Goal: Information Seeking & Learning: Learn about a topic

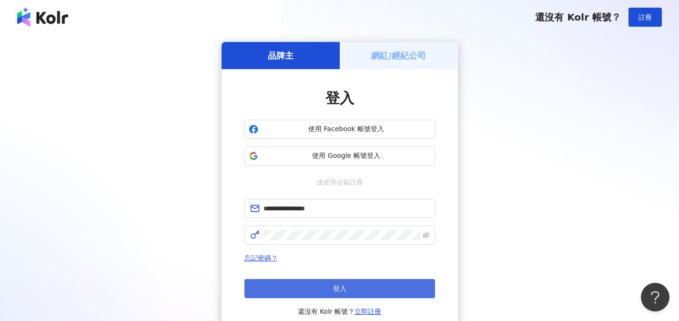
click at [280, 284] on button "登入" at bounding box center [340, 288] width 191 height 19
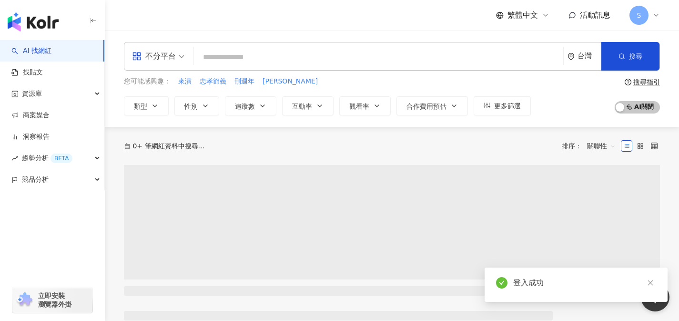
click at [165, 64] on span at bounding box center [158, 56] width 52 height 28
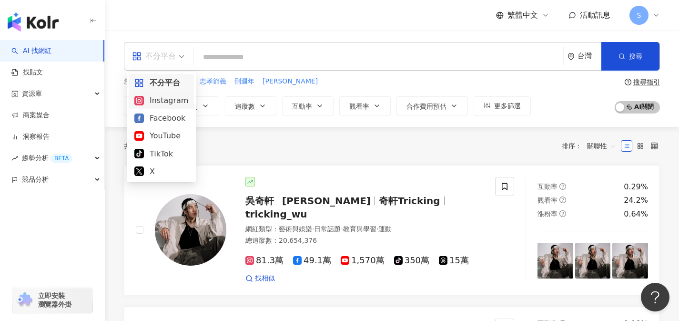
click at [159, 102] on div "Instagram" at bounding box center [161, 100] width 54 height 12
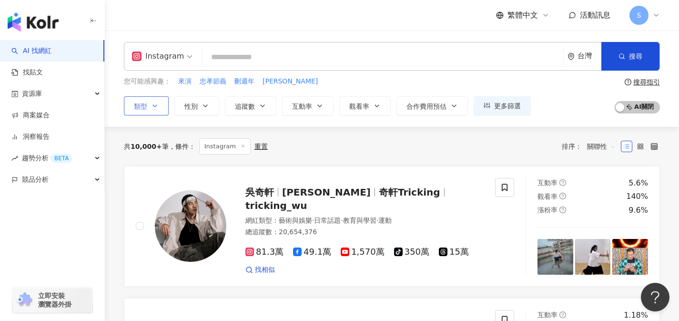
click at [148, 109] on button "類型" at bounding box center [146, 105] width 45 height 19
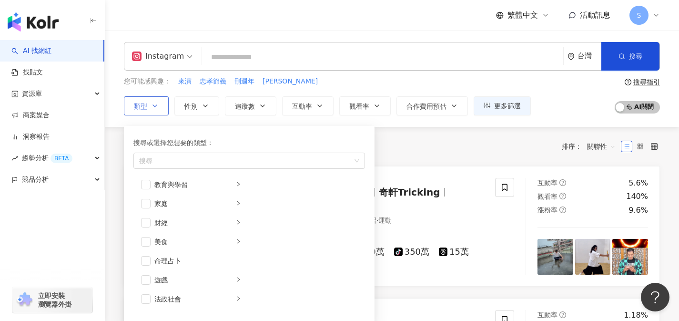
scroll to position [83, 0]
click at [149, 244] on span "button" at bounding box center [146, 241] width 10 height 10
click at [414, 146] on div "共 10,000+ 筆 條件 ： Instagram 重置 排序： 關聯性" at bounding box center [392, 146] width 536 height 16
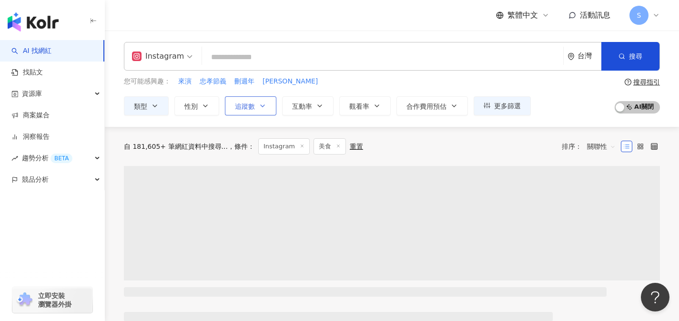
click at [266, 101] on button "追蹤數" at bounding box center [250, 105] width 51 height 19
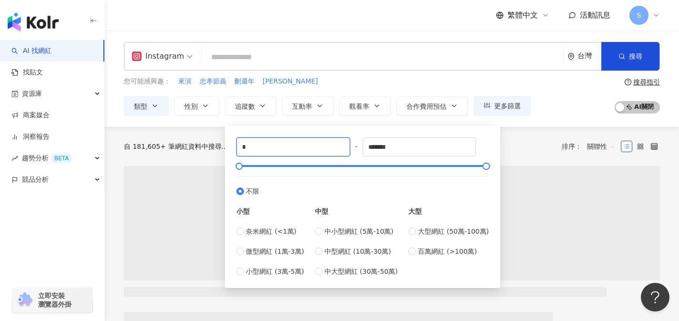
drag, startPoint x: 260, startPoint y: 143, endPoint x: 189, endPoint y: 144, distance: 71.0
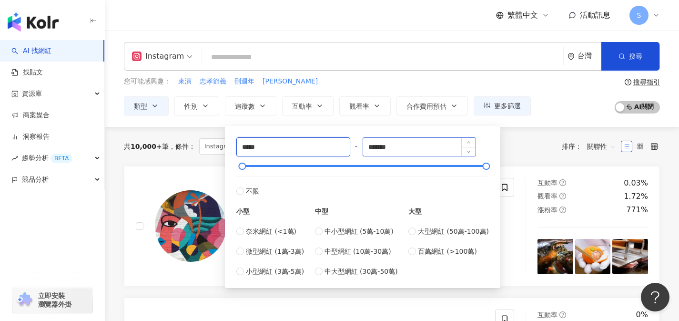
type input "*****"
drag, startPoint x: 414, startPoint y: 149, endPoint x: 295, endPoint y: 143, distance: 118.8
click at [295, 143] on div "***** - ******* 不限 小型 奈米網紅 (<1萬) 微型網紅 (1萬-3萬) 小型網紅 (3萬-5萬) 中型 中小型網紅 (5萬-10萬) 中型…" at bounding box center [362, 206] width 253 height 139
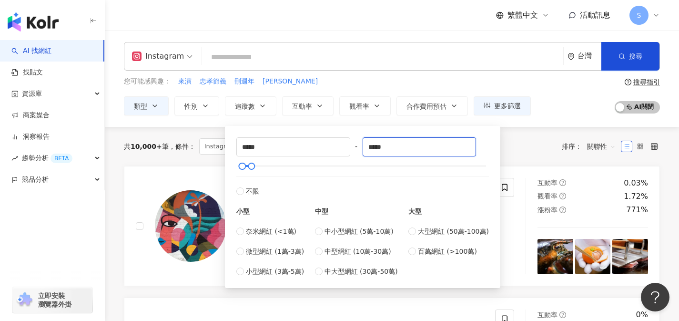
type input "*****"
click at [514, 150] on div "共 10,000+ 筆 條件 ： Instagram 美食 重置 排序： 關聯性" at bounding box center [392, 146] width 536 height 16
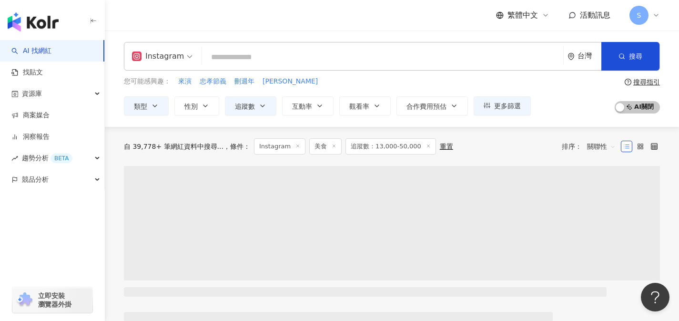
click at [505, 61] on input "search" at bounding box center [383, 57] width 354 height 18
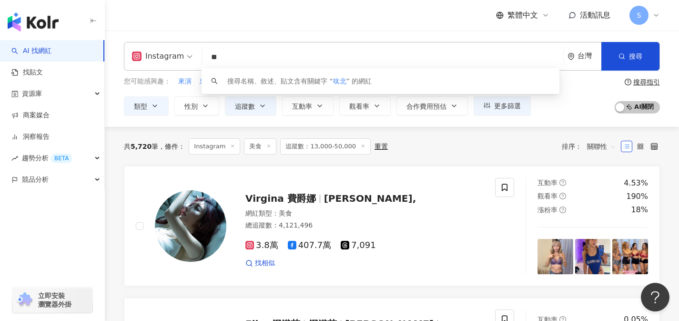
type input "*"
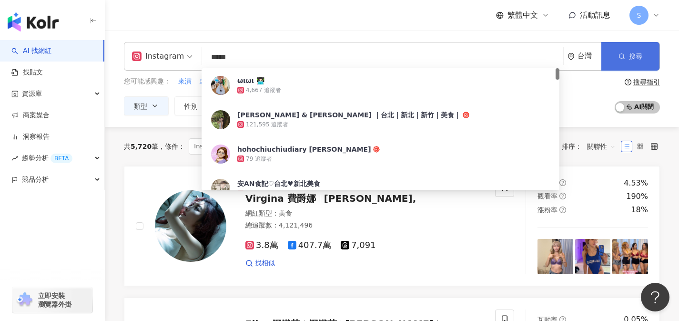
type input "*****"
click at [611, 57] on button "搜尋" at bounding box center [631, 56] width 58 height 29
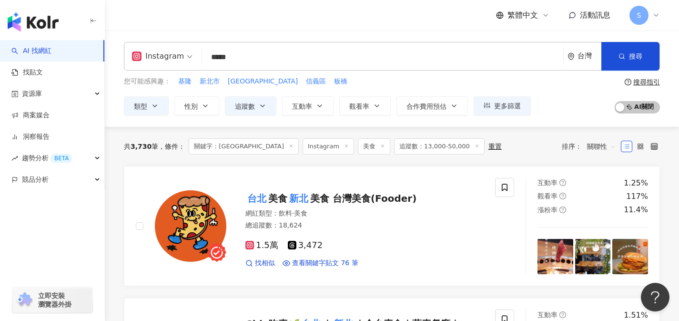
click at [589, 146] on span "關聯性" at bounding box center [601, 146] width 29 height 15
click at [597, 231] on div "觀看率" at bounding box center [602, 230] width 24 height 10
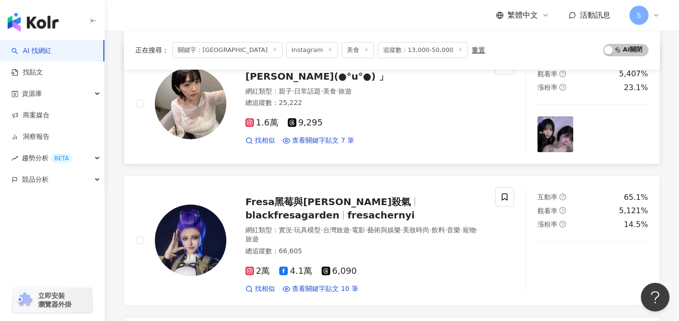
scroll to position [496, 0]
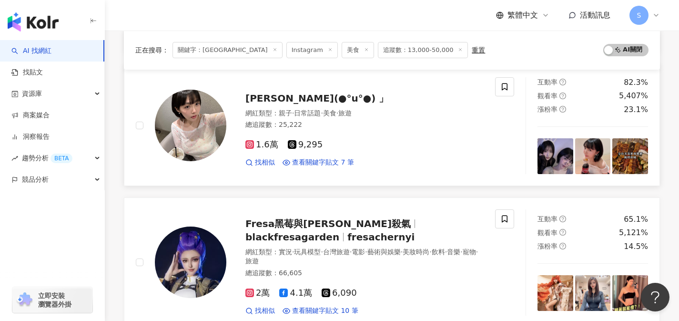
click at [371, 173] on div "蕭瑟(●°u°●)​ 」 網紅類型 ： 親子 · 日常話題 · 美食 · 旅遊 總追蹤數 ： 25,222 1.6萬 9,295 找相似 查看關鍵字貼文 7 筆" at bounding box center [315, 125] width 359 height 97
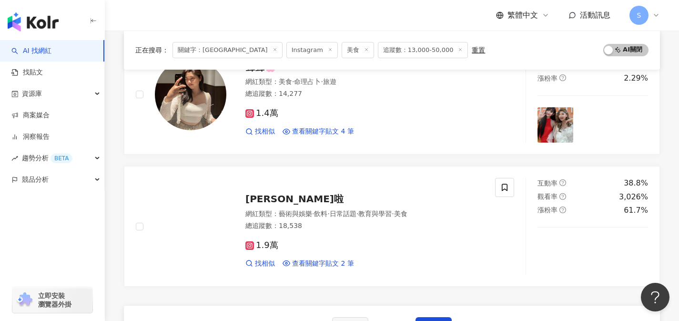
scroll to position [1495, 0]
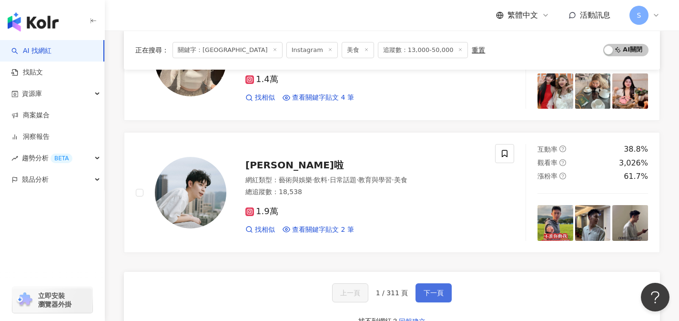
click at [429, 298] on button "下一頁" at bounding box center [434, 292] width 36 height 19
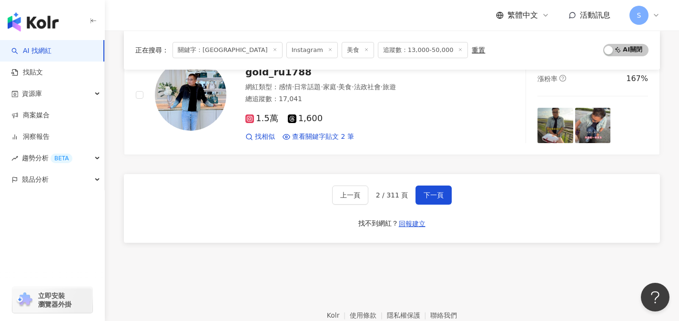
scroll to position [1597, 0]
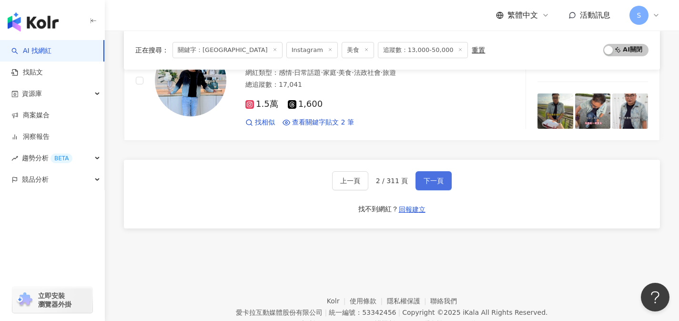
click at [424, 183] on span "下一頁" at bounding box center [434, 181] width 20 height 8
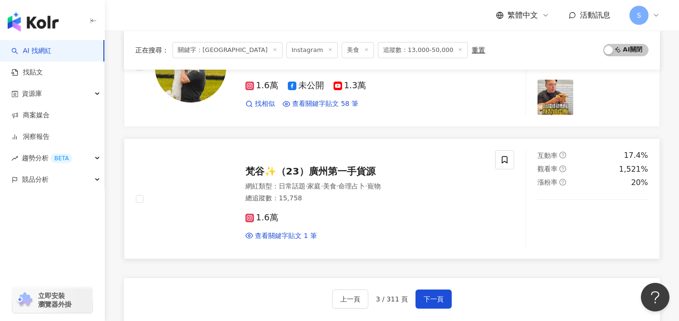
scroll to position [1606, 0]
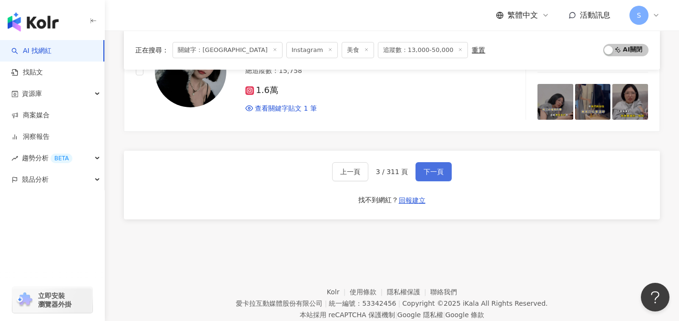
click at [436, 177] on button "下一頁" at bounding box center [434, 171] width 36 height 19
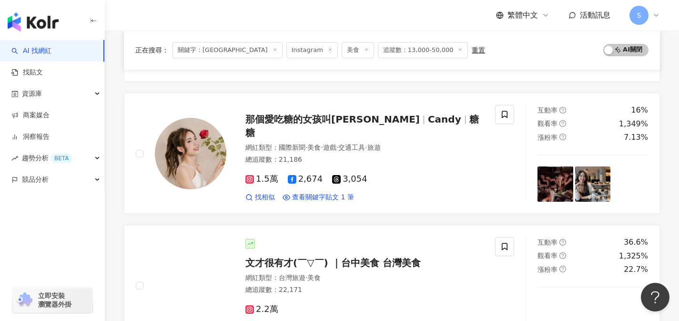
scroll to position [1606, 0]
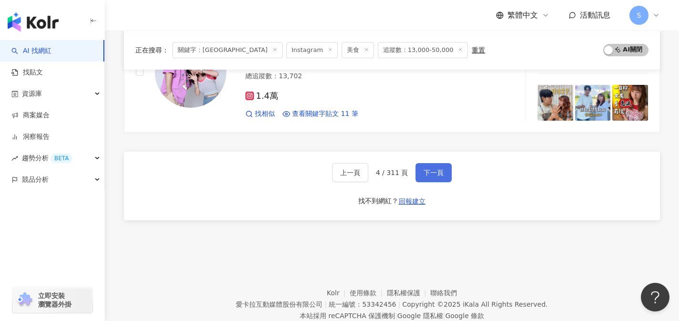
click at [439, 174] on span "下一頁" at bounding box center [434, 173] width 20 height 8
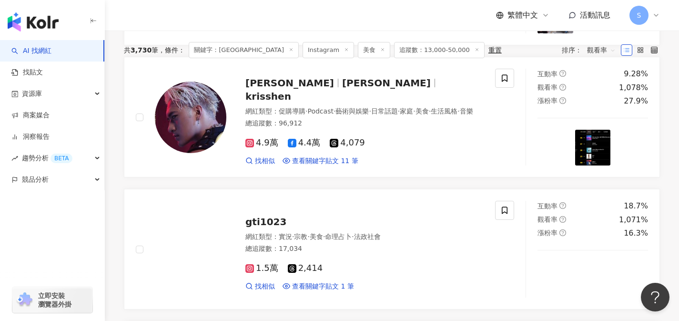
scroll to position [0, 0]
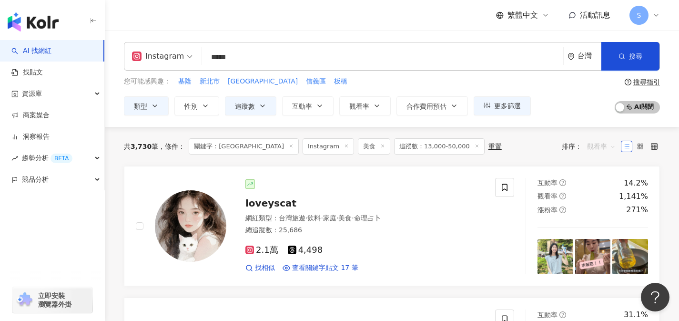
click at [603, 151] on span "觀看率" at bounding box center [601, 146] width 29 height 15
click at [602, 241] on div "關鍵字" at bounding box center [601, 247] width 35 height 16
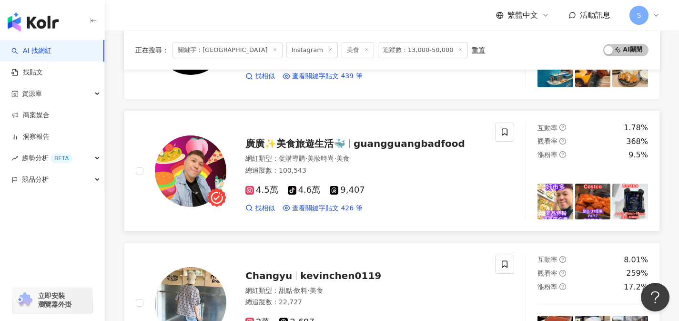
scroll to position [431, 0]
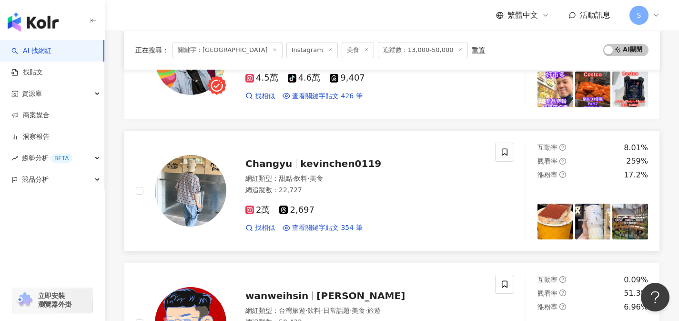
click at [356, 216] on div "2萬 2,697 找相似 查看關鍵字貼文 354 筆" at bounding box center [364, 214] width 238 height 35
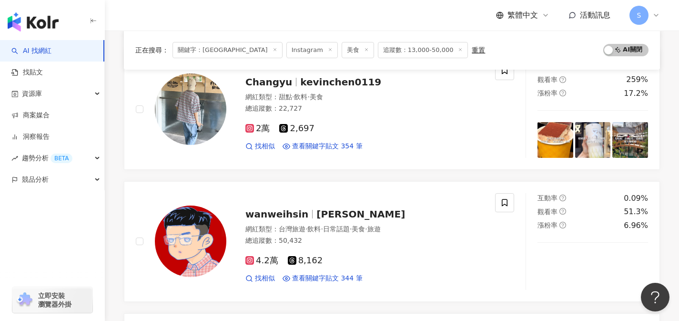
scroll to position [550, 0]
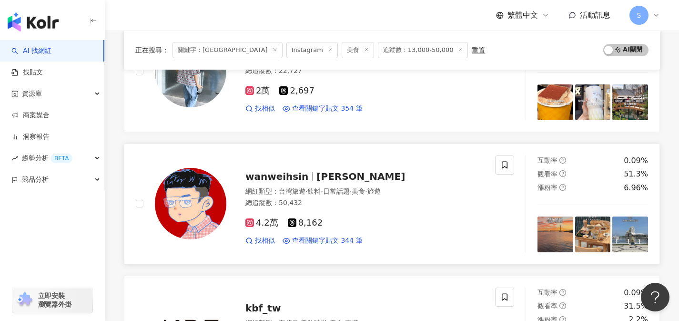
click at [351, 220] on div "4.2萬 8,162" at bounding box center [364, 223] width 238 height 10
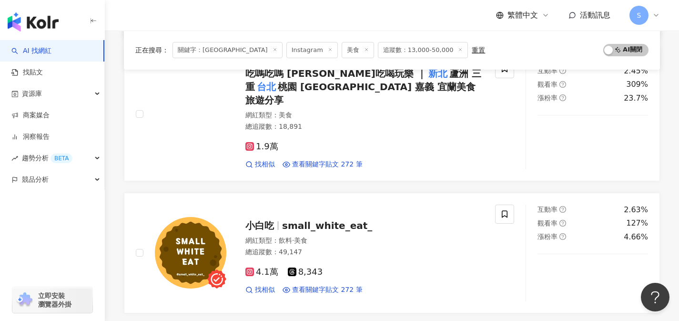
scroll to position [1300, 0]
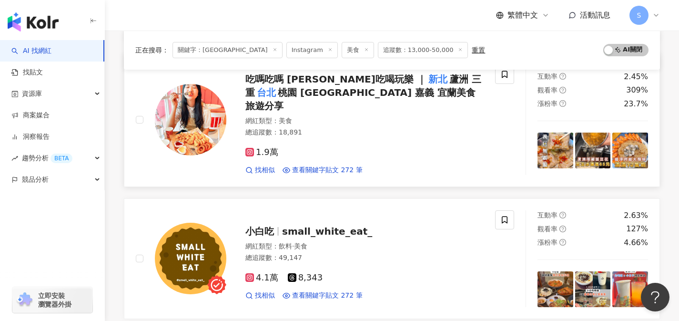
click at [343, 147] on div "1.9萬" at bounding box center [364, 152] width 238 height 10
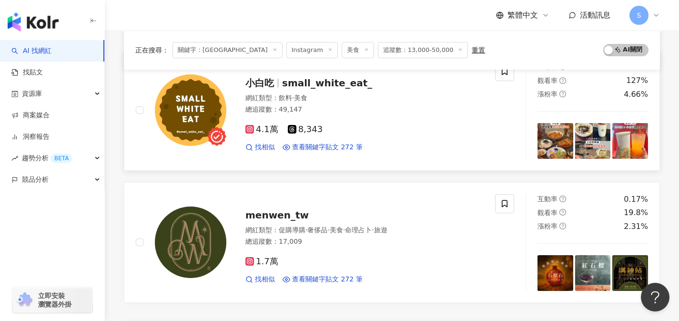
scroll to position [1437, 0]
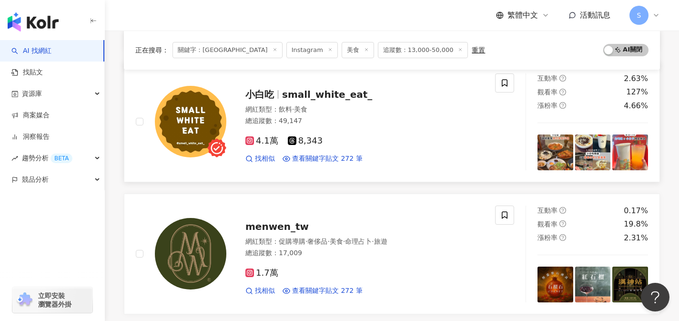
click at [355, 156] on div "小白吃 small_white_eat_ 網紅類型 ： 飲料 · 美食 總追蹤數 ： 49,147 4.1萬 8,343 找相似 查看關鍵字貼文 272 筆" at bounding box center [315, 121] width 359 height 97
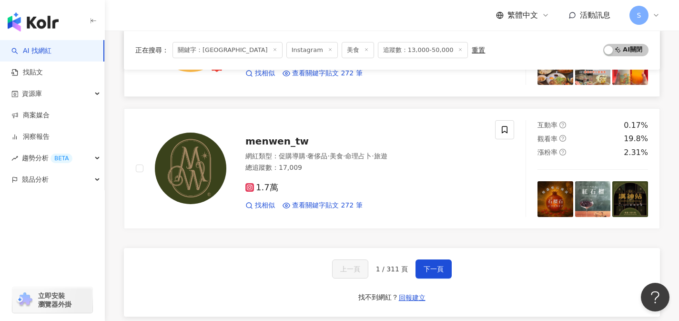
scroll to position [1576, 0]
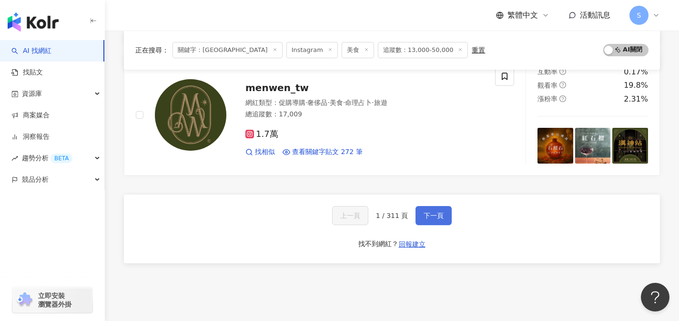
click at [431, 212] on span "下一頁" at bounding box center [434, 216] width 20 height 8
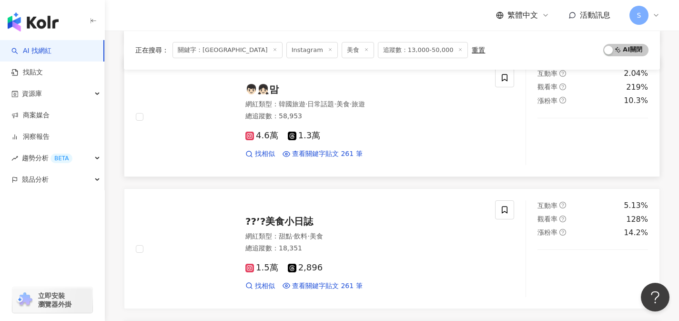
scroll to position [257, 0]
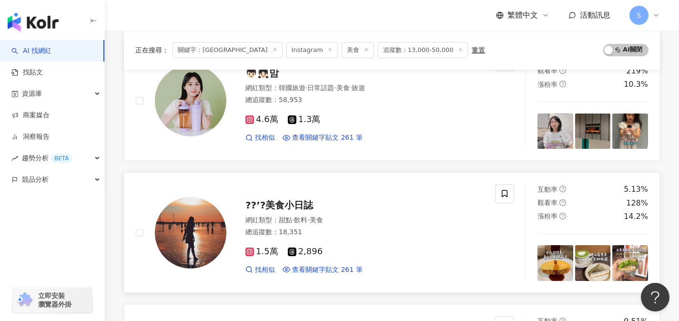
click at [335, 260] on div "1.5萬 2,896 找相似 查看關鍵字貼文 261 筆" at bounding box center [364, 256] width 238 height 35
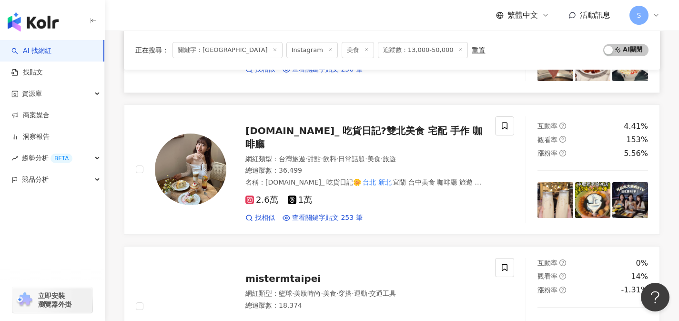
scroll to position [590, 0]
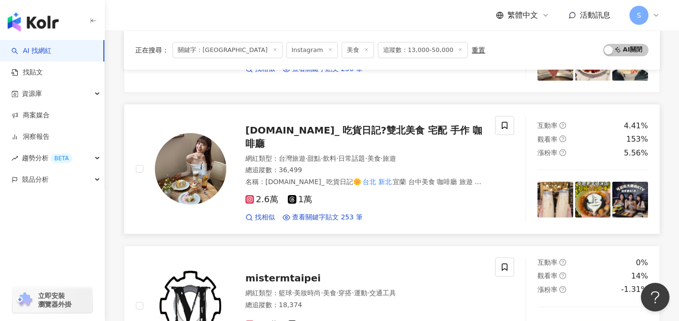
click at [346, 194] on div "2.6萬 1萬" at bounding box center [364, 199] width 238 height 10
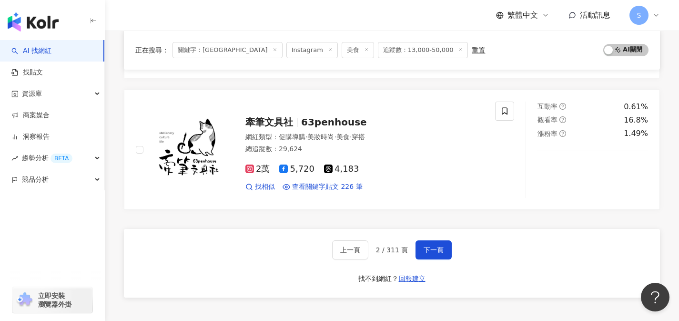
scroll to position [1553, 0]
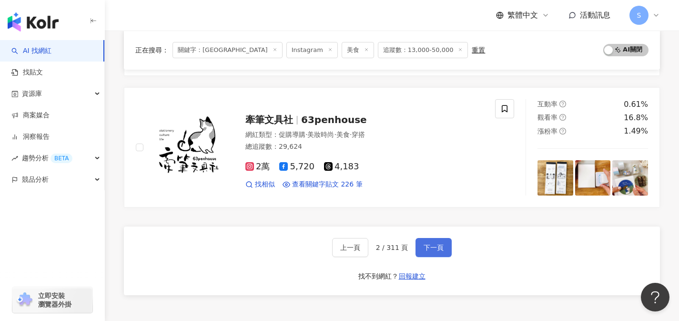
click at [431, 244] on span "下一頁" at bounding box center [434, 248] width 20 height 8
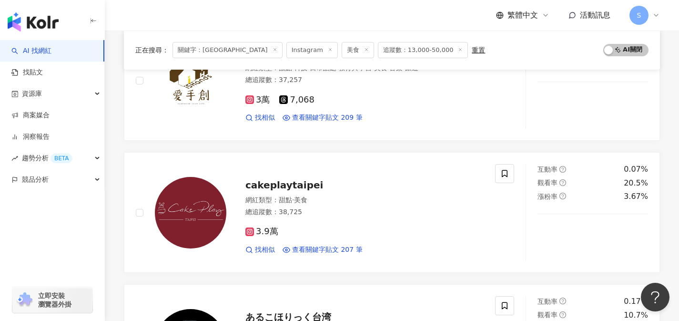
scroll to position [0, 0]
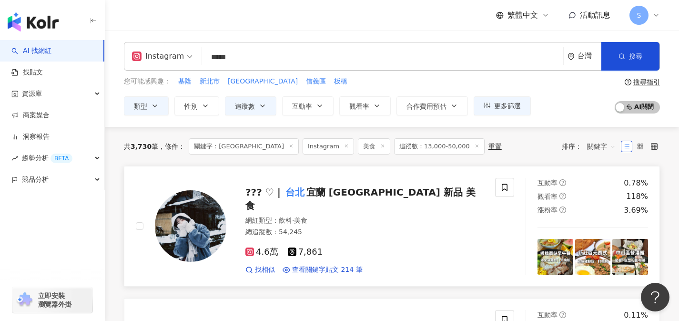
click at [341, 248] on div "4.6萬 7,861" at bounding box center [364, 252] width 238 height 10
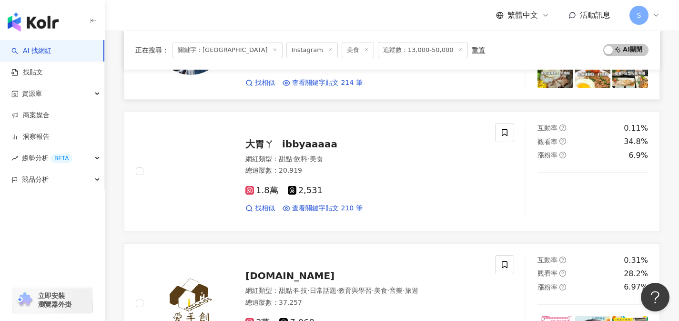
scroll to position [191, 0]
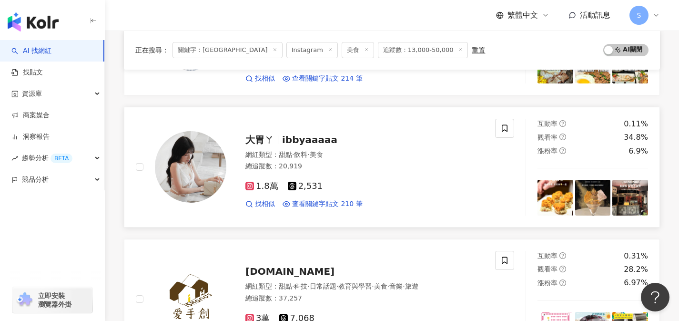
click at [355, 180] on div "1.8萬 2,531 找相似 查看關鍵字貼文 210 筆" at bounding box center [364, 191] width 238 height 35
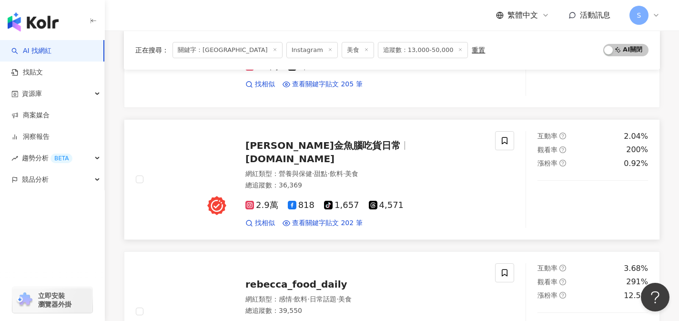
scroll to position [850, 0]
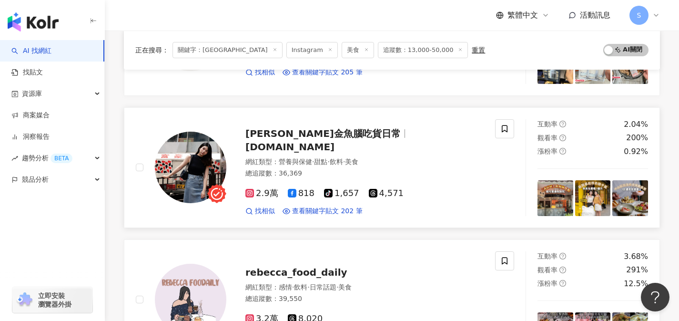
click at [308, 211] on div "Karen金魚腦吃貨日常 iruka.food 網紅類型 ： 營養與保健 · 甜點 · 飲料 · 美食 總追蹤數 ： 36,369 2.9萬 818 tikt…" at bounding box center [315, 167] width 359 height 97
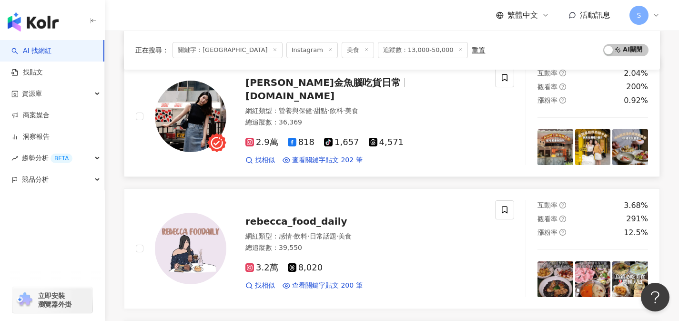
scroll to position [902, 0]
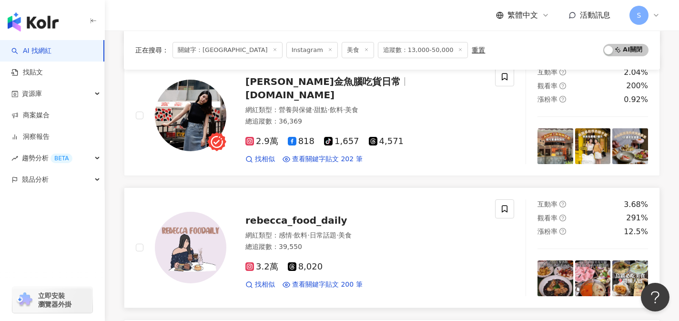
click at [339, 268] on div "3.2萬 8,020" at bounding box center [364, 267] width 238 height 10
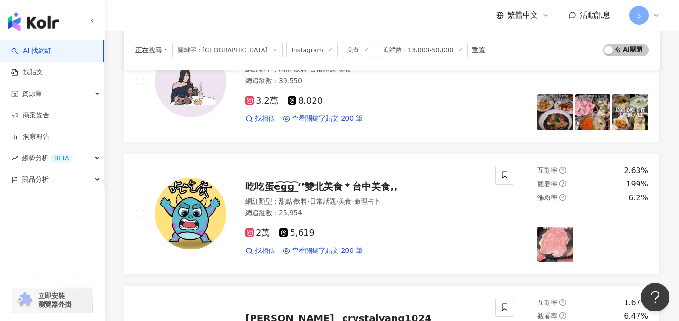
scroll to position [1123, 0]
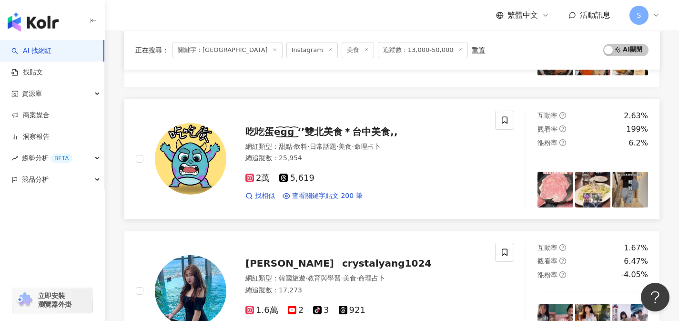
click at [352, 175] on div "2萬 5,619" at bounding box center [364, 178] width 238 height 10
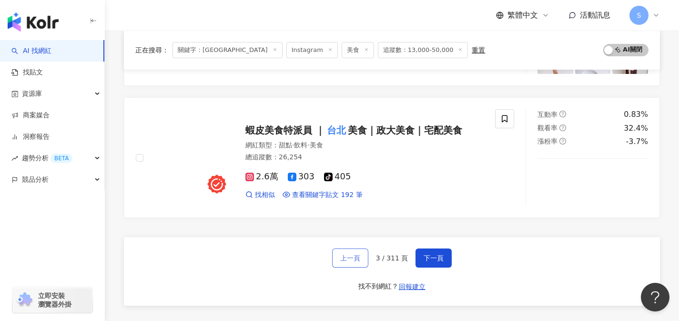
scroll to position [1533, 0]
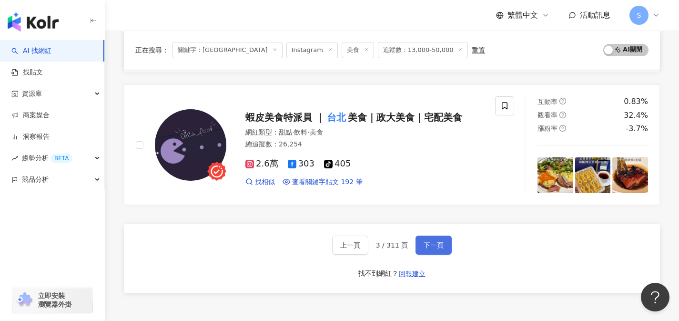
click at [416, 243] on button "下一頁" at bounding box center [434, 244] width 36 height 19
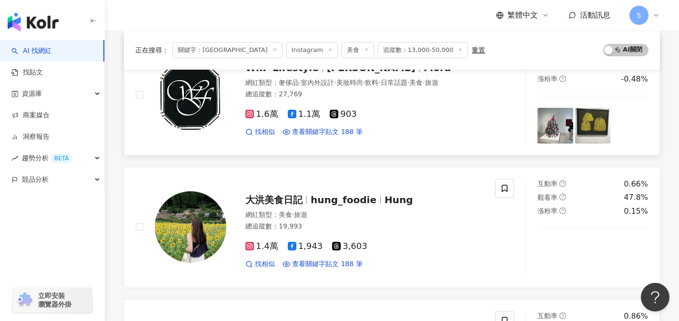
scroll to position [643, 0]
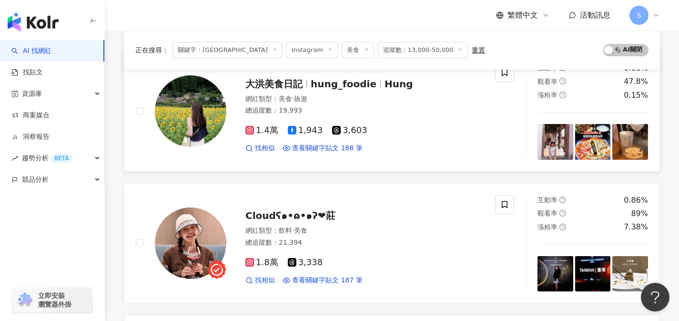
click at [359, 111] on div "總追蹤數 ： 19,993" at bounding box center [364, 111] width 238 height 10
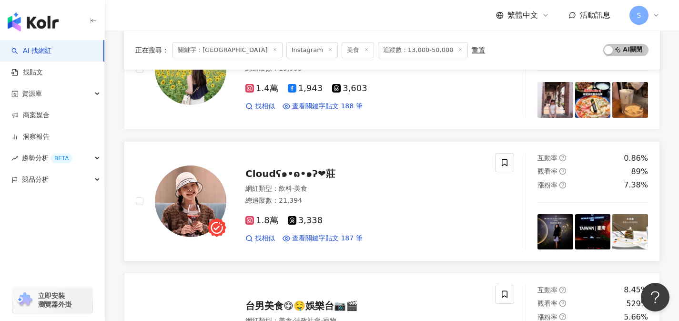
scroll to position [735, 0]
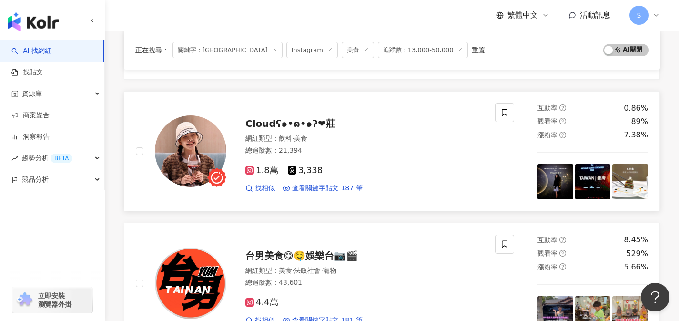
click at [347, 167] on div "1.8萬 3,338" at bounding box center [364, 170] width 238 height 10
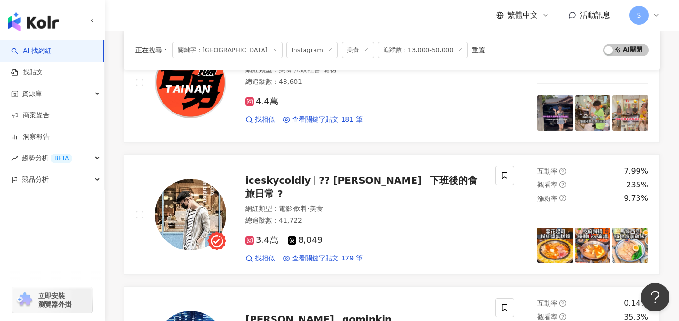
scroll to position [974, 0]
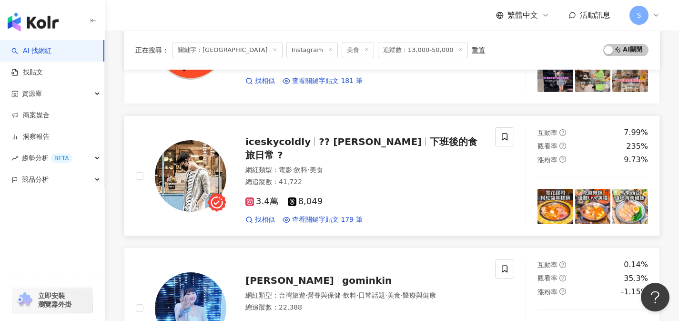
click at [341, 196] on div "3.4萬 8,049" at bounding box center [364, 201] width 238 height 10
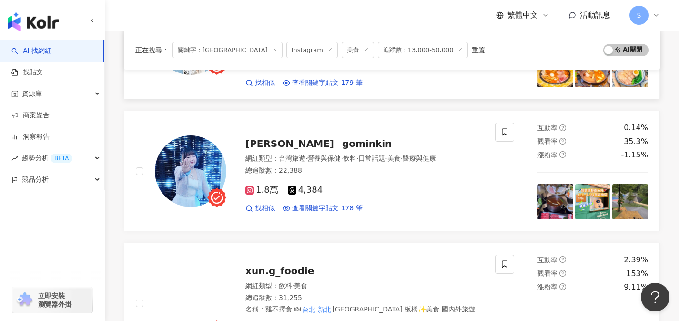
scroll to position [1142, 0]
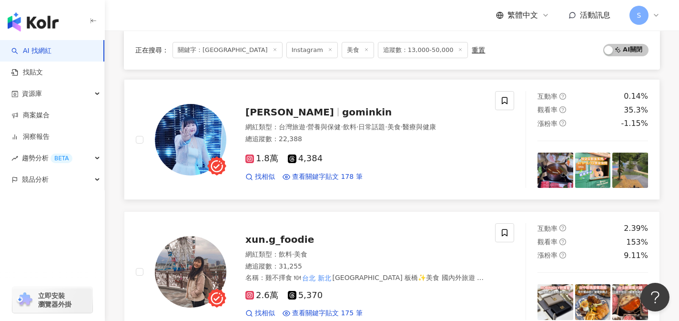
click at [347, 154] on div "1.8萬 4,384" at bounding box center [364, 158] width 238 height 10
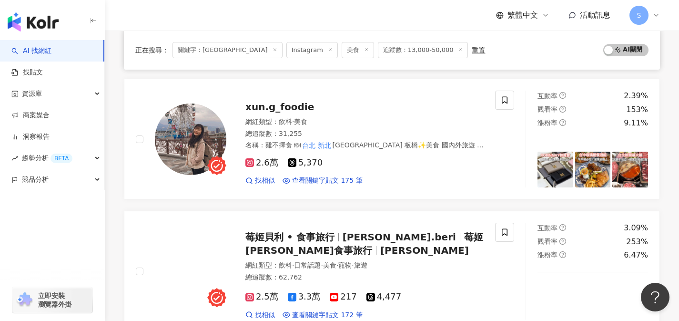
scroll to position [1289, 0]
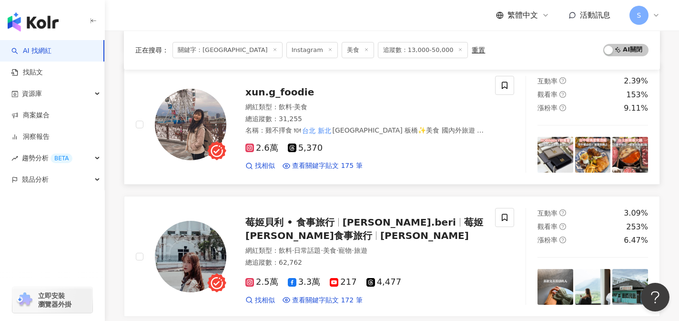
click at [336, 115] on div "總追蹤數 ： 31,255" at bounding box center [364, 119] width 238 height 10
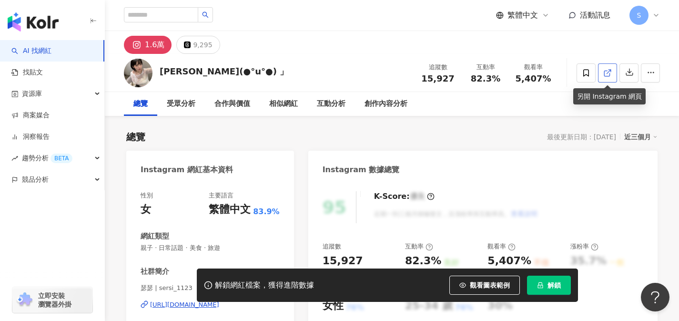
click at [616, 80] on link at bounding box center [607, 72] width 19 height 19
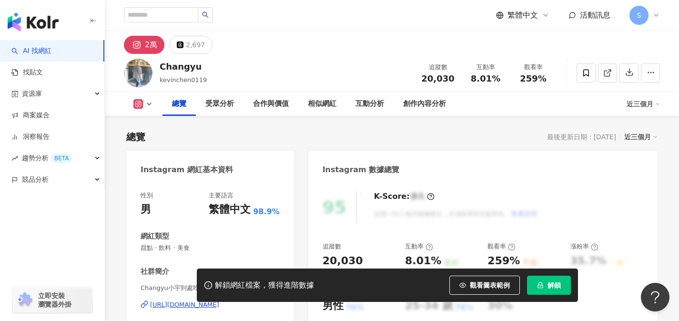
click at [609, 78] on link at bounding box center [607, 72] width 19 height 19
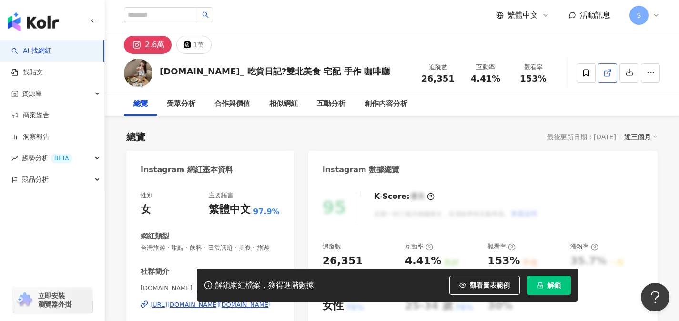
click at [602, 74] on link at bounding box center [607, 72] width 19 height 19
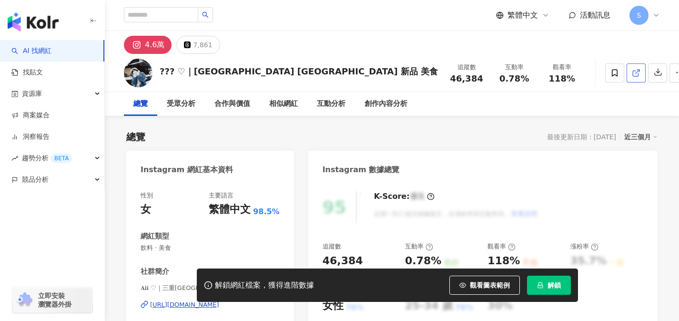
click at [627, 80] on link at bounding box center [636, 72] width 19 height 19
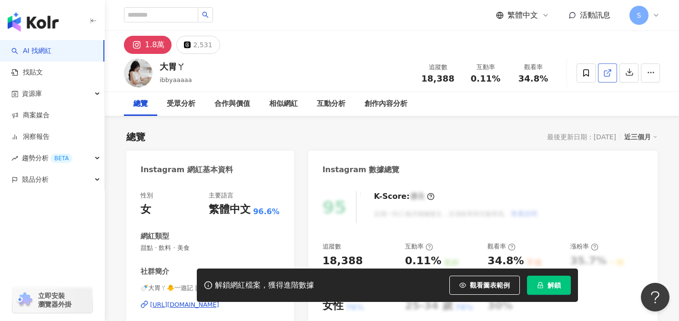
click at [608, 71] on icon at bounding box center [607, 73] width 9 height 9
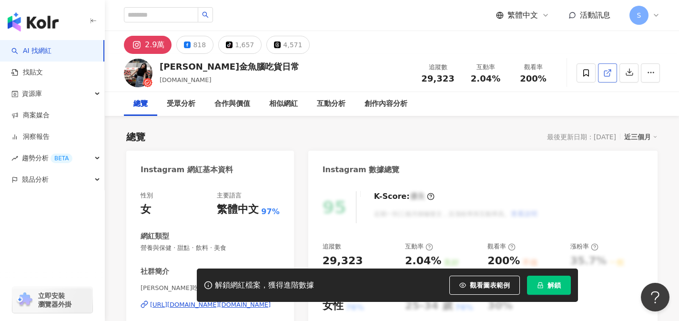
click at [607, 77] on span at bounding box center [607, 73] width 9 height 10
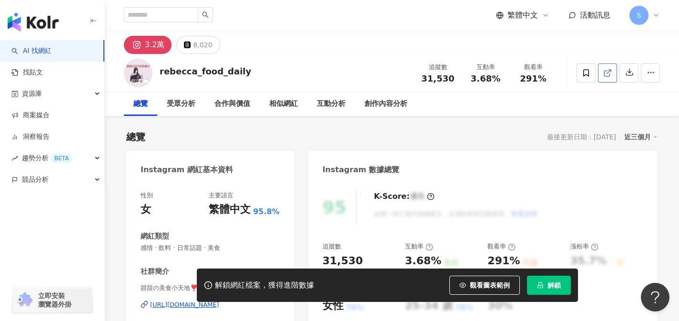
click at [614, 76] on link at bounding box center [607, 72] width 19 height 19
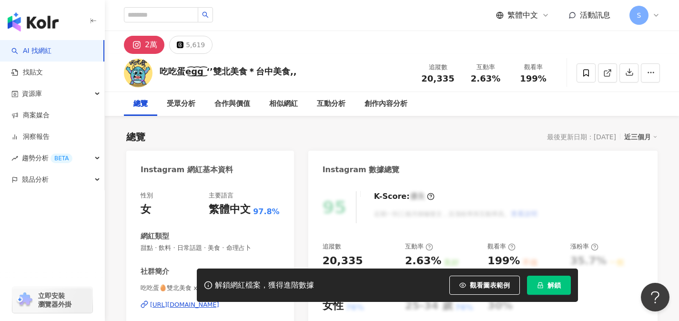
click at [610, 74] on icon at bounding box center [606, 73] width 5 height 5
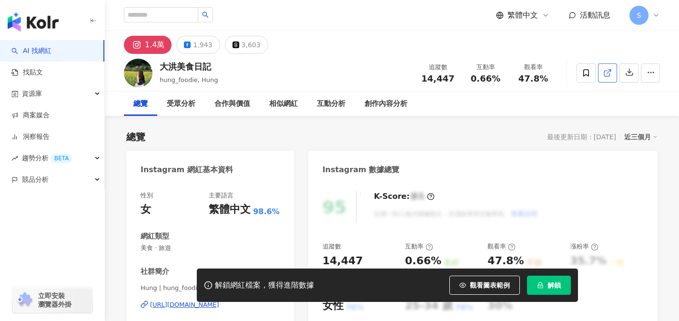
click at [608, 80] on link at bounding box center [607, 72] width 19 height 19
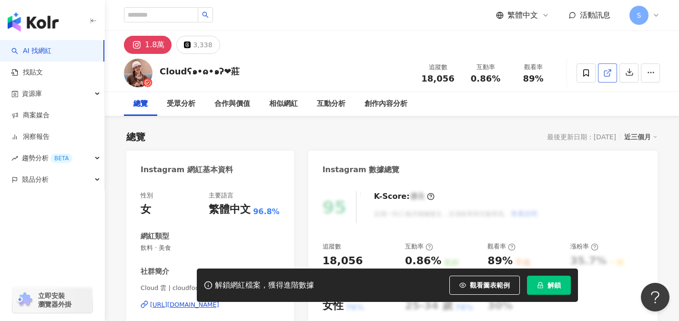
click at [607, 71] on icon at bounding box center [607, 73] width 9 height 9
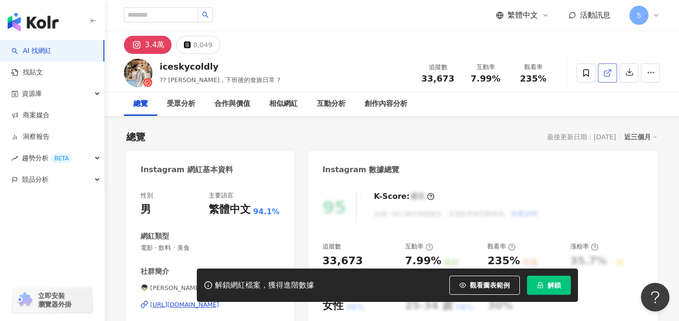
click at [611, 74] on icon at bounding box center [607, 73] width 9 height 9
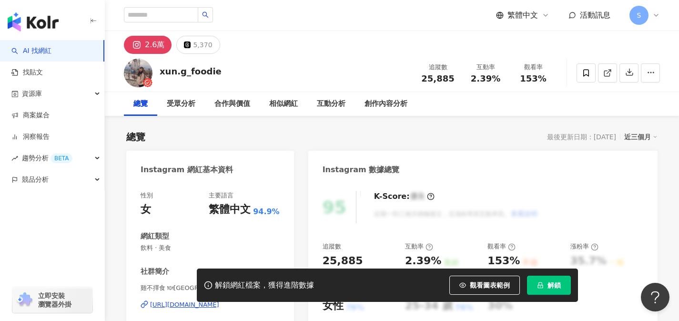
click at [602, 74] on link at bounding box center [607, 72] width 19 height 19
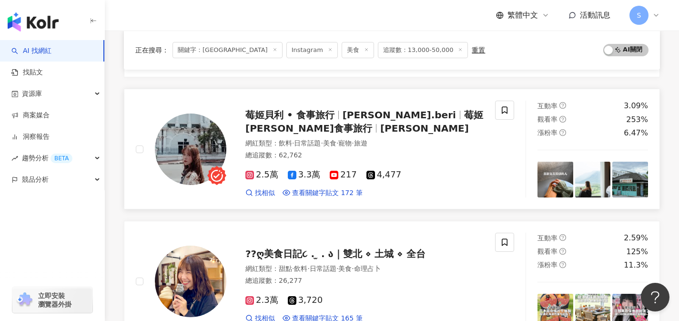
click at [345, 198] on link "莓姬[PERSON_NAME] • 食事旅行 [PERSON_NAME].beri 莓姬[PERSON_NAME]食事旅行 莓姬 網紅類型 ： 飲料 · 日常…" at bounding box center [392, 149] width 536 height 121
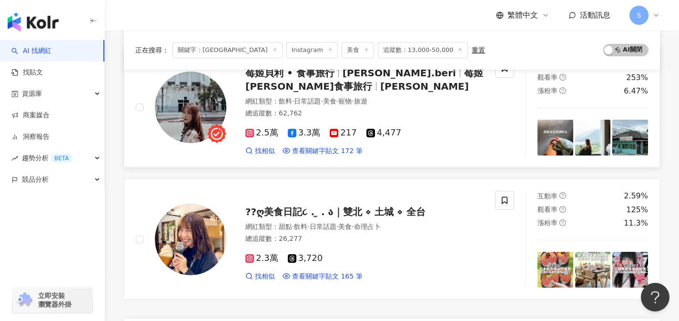
scroll to position [1448, 0]
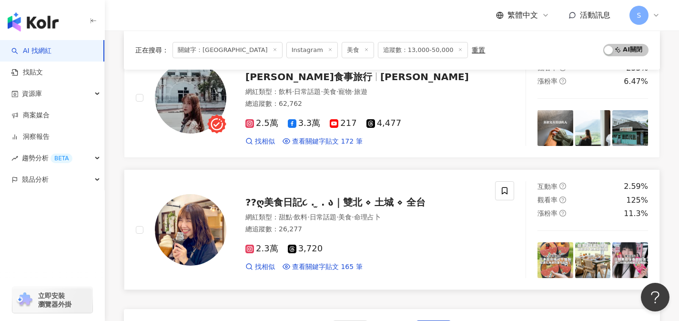
click at [352, 253] on div "2.3萬 3,720" at bounding box center [364, 249] width 238 height 10
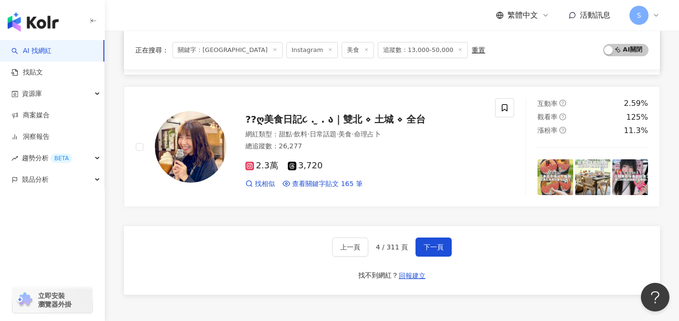
scroll to position [1609, 0]
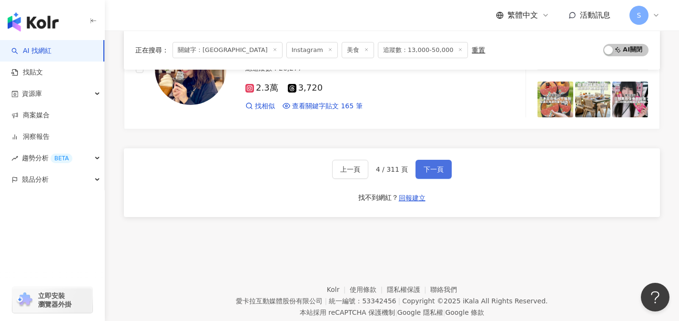
click at [437, 164] on button "下一頁" at bounding box center [434, 169] width 36 height 19
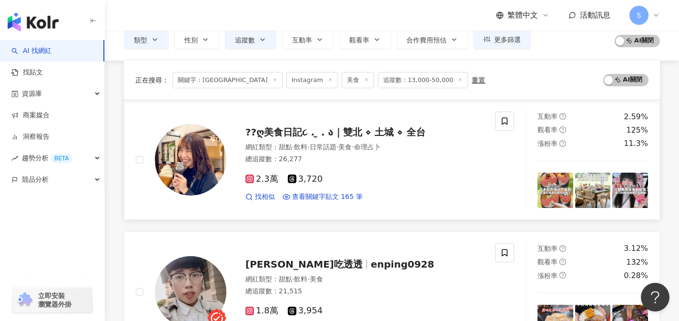
scroll to position [184, 0]
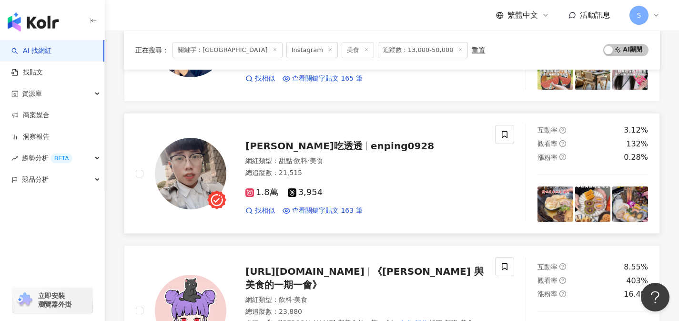
click at [329, 198] on div "1.8萬 3,954" at bounding box center [364, 192] width 238 height 10
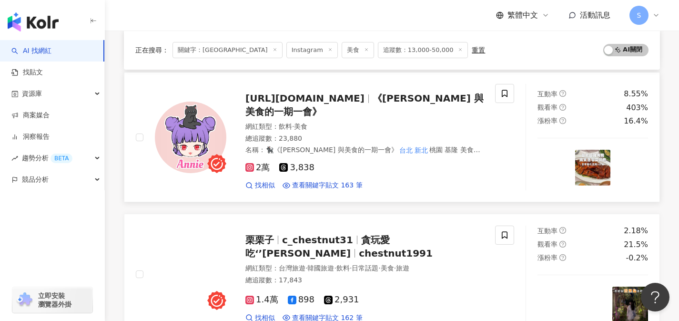
scroll to position [356, 0]
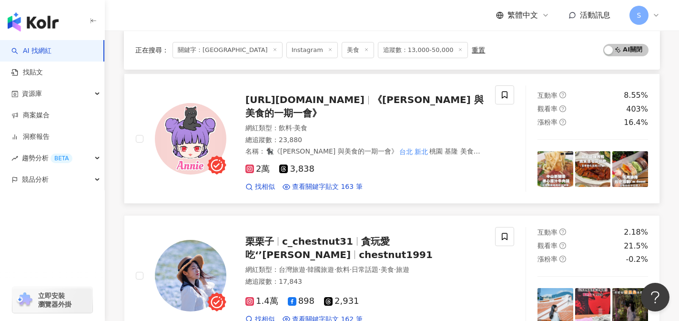
click at [356, 164] on div "2萬 3,838" at bounding box center [364, 169] width 238 height 10
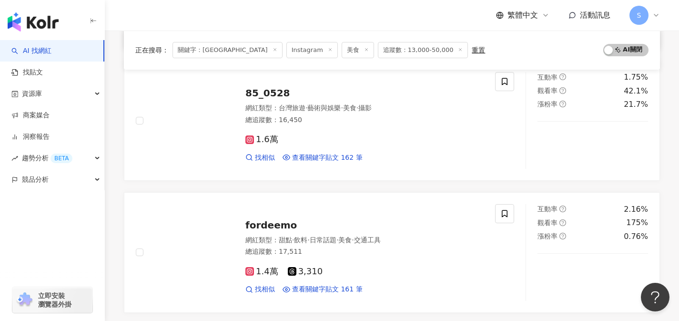
scroll to position [644, 0]
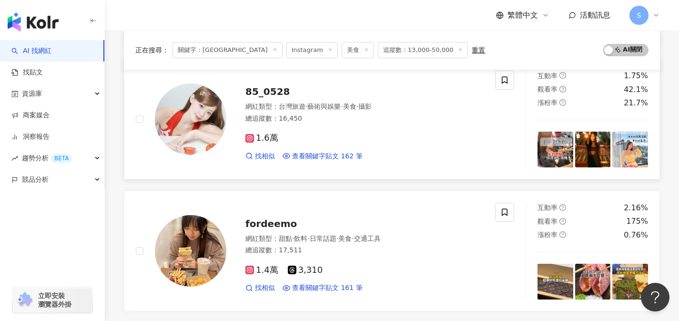
click at [338, 133] on div "1.6萬" at bounding box center [364, 138] width 238 height 10
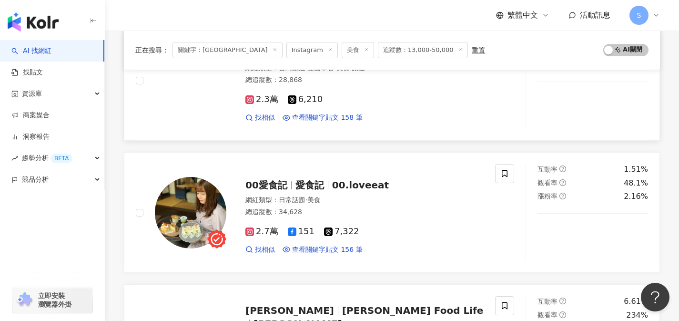
scroll to position [1214, 0]
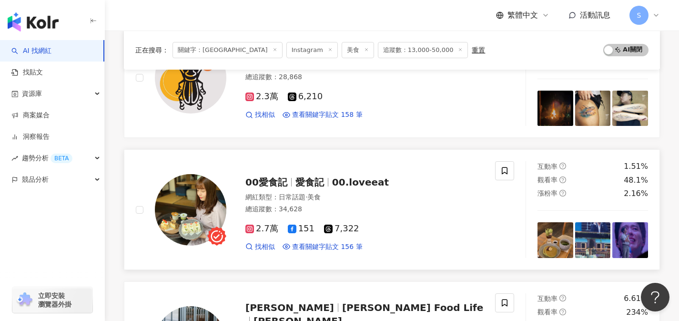
click at [344, 204] on div "總追蹤數 ： 34,628" at bounding box center [364, 209] width 238 height 10
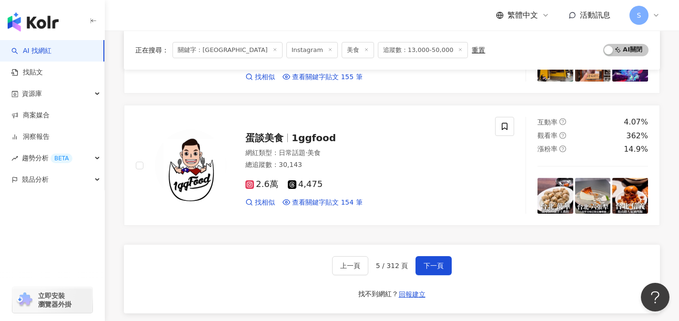
scroll to position [1476, 0]
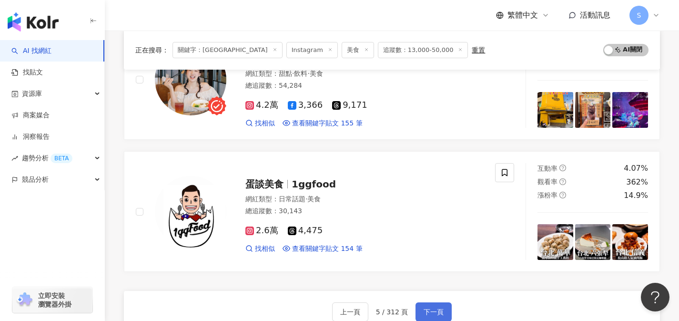
click at [448, 304] on button "下一頁" at bounding box center [434, 311] width 36 height 19
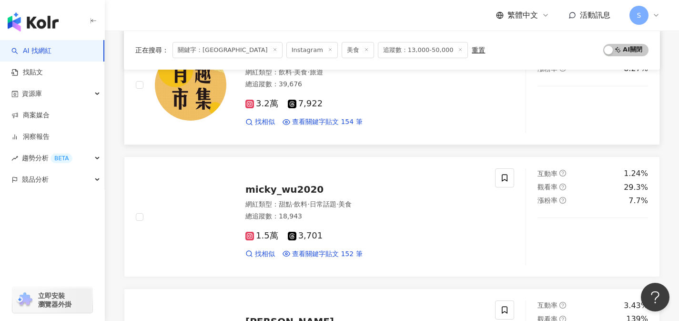
scroll to position [285, 0]
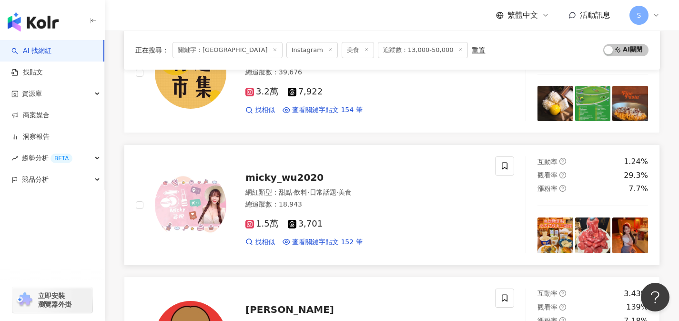
click at [333, 211] on div "1.5萬 3,701 找相似 查看關鍵字貼文 152 筆" at bounding box center [364, 228] width 238 height 35
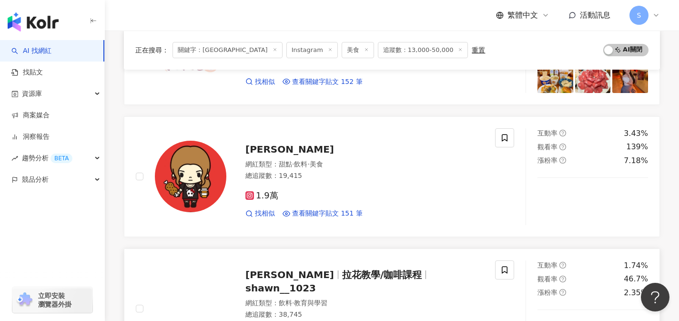
scroll to position [487, 0]
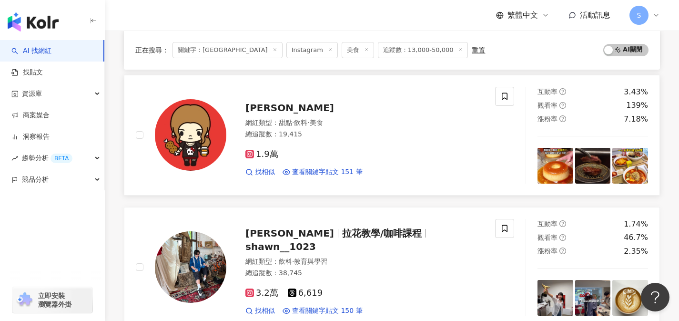
click at [353, 163] on div "1.9萬 找相似 查看關鍵字貼文 151 筆" at bounding box center [364, 159] width 238 height 35
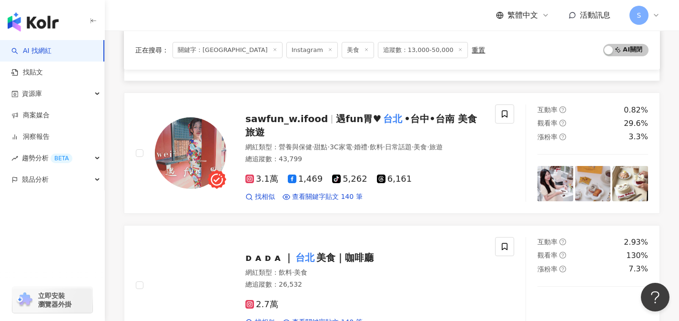
scroll to position [1128, 0]
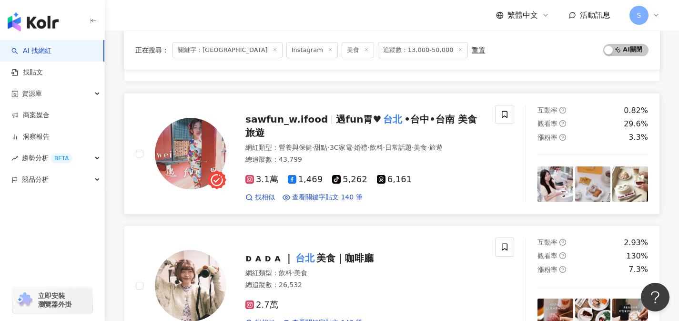
click at [334, 155] on div "總追蹤數 ： 43,799" at bounding box center [364, 160] width 238 height 10
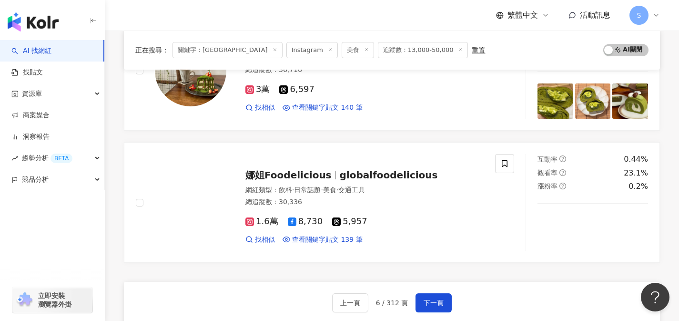
scroll to position [1561, 0]
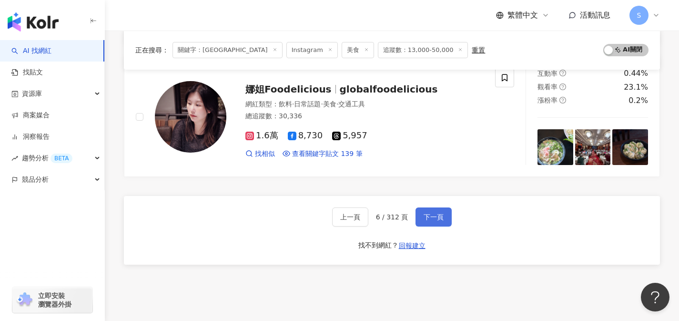
click at [437, 221] on button "下一頁" at bounding box center [434, 216] width 36 height 19
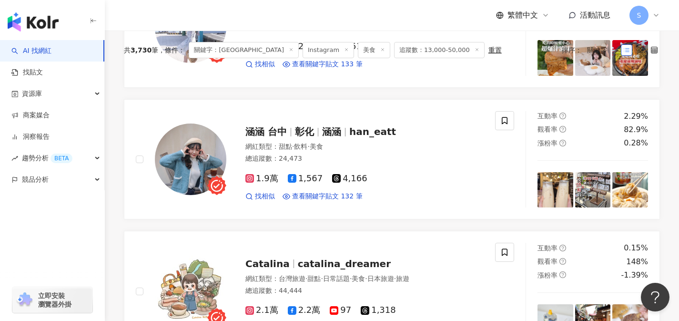
scroll to position [0, 0]
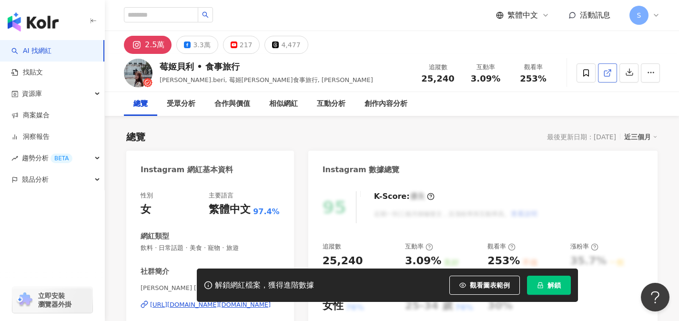
click at [609, 74] on icon at bounding box center [606, 73] width 5 height 5
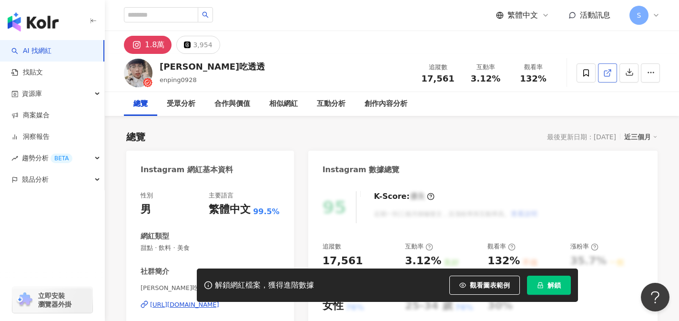
click at [607, 71] on icon at bounding box center [607, 73] width 9 height 9
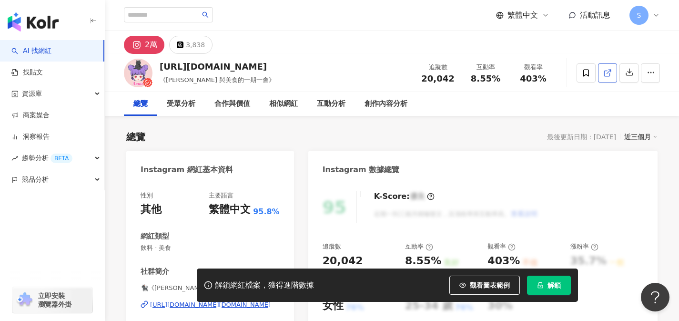
click at [605, 80] on link at bounding box center [607, 72] width 19 height 19
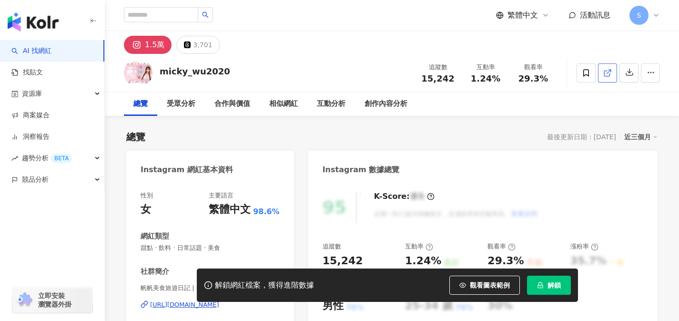
click at [605, 79] on link at bounding box center [607, 72] width 19 height 19
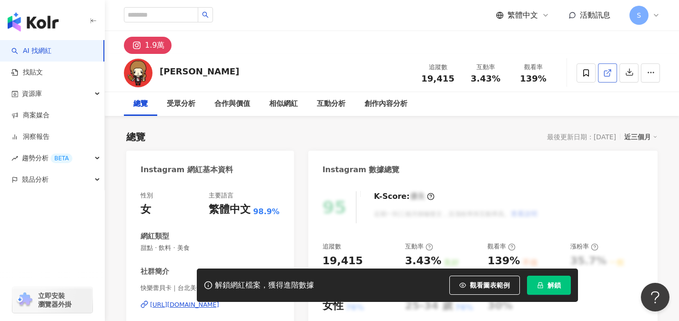
click at [604, 79] on link at bounding box center [607, 72] width 19 height 19
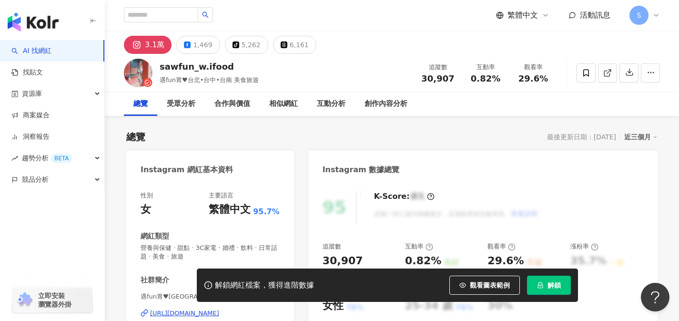
click at [608, 74] on icon at bounding box center [607, 73] width 9 height 9
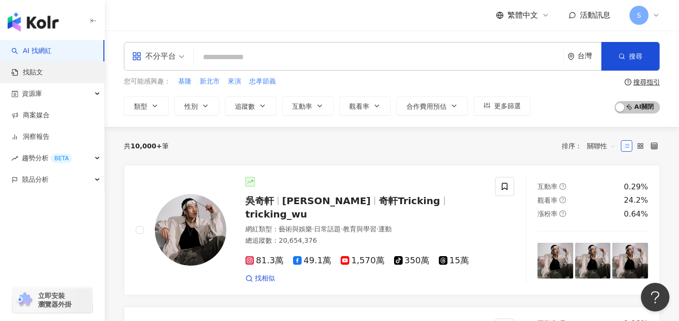
click at [35, 72] on link "找貼文" at bounding box center [26, 73] width 31 height 10
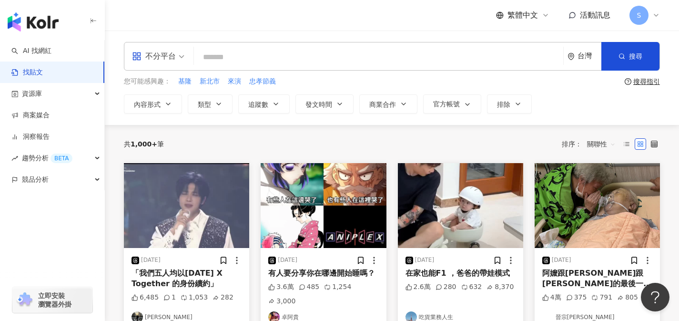
click at [151, 58] on div "不分平台" at bounding box center [154, 56] width 44 height 15
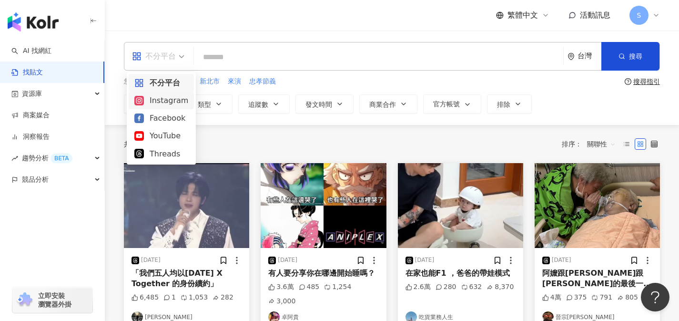
click at [158, 102] on div "Instagram" at bounding box center [161, 100] width 54 height 12
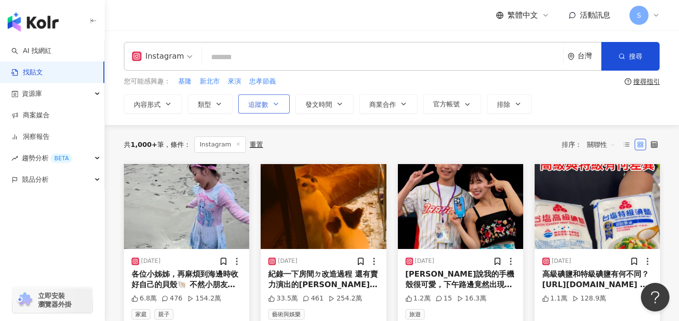
click at [275, 103] on icon "button" at bounding box center [276, 104] width 4 height 2
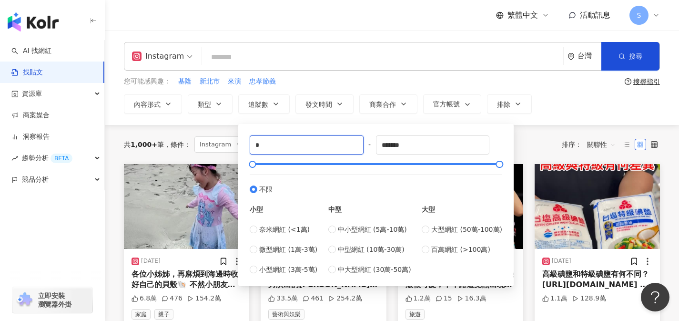
drag, startPoint x: 279, startPoint y: 139, endPoint x: 216, endPoint y: 135, distance: 63.0
type input "*****"
drag, startPoint x: 419, startPoint y: 148, endPoint x: 359, endPoint y: 124, distance: 64.9
click at [359, 124] on div "***** - ******* 不限 小型 奈米網紅 (<1萬) 微型網紅 (1萬-3萬) 小型網紅 (3萬-5萬) 中型 中小型網紅 (5萬-10萬) 中型…" at bounding box center [376, 205] width 276 height 162
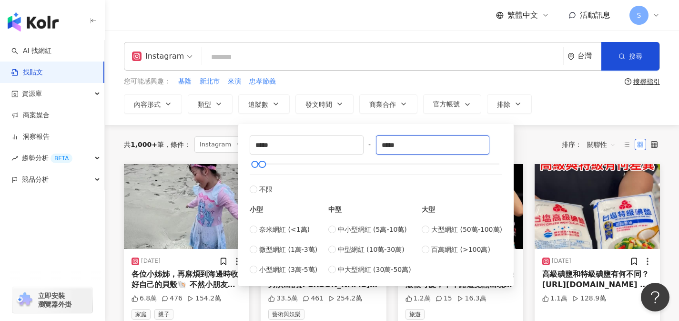
type input "*****"
click at [441, 54] on input "search" at bounding box center [383, 57] width 354 height 20
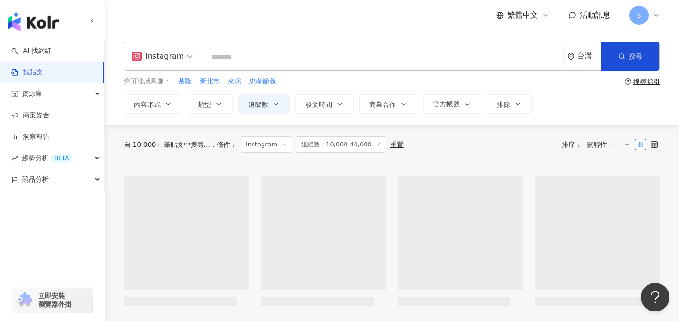
type input "*"
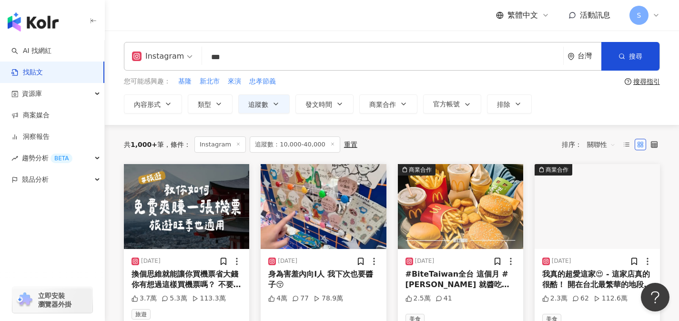
type input "***"
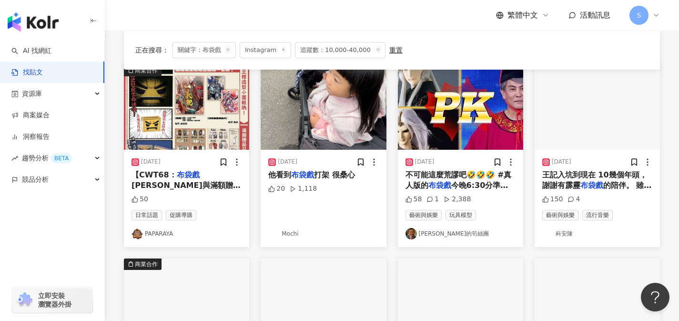
scroll to position [102, 0]
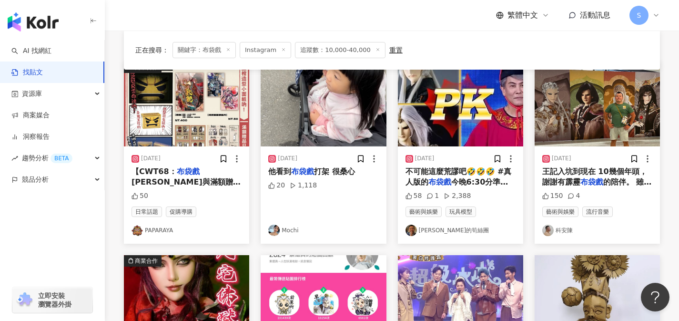
click at [572, 182] on span "王記入坑到現在 10幾個年頭，謝謝有霹靂" at bounding box center [594, 177] width 105 height 20
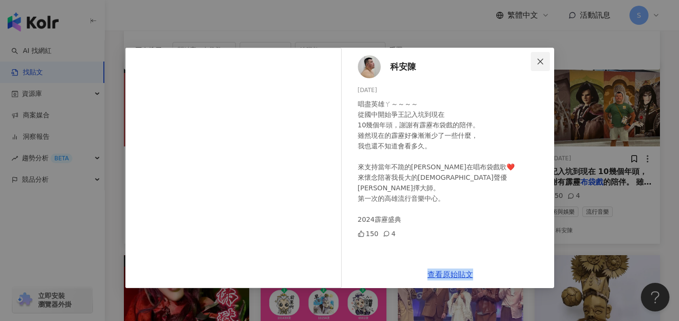
click at [545, 58] on span "Close" at bounding box center [540, 62] width 19 height 8
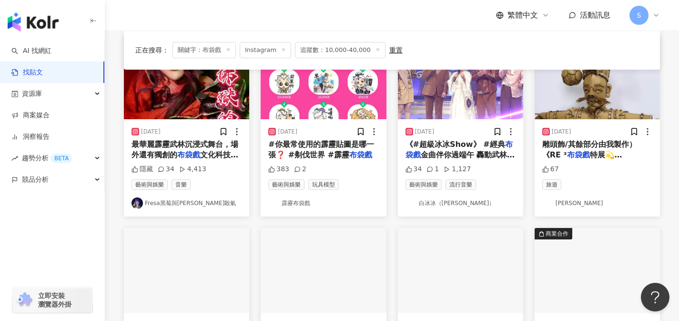
scroll to position [322, 0]
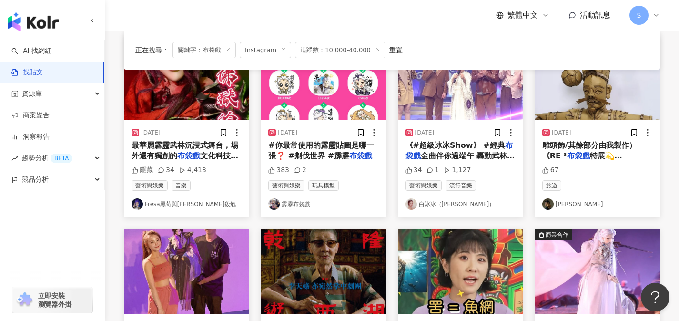
click at [570, 203] on link "鍾 凱翔" at bounding box center [597, 203] width 110 height 11
click at [597, 88] on img at bounding box center [597, 77] width 125 height 85
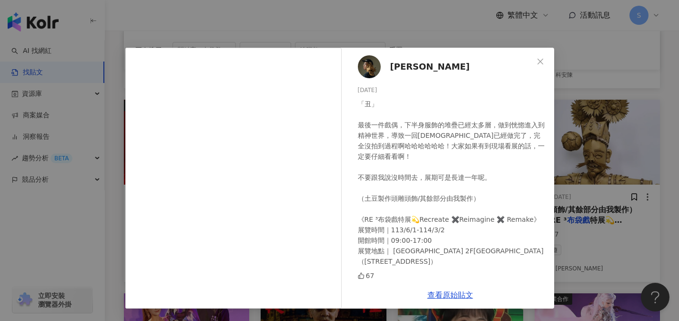
scroll to position [215, 0]
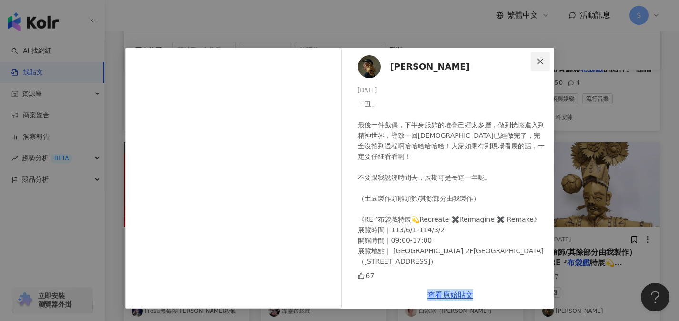
click at [542, 57] on button "Close" at bounding box center [540, 61] width 19 height 19
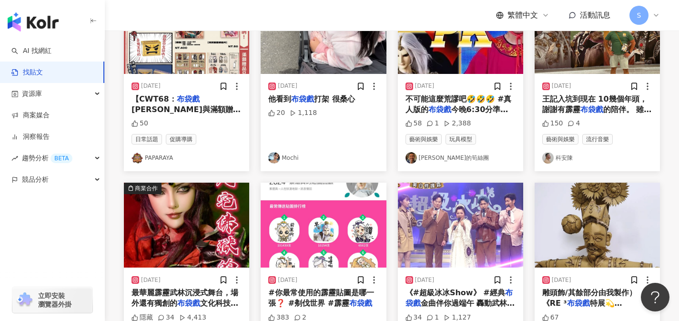
scroll to position [0, 0]
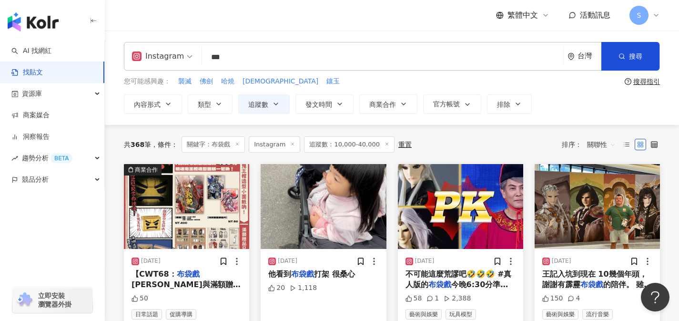
click at [590, 144] on span "關聯性" at bounding box center [601, 144] width 29 height 15
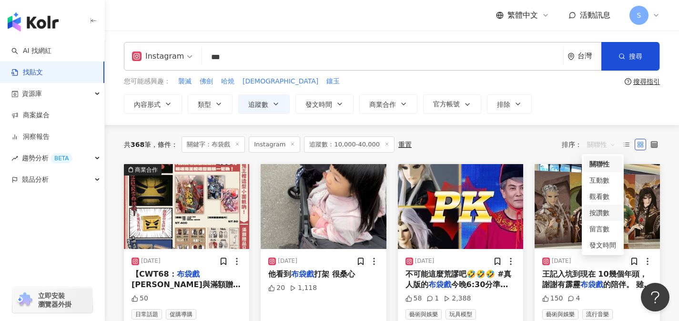
click at [597, 209] on div "按讚數" at bounding box center [603, 212] width 27 height 10
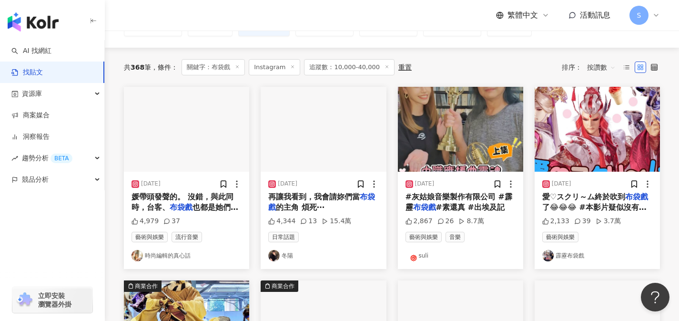
scroll to position [80, 0]
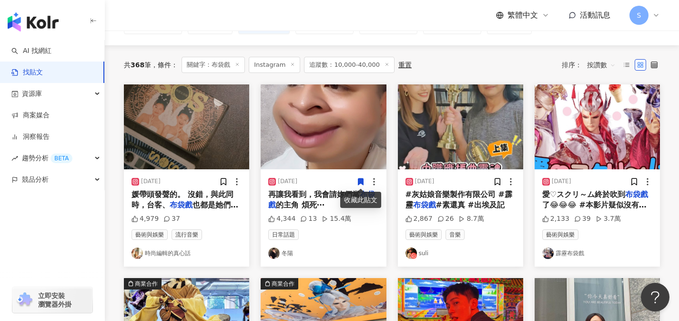
click at [434, 193] on span "#灰姑娘音樂製作有限公司 #霹靂" at bounding box center [459, 200] width 107 height 20
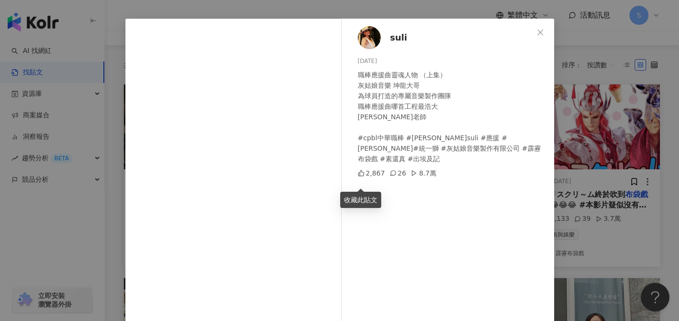
scroll to position [107, 0]
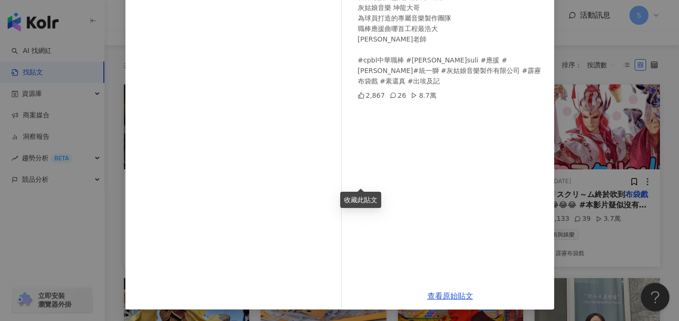
click at [613, 163] on div "suli 2024/12/4 職棒應援曲靈魂人物 （上集） 灰姑娘音樂 坤龍大哥 為球員打造的專屬音樂製作團隊 職棒應援曲哪首工程最浩大 蘇莉老師 #cpbl…" at bounding box center [339, 160] width 679 height 321
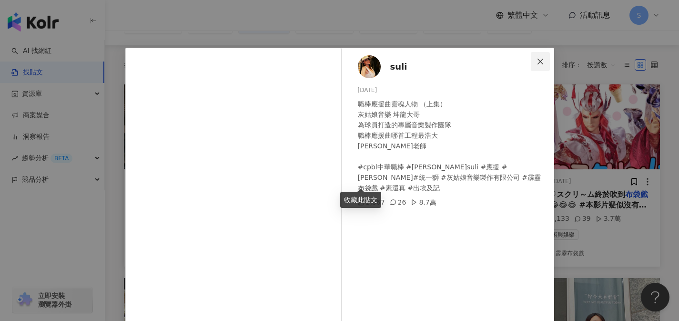
click at [538, 62] on icon "close" at bounding box center [541, 61] width 6 height 6
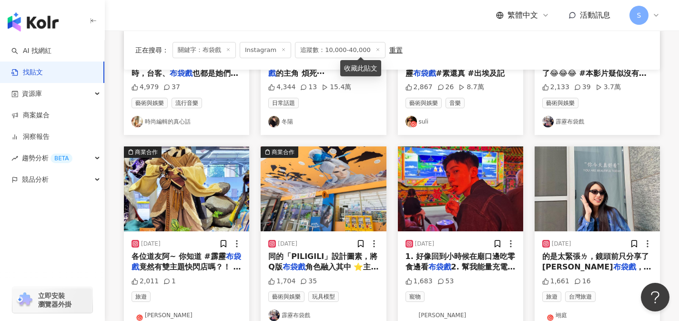
scroll to position [250, 0]
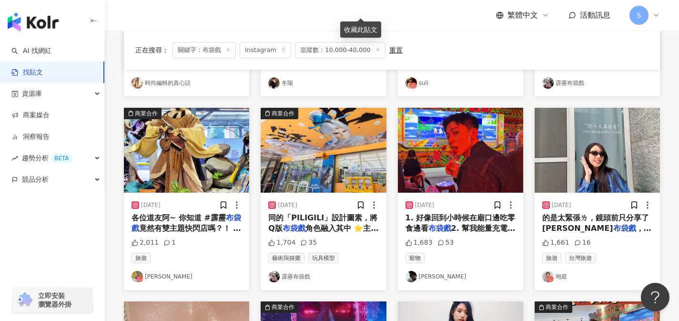
click at [435, 218] on span "1. 好像回到小時候在廟口邊吃零食邊看" at bounding box center [461, 223] width 110 height 20
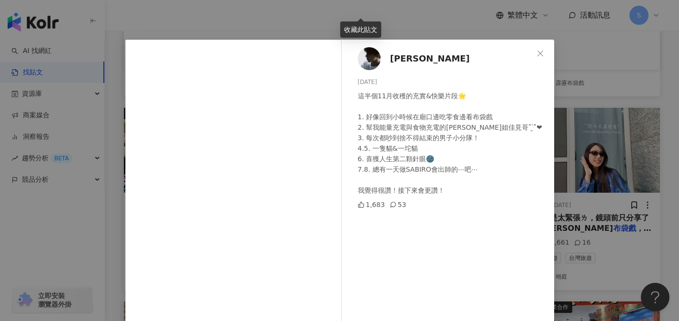
scroll to position [8, 0]
click at [538, 52] on icon "close" at bounding box center [541, 54] width 6 height 6
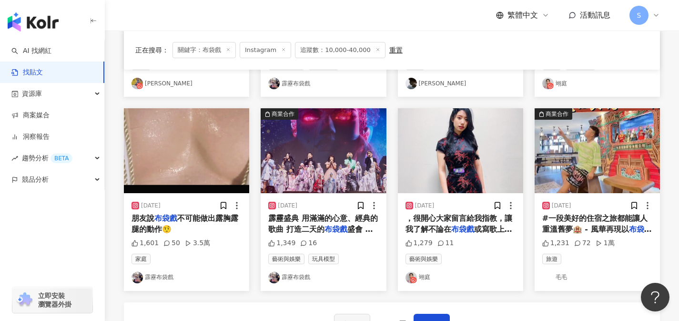
scroll to position [457, 0]
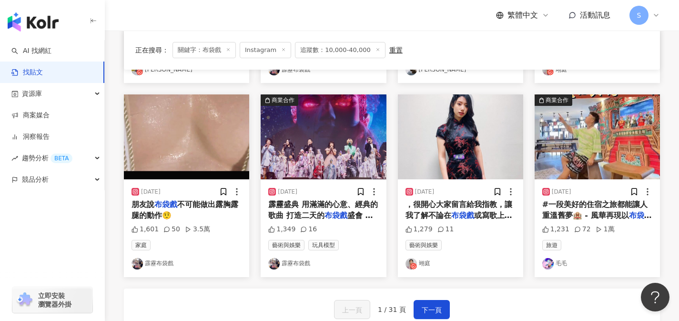
click at [452, 207] on span "，很開心大家留言給我指教，讓我了解不論在" at bounding box center [459, 210] width 107 height 20
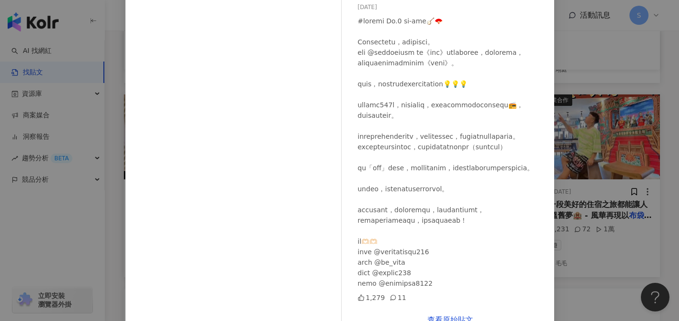
scroll to position [49, 0]
click at [459, 316] on link "查看原始貼文" at bounding box center [451, 319] width 46 height 9
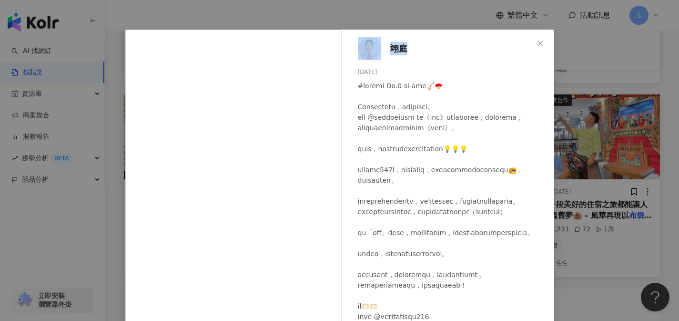
scroll to position [0, 0]
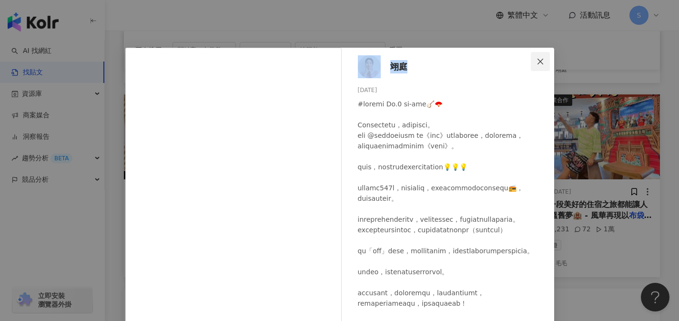
click at [531, 66] on button "Close" at bounding box center [540, 61] width 19 height 19
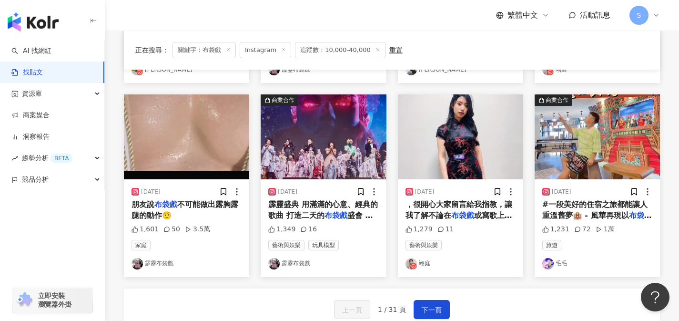
click at [574, 201] on span "#一段美好的住宿之旅都能讓人重溫舊夢🏨 - 風華再現以" at bounding box center [594, 210] width 105 height 20
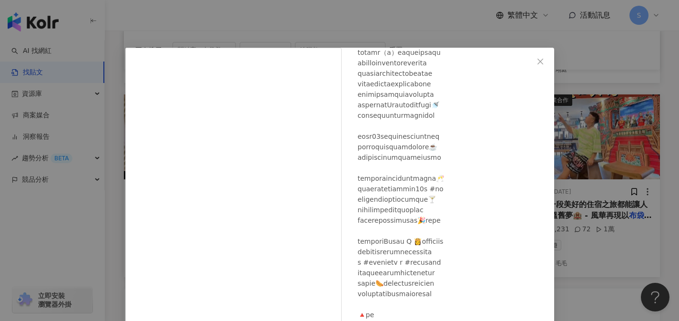
scroll to position [285, 0]
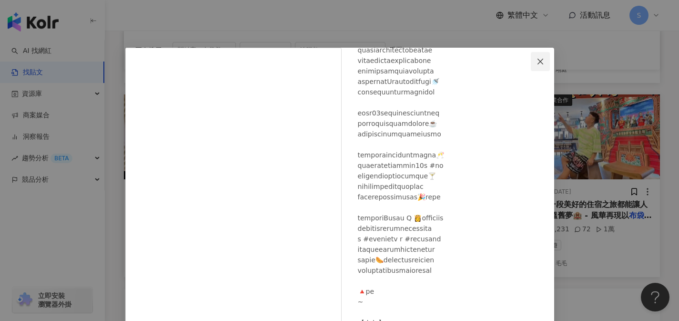
click at [538, 62] on icon "close" at bounding box center [541, 61] width 6 height 6
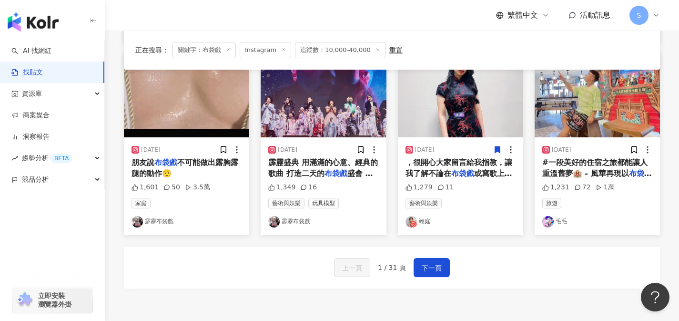
scroll to position [509, 0]
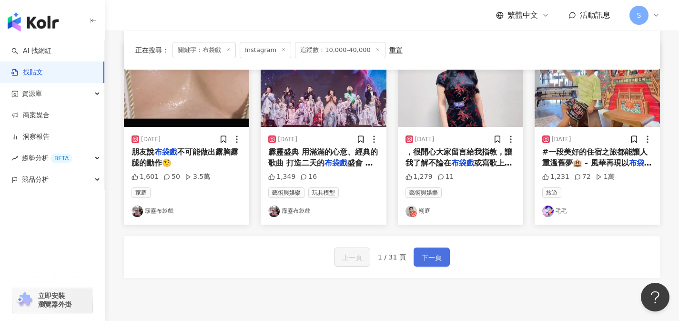
click at [438, 260] on span "下一頁" at bounding box center [432, 257] width 20 height 11
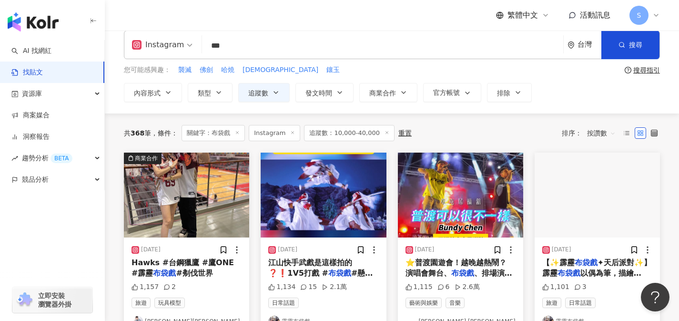
scroll to position [23, 0]
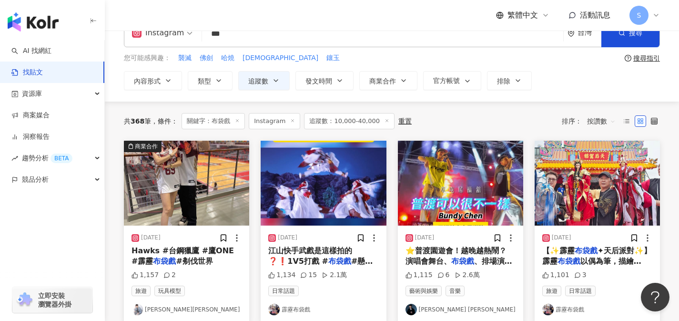
click at [228, 250] on span "Hawks #台鋼獵鷹 #鷹ONE #霹靂" at bounding box center [183, 256] width 102 height 20
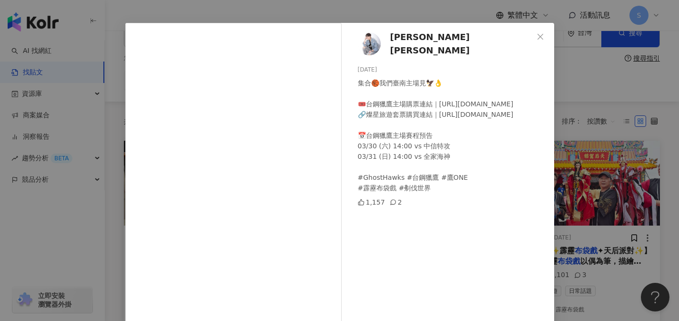
scroll to position [25, 0]
click at [537, 39] on icon "close" at bounding box center [541, 36] width 8 height 8
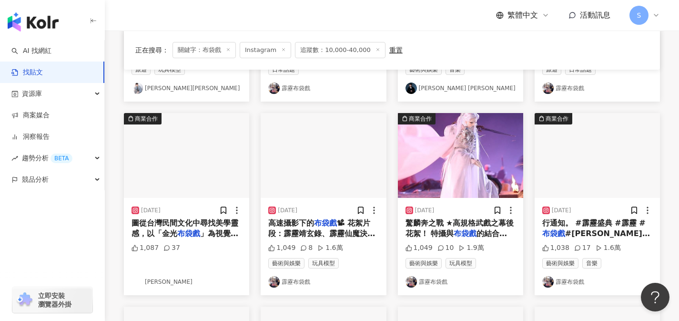
scroll to position [245, 0]
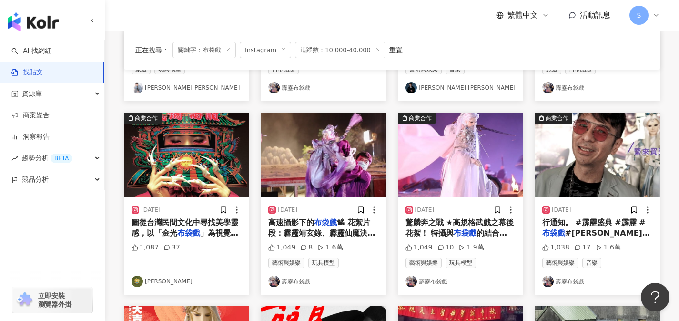
click at [219, 224] on span "圖從台灣民間文化中尋找美學靈感，以「金光" at bounding box center [185, 228] width 107 height 20
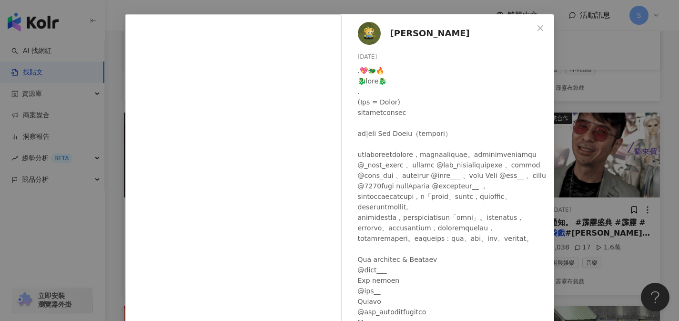
scroll to position [10, 0]
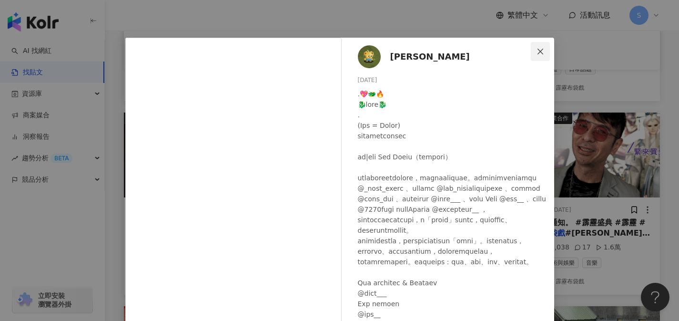
click at [538, 51] on icon "close" at bounding box center [541, 51] width 6 height 6
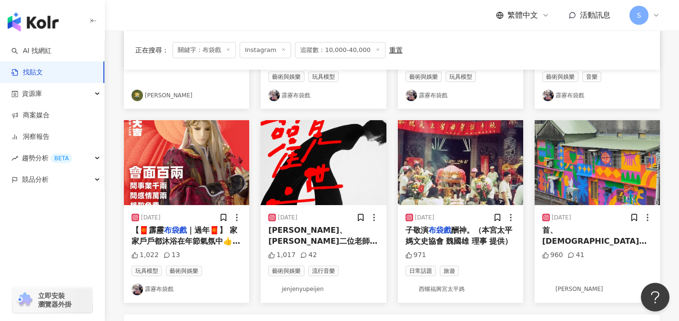
scroll to position [428, 0]
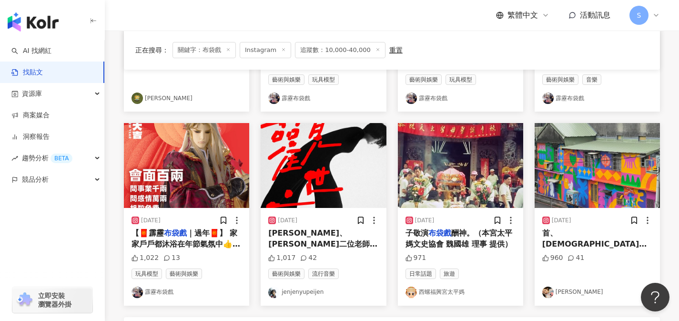
click at [364, 250] on span "學習的演師——黃僑偉老師的一段布袋" at bounding box center [322, 270] width 109 height 41
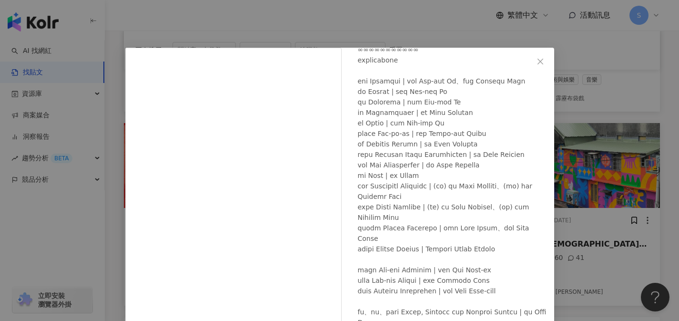
scroll to position [399, 0]
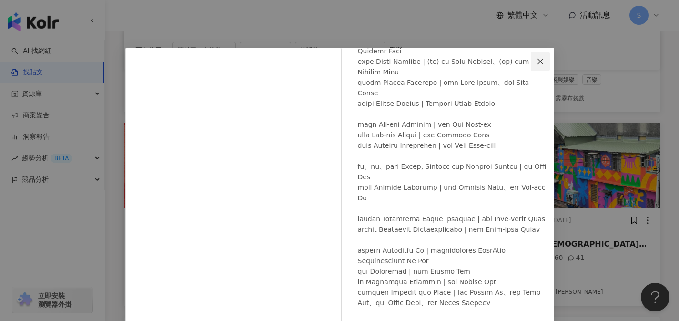
click at [537, 60] on icon "close" at bounding box center [541, 62] width 8 height 8
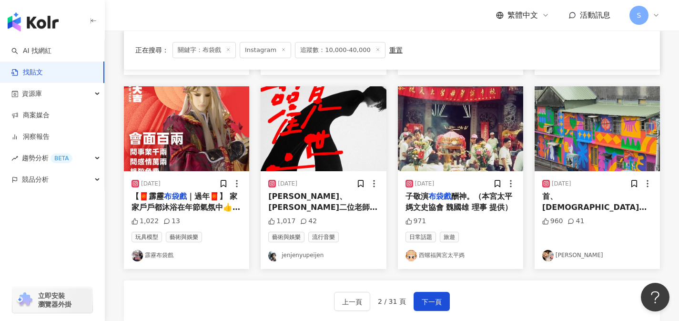
scroll to position [471, 0]
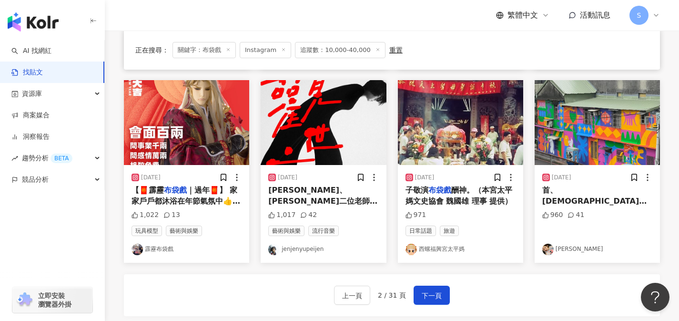
click at [578, 200] on span "首、廟、弄過火、燈籠、夜市、响仁和製鼓、" at bounding box center [595, 205] width 107 height 41
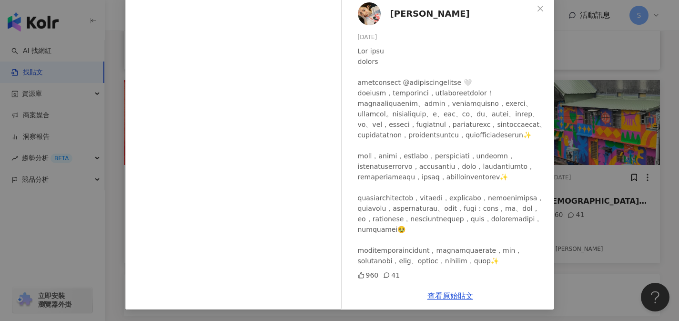
scroll to position [0, 0]
click at [538, 6] on icon "close" at bounding box center [541, 9] width 8 height 8
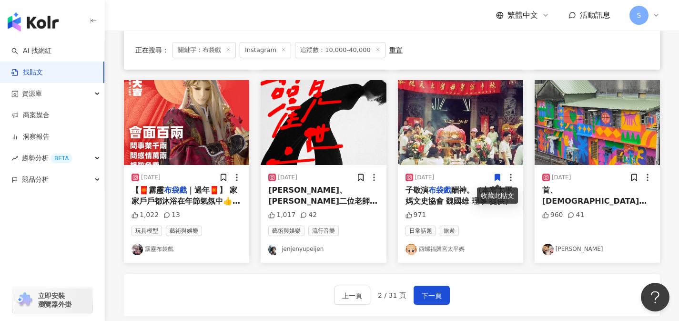
click at [433, 306] on div "上一頁 2 / 31 頁 下一頁" at bounding box center [392, 295] width 536 height 42
click at [434, 301] on button "下一頁" at bounding box center [432, 295] width 36 height 19
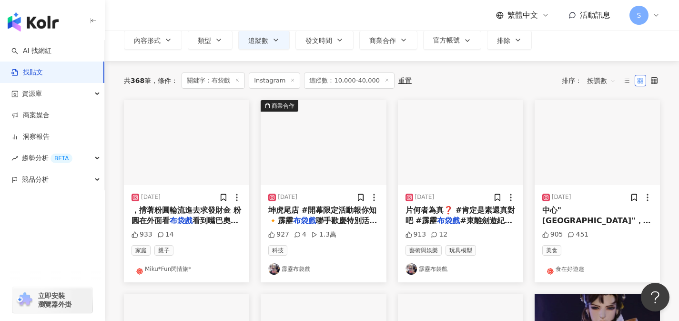
scroll to position [65, 0]
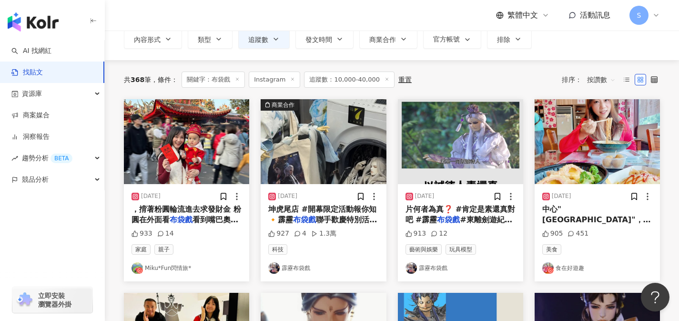
click at [582, 236] on mark "布袋戲" at bounding box center [584, 240] width 23 height 9
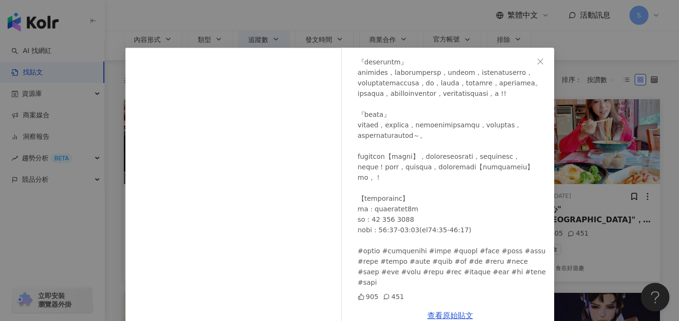
scroll to position [220, 0]
click at [537, 62] on icon "close" at bounding box center [541, 62] width 8 height 8
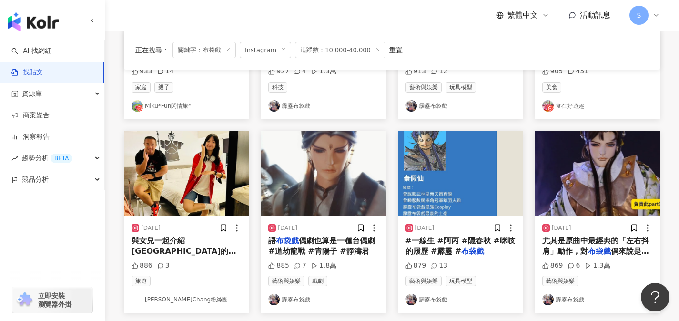
scroll to position [248, 0]
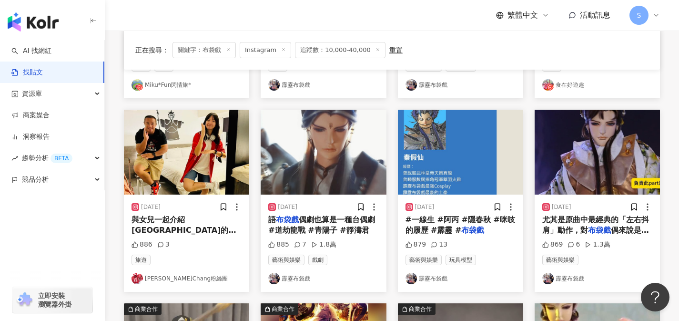
click at [209, 247] on span "為主題的飯店～也是身為觀光大使的福" at bounding box center [185, 257] width 107 height 20
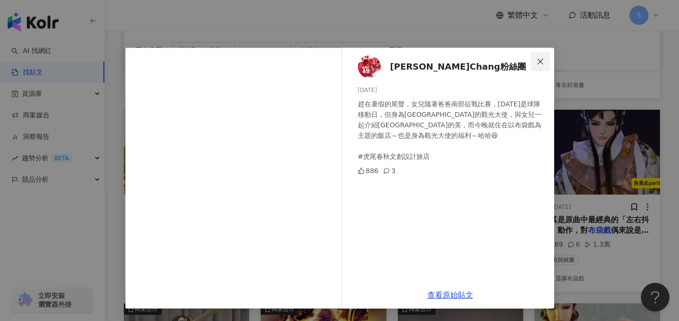
click at [542, 63] on icon "close" at bounding box center [541, 61] width 6 height 6
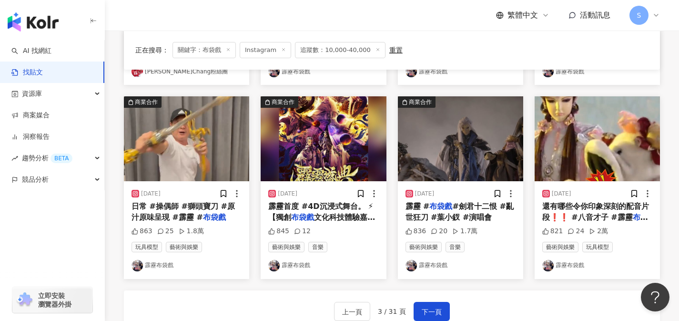
scroll to position [455, 0]
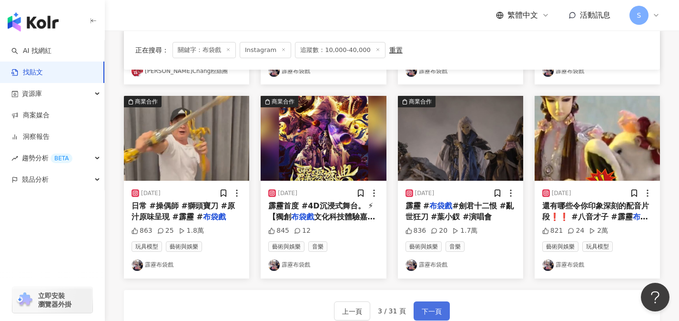
click at [429, 314] on span "下一頁" at bounding box center [432, 311] width 20 height 11
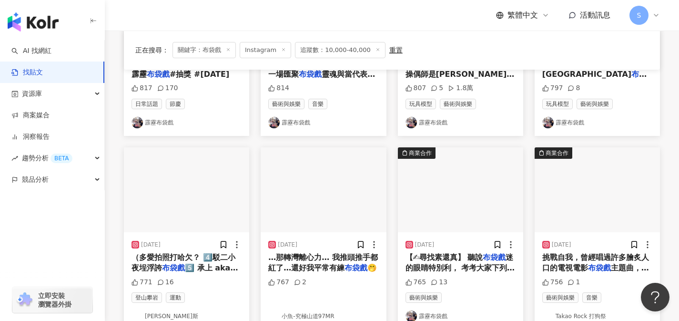
scroll to position [220, 0]
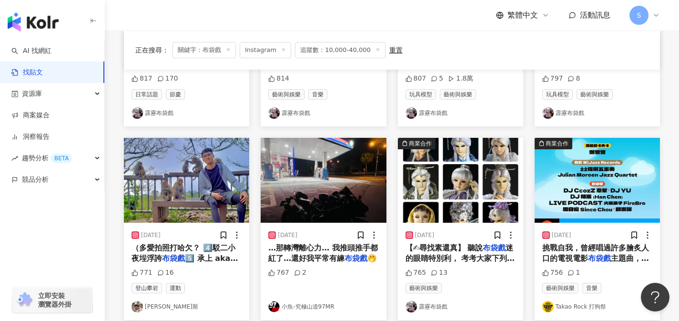
click at [218, 252] on span "（多愛拍照打哈欠？ 4️⃣駁二小夜埕浮誇" at bounding box center [184, 253] width 104 height 20
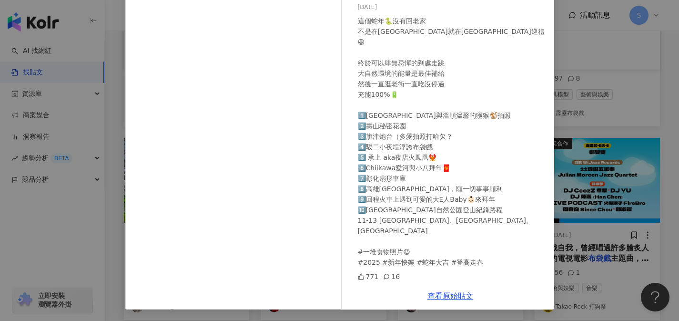
scroll to position [0, 0]
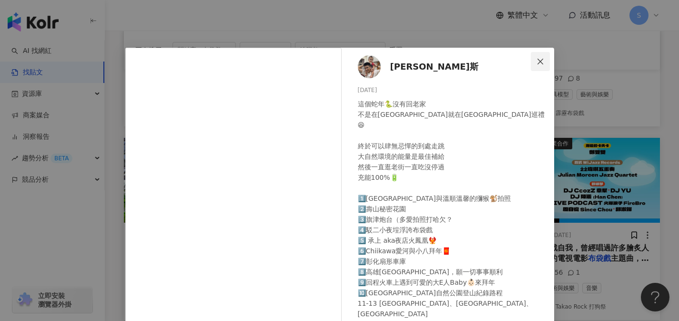
click at [538, 61] on icon "close" at bounding box center [541, 62] width 8 height 8
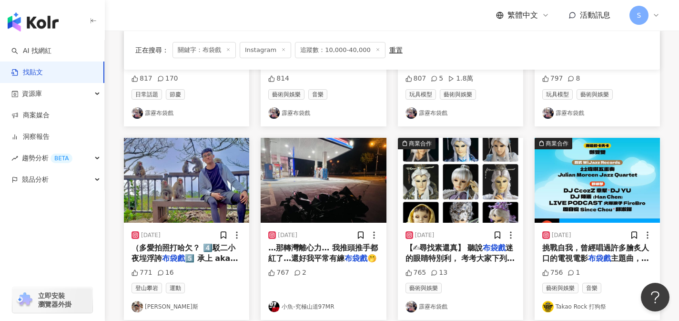
click at [350, 251] on span "…那轉灣離心力… 我推頭推手都紅了…還好我平常有練" at bounding box center [323, 253] width 110 height 20
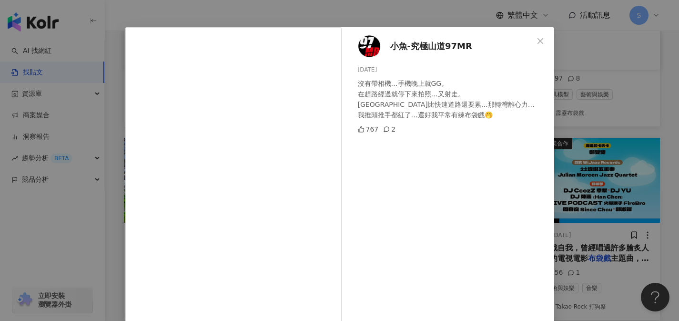
scroll to position [107, 0]
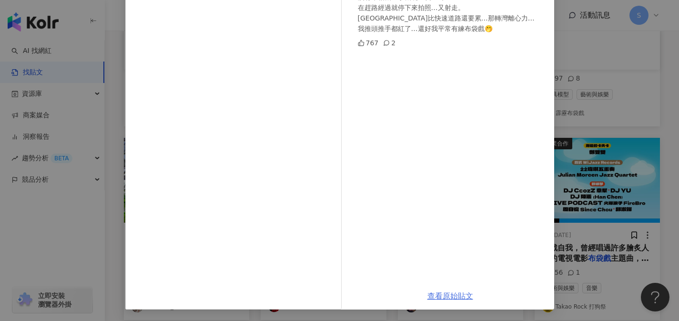
click at [439, 299] on link "查看原始貼文" at bounding box center [451, 295] width 46 height 9
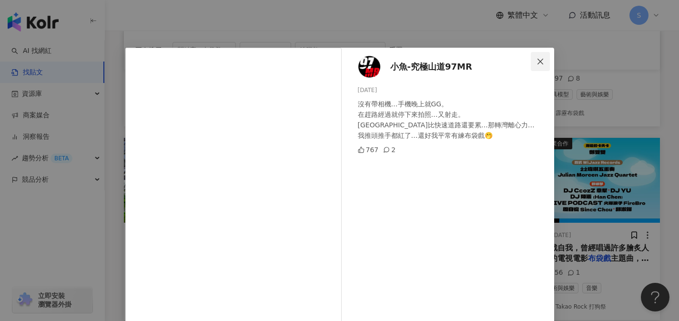
click at [540, 63] on icon "close" at bounding box center [541, 62] width 8 height 8
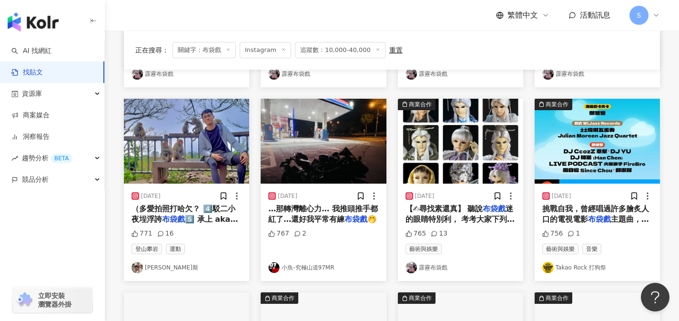
scroll to position [267, 0]
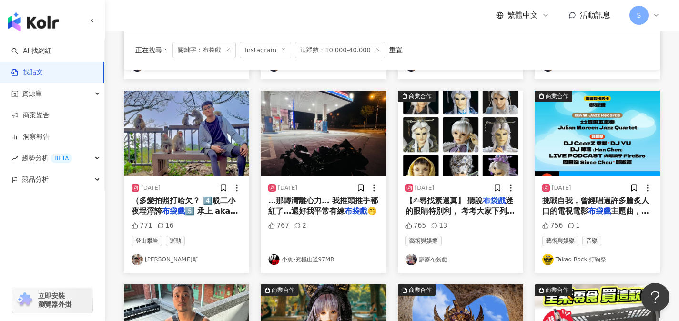
click at [570, 208] on span "挑戰自我，曾經唱過許多膾炙人口的電視電影" at bounding box center [595, 206] width 107 height 20
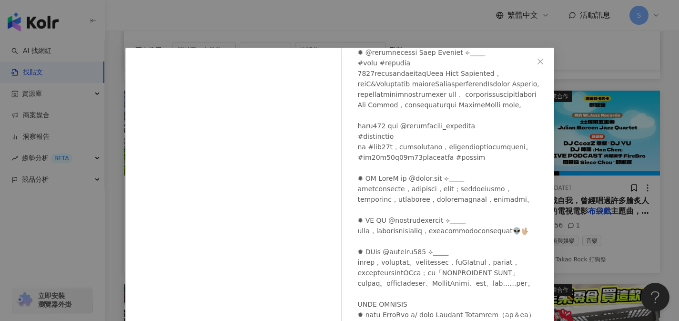
scroll to position [435, 0]
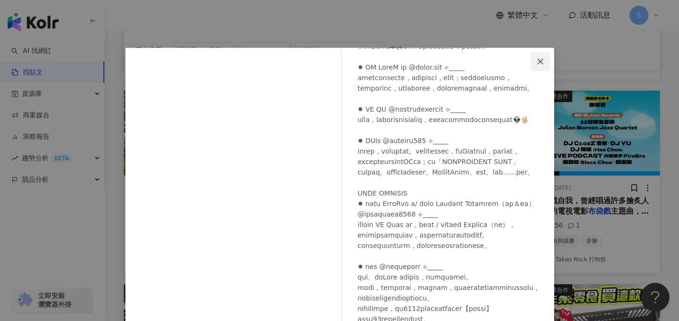
click at [538, 62] on icon "close" at bounding box center [541, 61] width 6 height 6
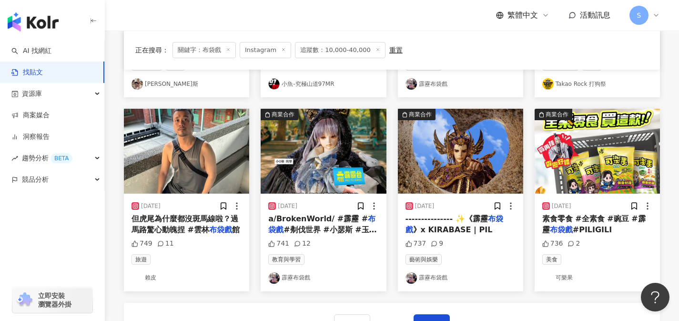
scroll to position [440, 0]
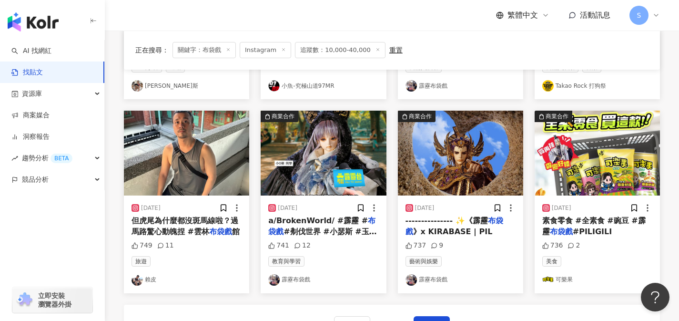
click at [216, 231] on mark "布袋戲" at bounding box center [220, 231] width 23 height 9
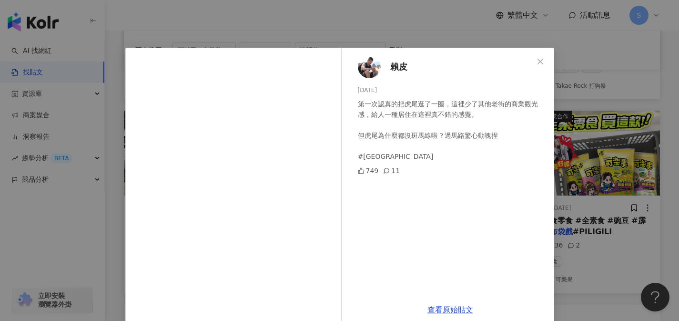
scroll to position [2, 0]
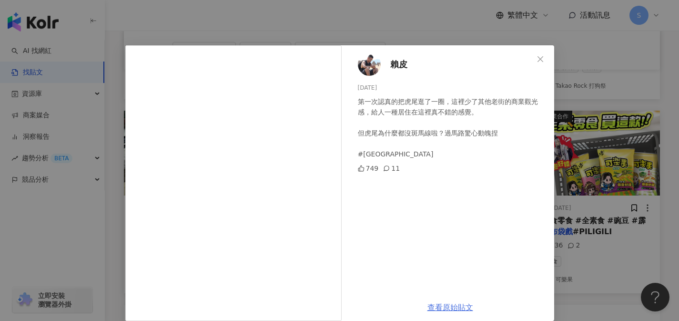
click at [445, 310] on link "查看原始貼文" at bounding box center [451, 307] width 46 height 9
click at [539, 59] on icon "close" at bounding box center [541, 59] width 8 height 8
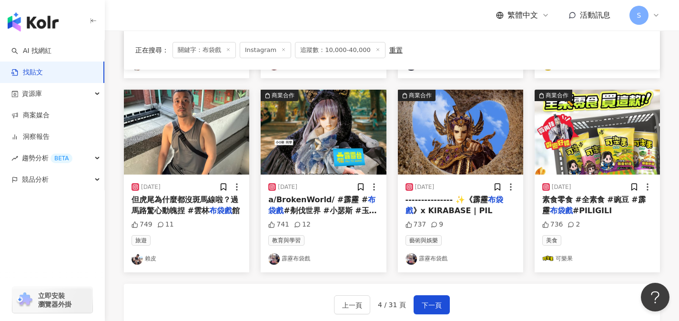
scroll to position [465, 0]
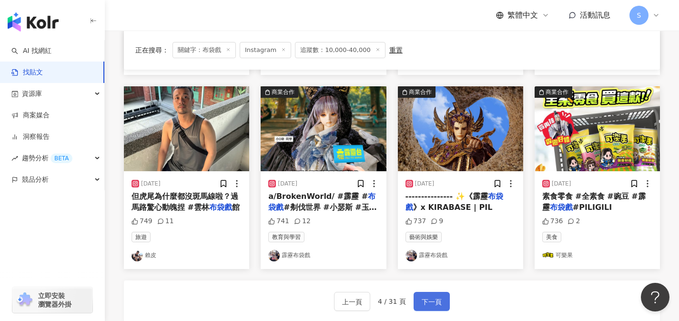
click at [447, 298] on button "下一頁" at bounding box center [432, 301] width 36 height 19
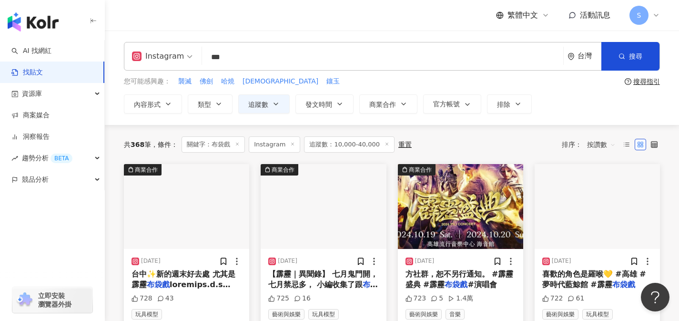
scroll to position [78, 0]
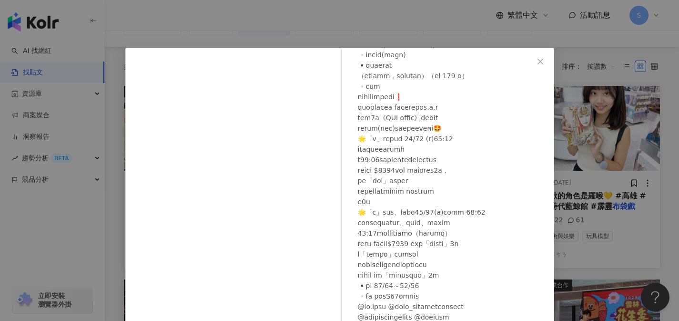
scroll to position [107, 0]
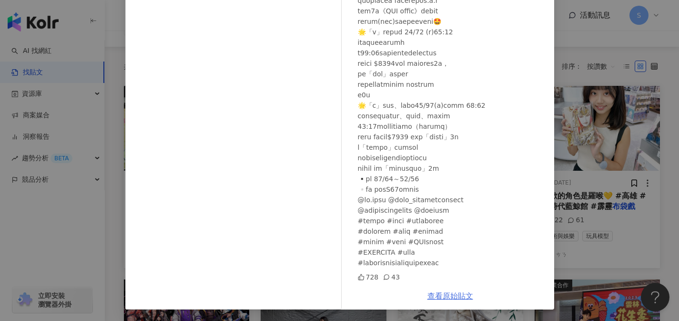
click at [465, 295] on link "查看原始貼文" at bounding box center [451, 295] width 46 height 9
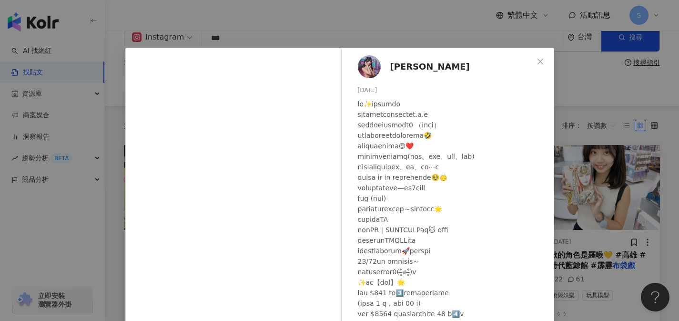
scroll to position [0, 0]
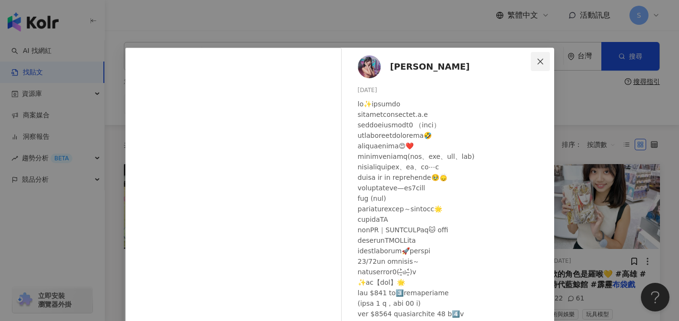
click at [539, 61] on icon "close" at bounding box center [541, 62] width 8 height 8
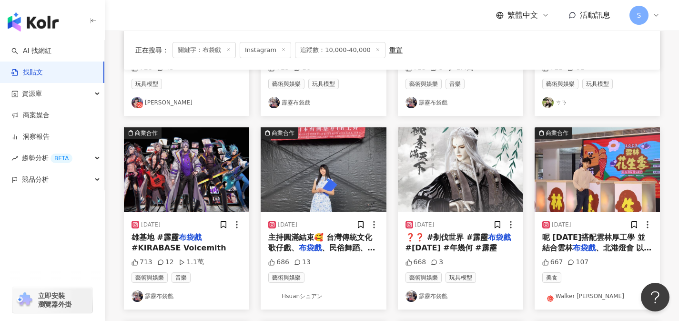
scroll to position [253, 0]
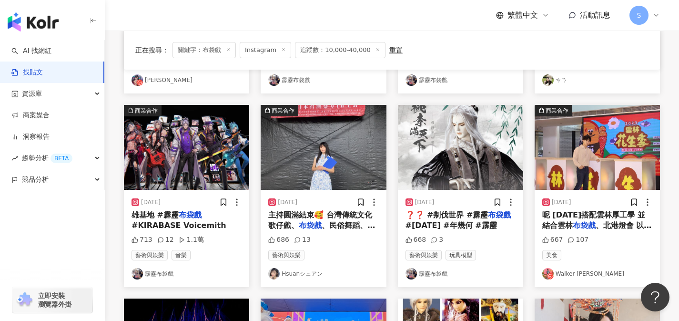
click at [368, 226] on span "、民俗舞蹈、舞獅 真的很棒的三天！" at bounding box center [321, 231] width 107 height 20
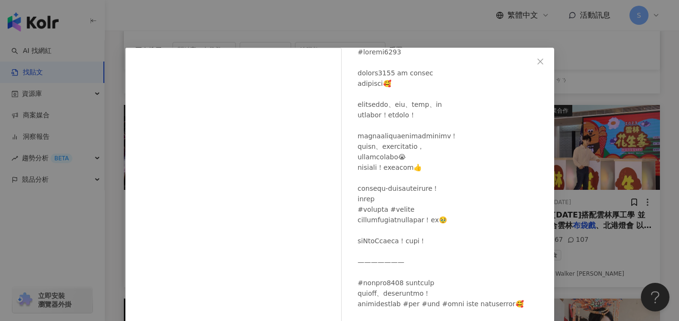
scroll to position [0, 0]
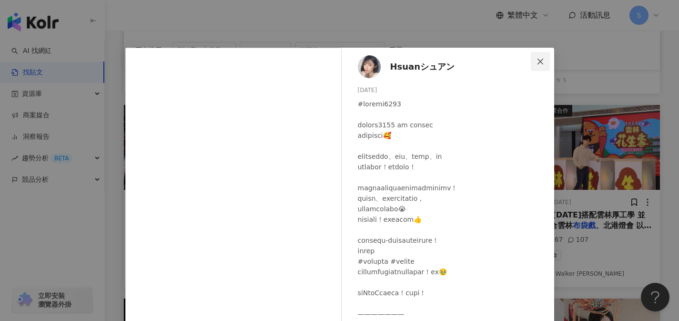
click at [539, 61] on icon "close" at bounding box center [541, 62] width 8 height 8
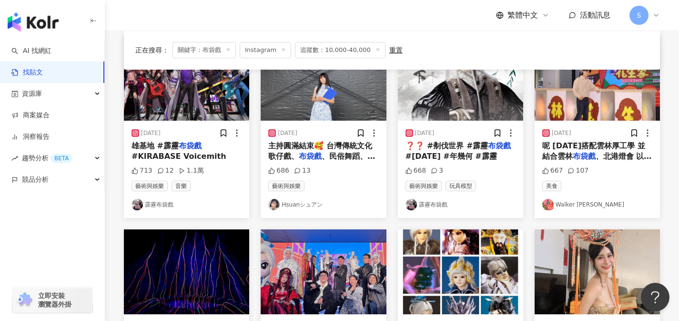
scroll to position [435, 0]
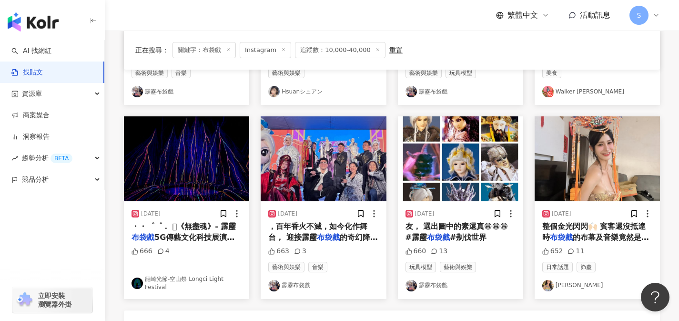
click at [588, 227] on span "整個金光閃閃🙌🏻 賓客還沒抵達時" at bounding box center [594, 232] width 104 height 20
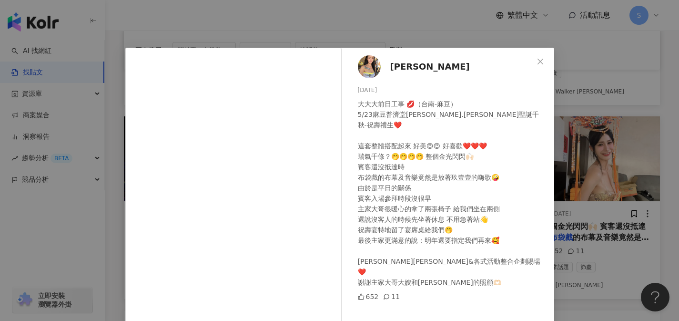
scroll to position [107, 0]
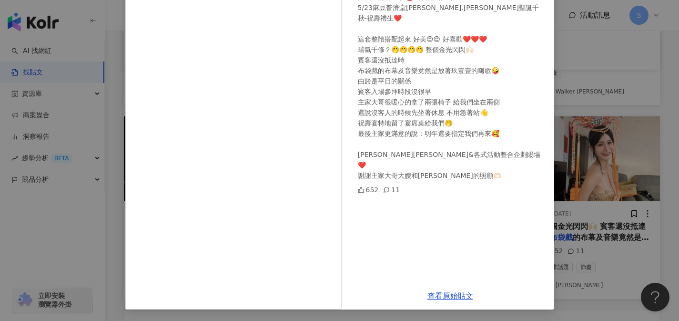
click at [452, 301] on div "查看原始貼文" at bounding box center [451, 295] width 208 height 27
click at [450, 295] on link "查看原始貼文" at bounding box center [451, 295] width 46 height 9
click at [622, 197] on div "吳歐歐 2025/5/27 大大大前日工事 💋（台南-麻豆） 5/23麻豆普濟堂李府.范府千歲聖誕千秋-祝壽禮生❤️ 這套整體搭配起來 好美😍😍 好喜歡❤️❤…" at bounding box center [339, 160] width 679 height 321
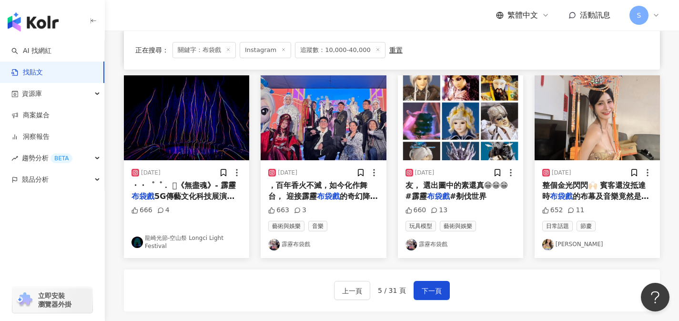
scroll to position [557, 0]
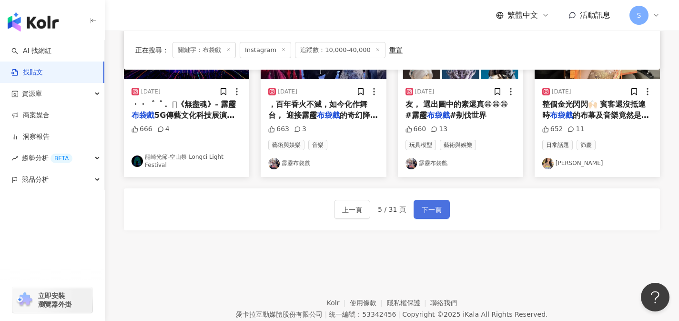
click at [437, 206] on span "下一頁" at bounding box center [432, 209] width 20 height 11
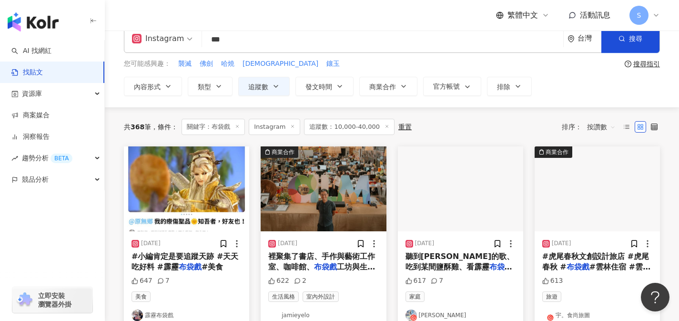
scroll to position [82, 0]
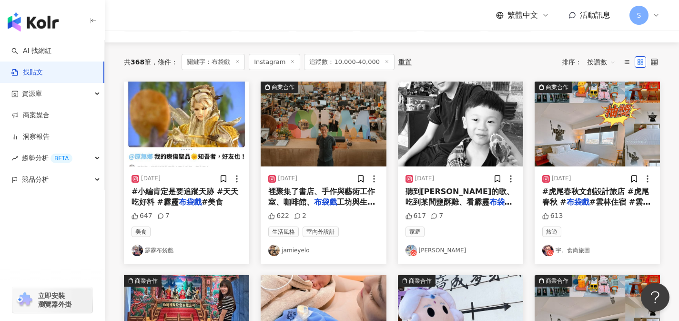
click at [470, 208] on span "，就會想起小時候跟阿姨們住在阿嬤家" at bounding box center [459, 218] width 107 height 20
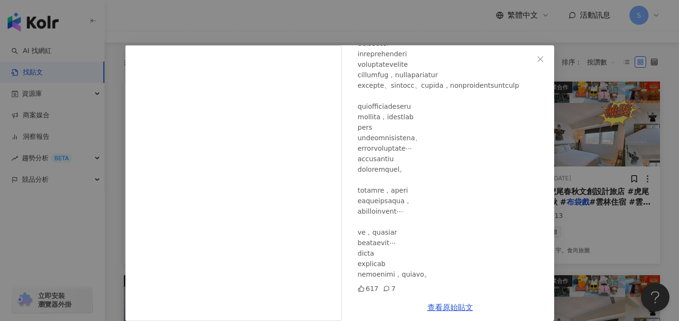
scroll to position [194, 0]
click at [539, 58] on icon "close" at bounding box center [541, 59] width 8 height 8
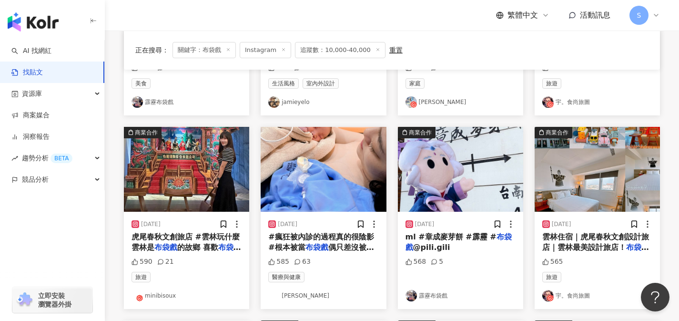
scroll to position [253, 0]
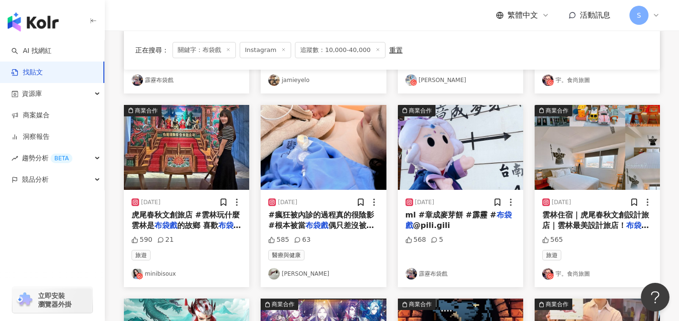
click at [230, 218] on span "虎尾春秋文創旅店 #雲林玩什麼 雲林是" at bounding box center [186, 220] width 108 height 20
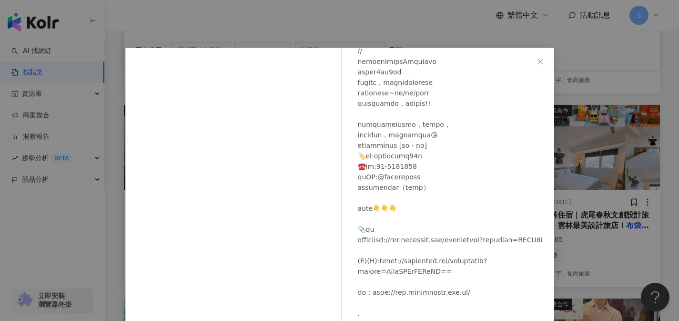
scroll to position [426, 0]
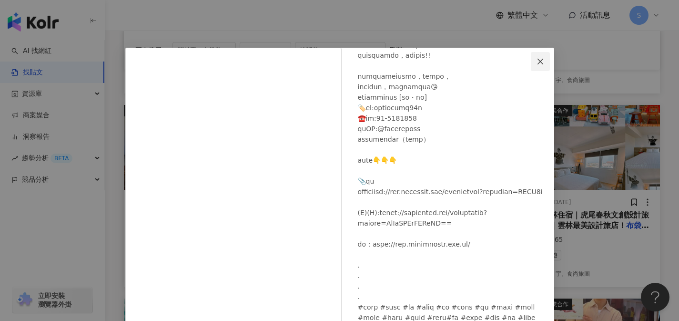
click at [537, 59] on icon "close" at bounding box center [541, 62] width 8 height 8
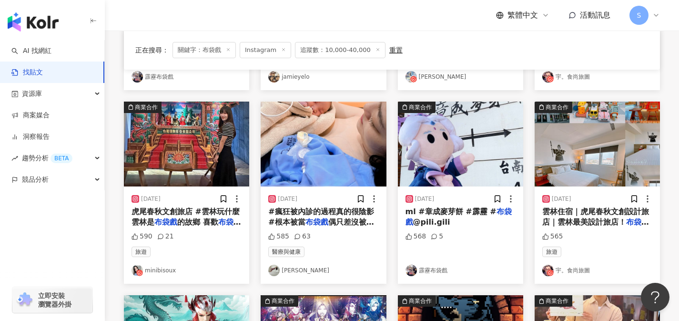
scroll to position [216, 0]
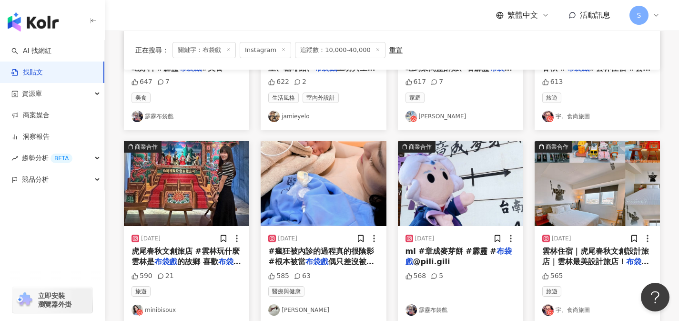
click at [469, 182] on img at bounding box center [460, 183] width 125 height 85
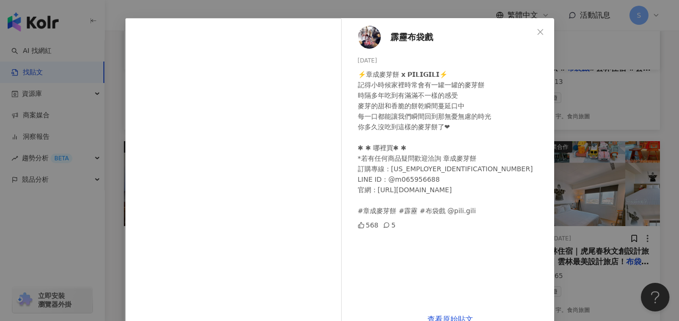
scroll to position [53, 0]
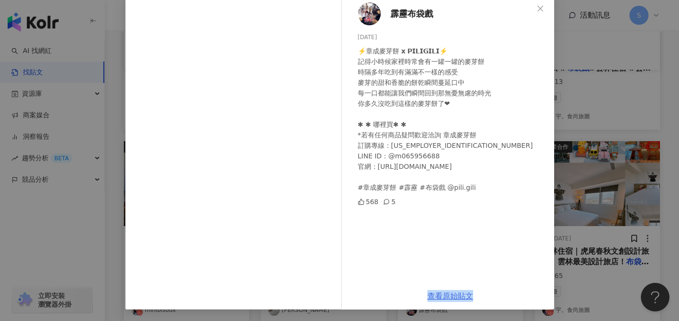
click at [440, 293] on link "查看原始貼文" at bounding box center [451, 295] width 46 height 9
click at [537, 6] on icon "close" at bounding box center [541, 9] width 8 height 8
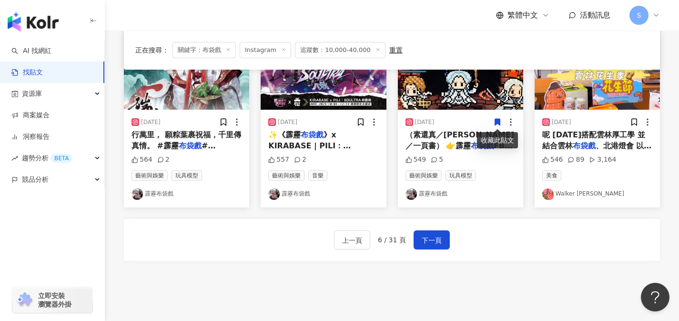
scroll to position [549, 0]
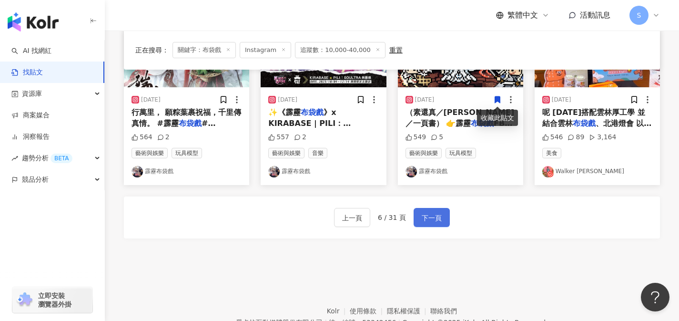
click at [437, 208] on button "下一頁" at bounding box center [432, 217] width 36 height 19
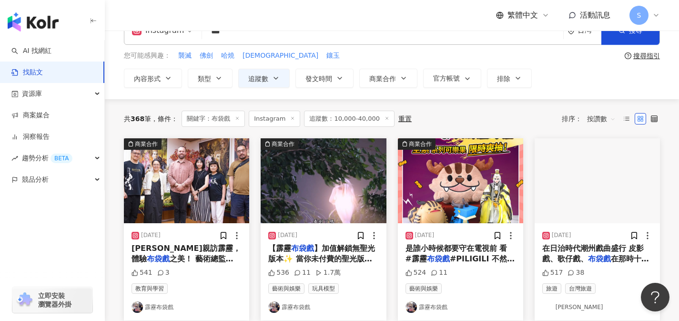
scroll to position [27, 0]
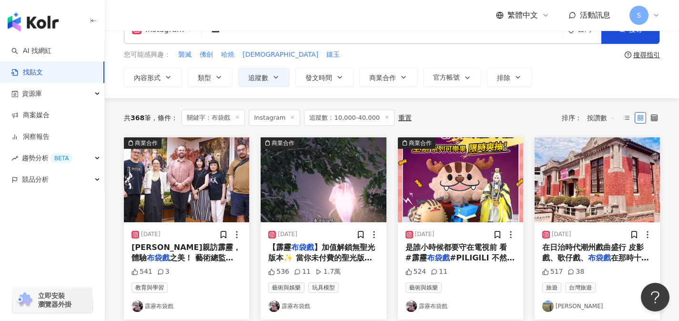
click at [566, 254] on span "在日治時代潮州戲曲盛行 皮影戲、歌仔戲、" at bounding box center [593, 253] width 102 height 20
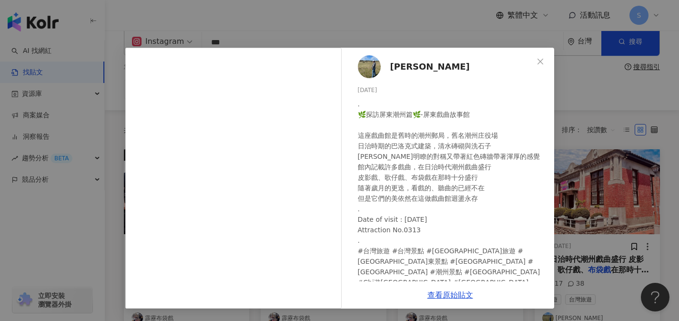
scroll to position [4, 0]
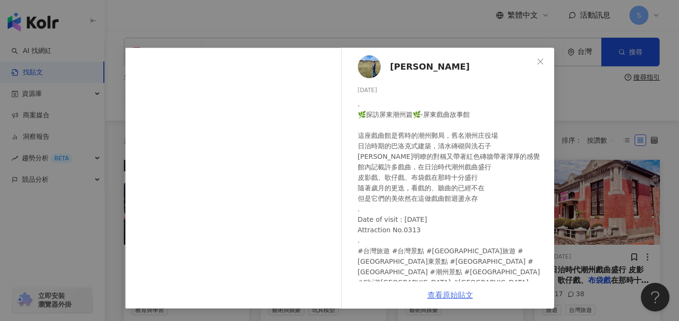
click at [464, 294] on link "查看原始貼文" at bounding box center [451, 294] width 46 height 9
click at [541, 63] on icon "close" at bounding box center [541, 62] width 8 height 8
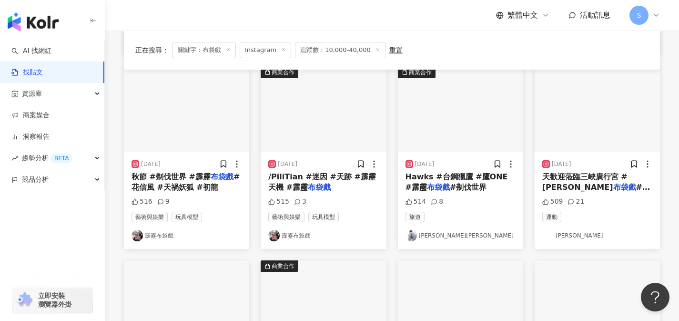
scroll to position [291, 0]
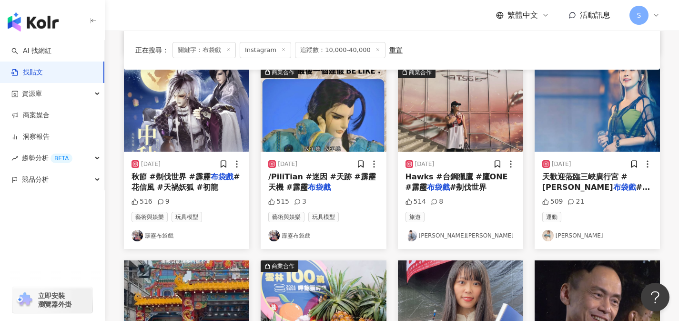
click at [589, 187] on span "#胖卡餐車 #手作" at bounding box center [596, 193] width 108 height 20
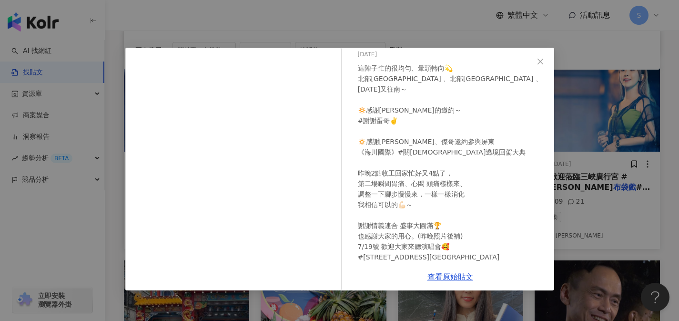
scroll to position [36, 0]
click at [456, 274] on link "查看原始貼文" at bounding box center [451, 276] width 46 height 9
click at [537, 58] on icon "close" at bounding box center [541, 62] width 8 height 8
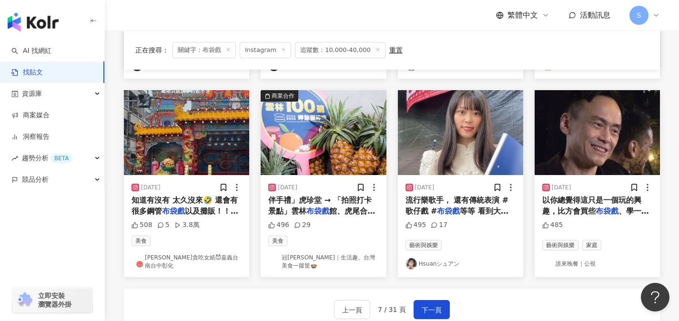
scroll to position [448, 0]
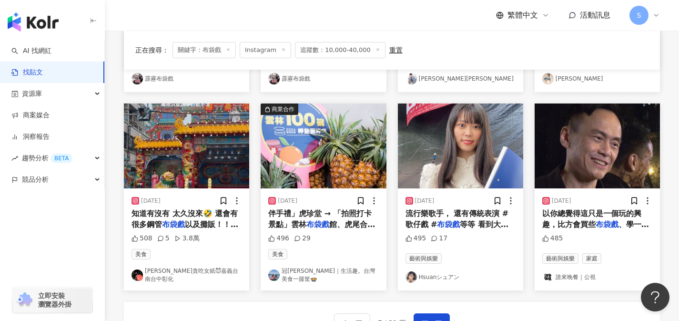
click at [214, 217] on span "知道有沒有 太久沒來🤣 還會有很多鋼管" at bounding box center [185, 219] width 106 height 20
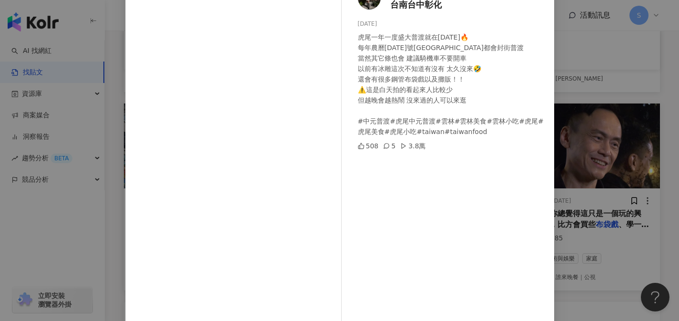
scroll to position [107, 0]
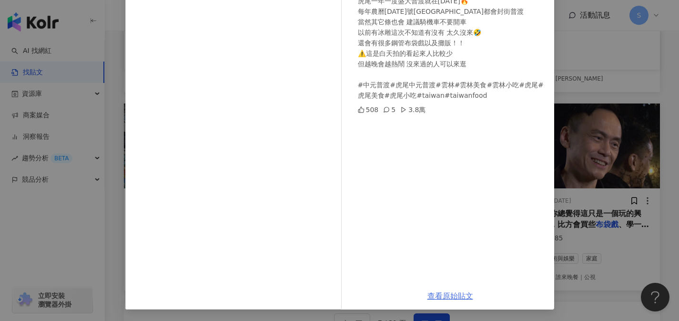
click at [436, 296] on link "查看原始貼文" at bounding box center [451, 295] width 46 height 9
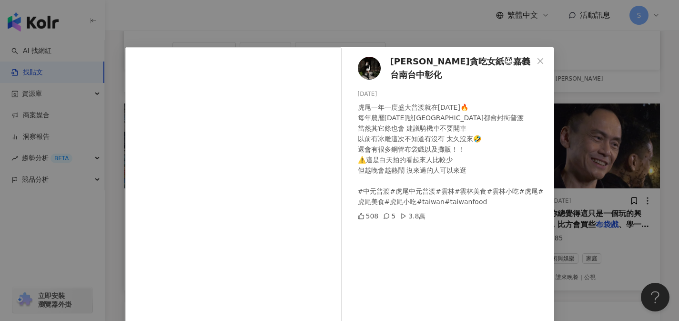
scroll to position [0, 0]
click at [538, 64] on icon "close" at bounding box center [541, 62] width 8 height 8
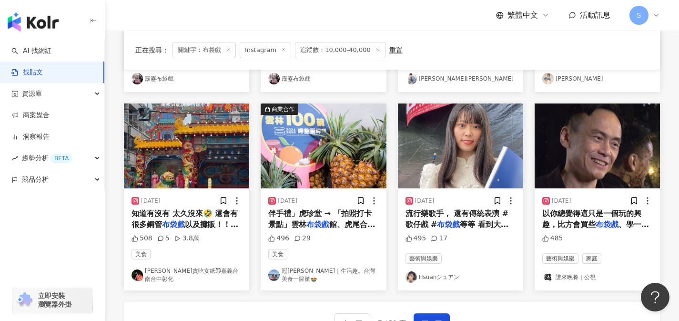
click at [464, 226] on span "等等 看到大家把台灣傳統文化跟美" at bounding box center [457, 230] width 103 height 20
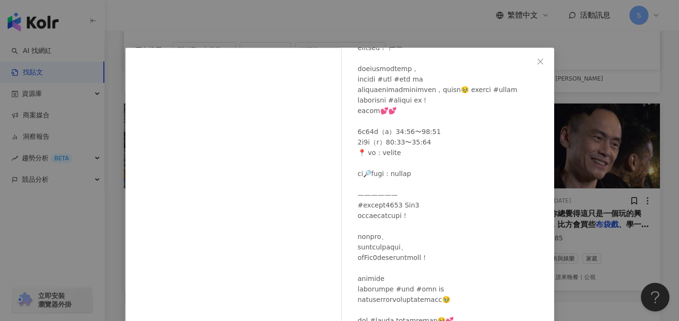
scroll to position [95, 0]
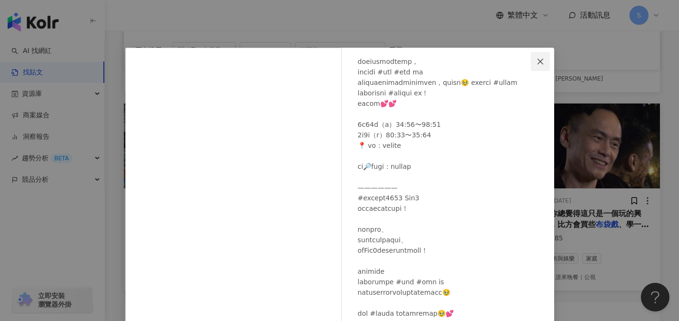
click at [537, 63] on icon "close" at bounding box center [541, 62] width 8 height 8
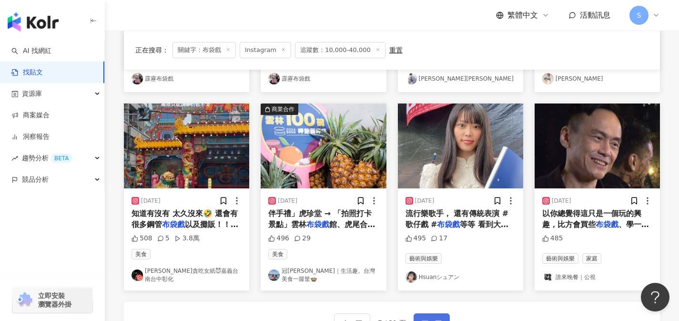
click at [444, 317] on button "下一頁" at bounding box center [432, 322] width 36 height 19
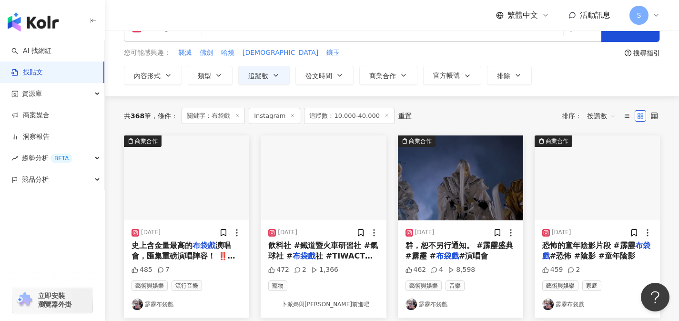
scroll to position [78, 0]
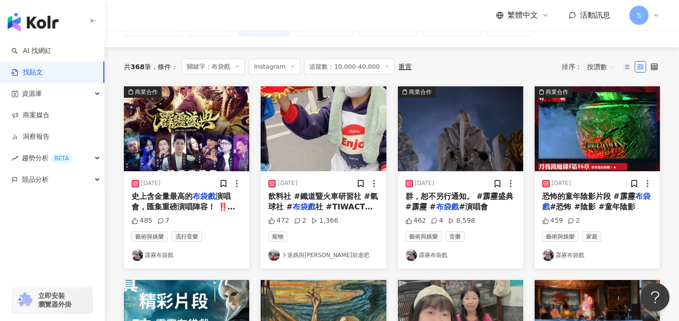
click at [348, 207] on span "社 #TIWACT跨國教育青芽社" at bounding box center [320, 212] width 104 height 20
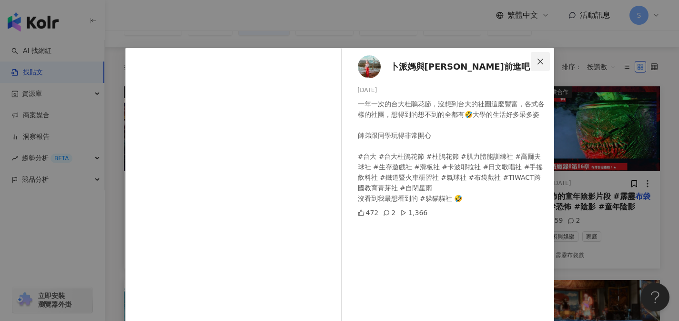
click at [542, 63] on span "Close" at bounding box center [540, 62] width 19 height 8
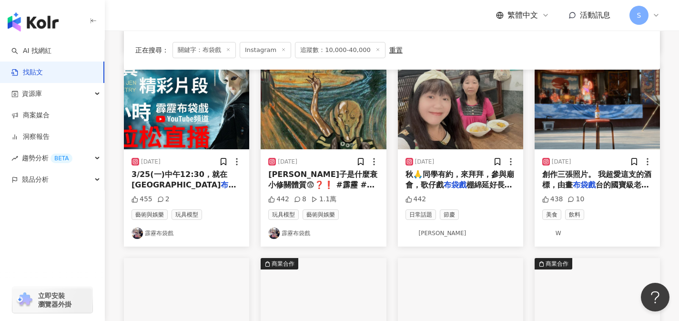
scroll to position [296, 0]
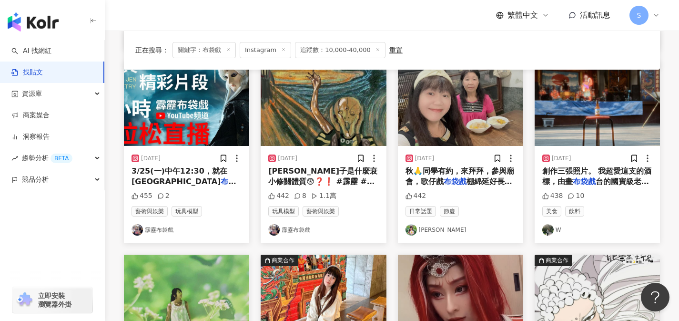
click at [571, 180] on span "創作三張照片。 我超愛這支的酒標，由畫" at bounding box center [597, 176] width 110 height 20
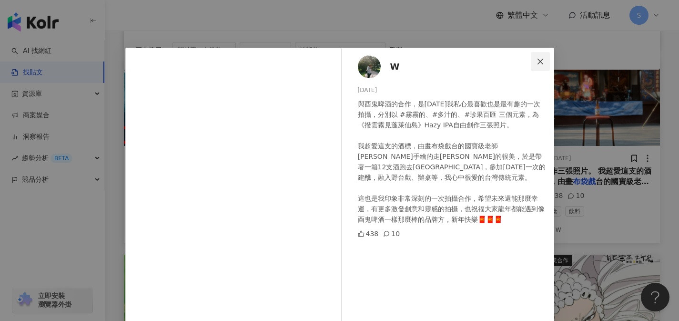
click at [532, 58] on span "Close" at bounding box center [540, 62] width 19 height 8
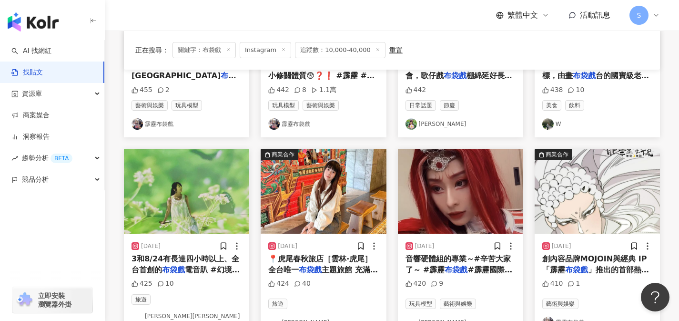
scroll to position [447, 0]
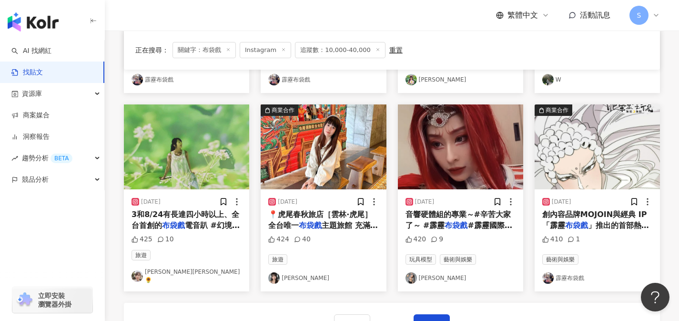
click at [204, 219] on span "3和8/24有長達四小時以上、全台首創的" at bounding box center [186, 220] width 108 height 20
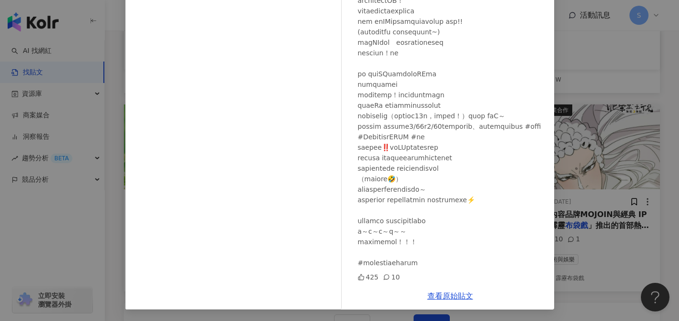
scroll to position [0, 0]
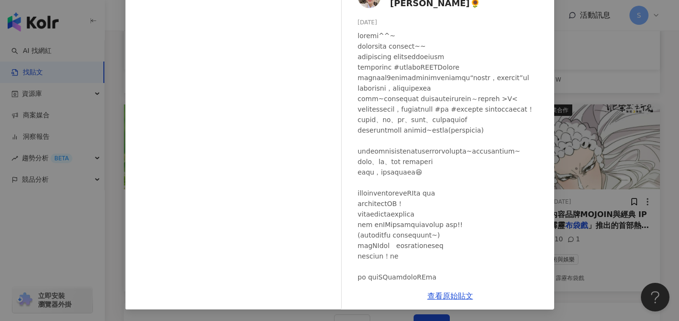
click at [429, 281] on div at bounding box center [452, 251] width 189 height 440
click at [443, 289] on div "查看原始貼文" at bounding box center [451, 295] width 208 height 27
click at [444, 295] on link "查看原始貼文" at bounding box center [451, 295] width 46 height 9
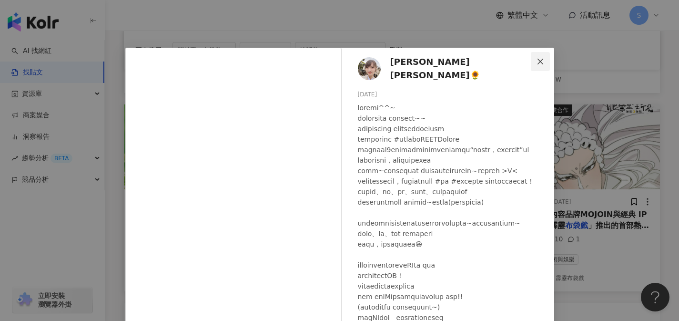
click at [537, 59] on icon "close" at bounding box center [541, 62] width 8 height 8
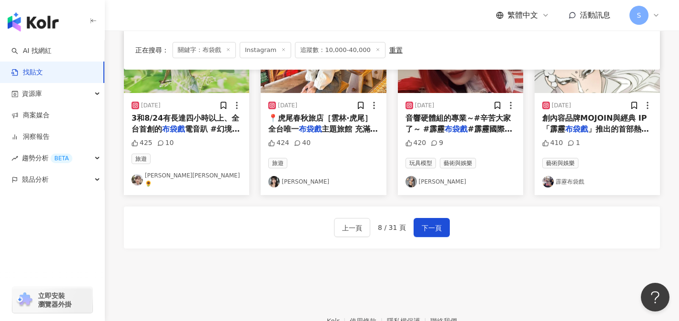
scroll to position [575, 0]
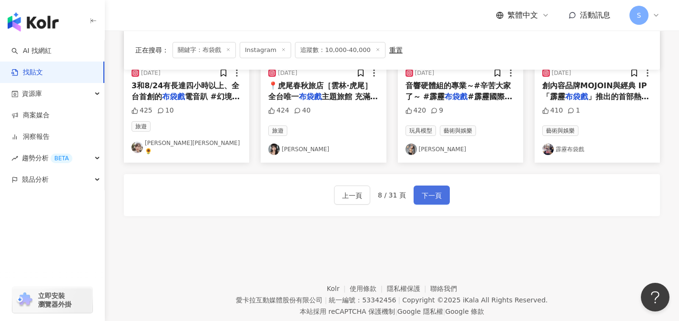
click at [440, 195] on button "下一頁" at bounding box center [432, 194] width 36 height 19
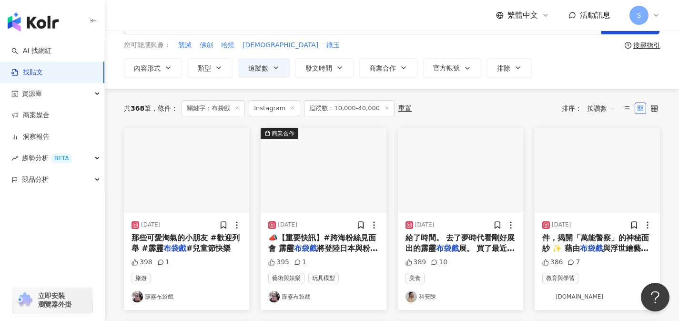
scroll to position [92, 0]
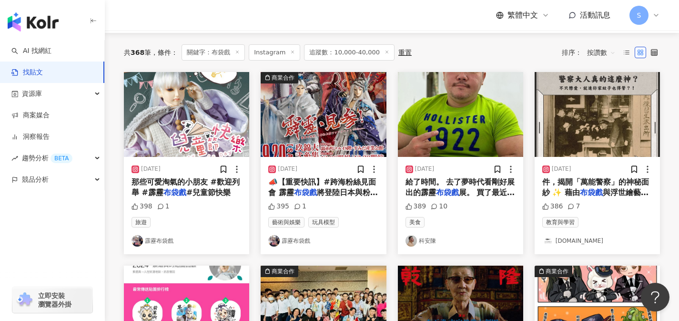
click at [510, 191] on span "展。 買了最近高雄蠻紅的狀元糕給" at bounding box center [461, 198] width 110 height 20
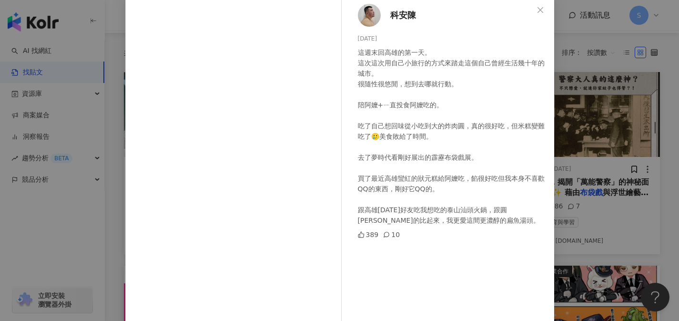
scroll to position [44, 0]
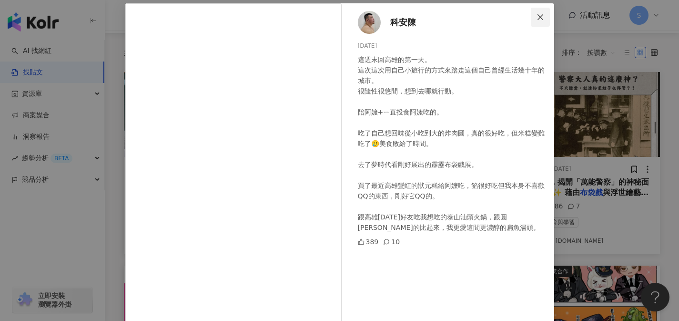
click at [531, 20] on span "Close" at bounding box center [540, 17] width 19 height 8
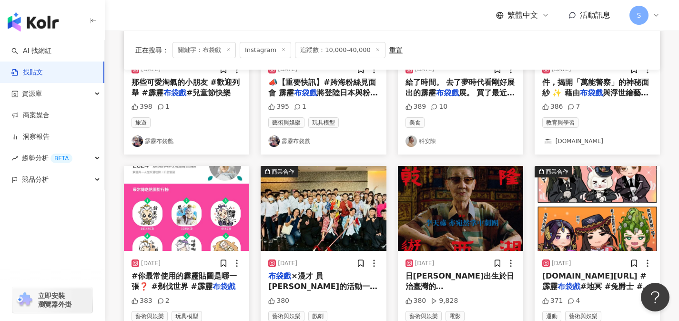
scroll to position [273, 0]
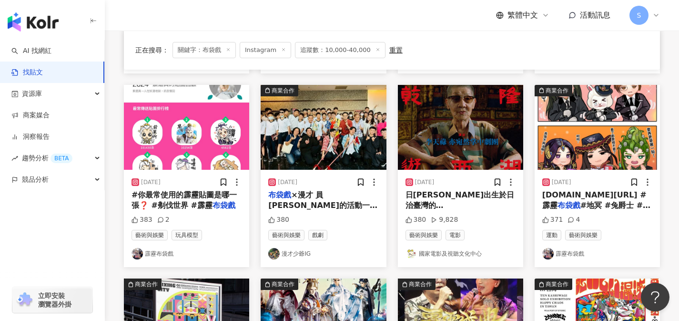
click at [365, 208] on span "×漫才 員林的活動一切都順利結束了 非常感謝大家 很特別的活動 我們開心認識你們 下次見咯 《國姓爺合戰》即將前進臺北！ 📍2025/10/12（日）14:0…" at bounding box center [323, 242] width 110 height 105
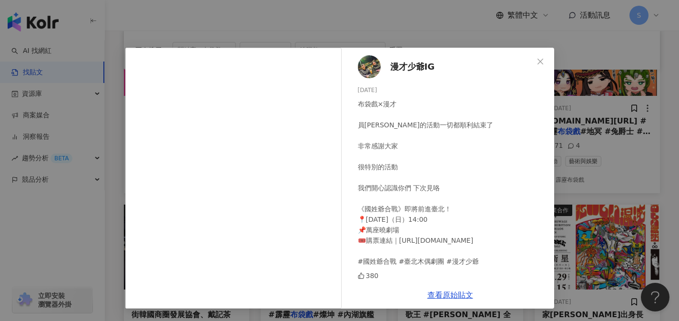
scroll to position [269, 0]
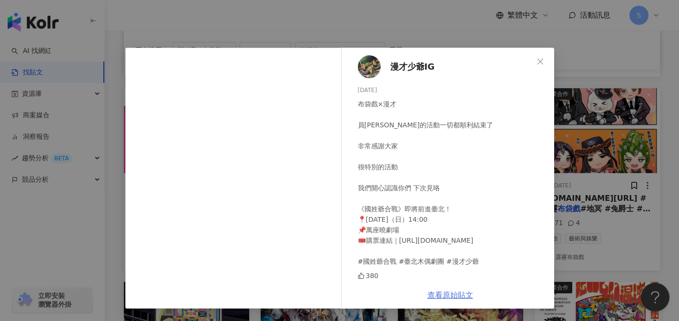
click at [440, 298] on link "查看原始貼文" at bounding box center [451, 294] width 46 height 9
click at [541, 65] on button "Close" at bounding box center [540, 61] width 19 height 19
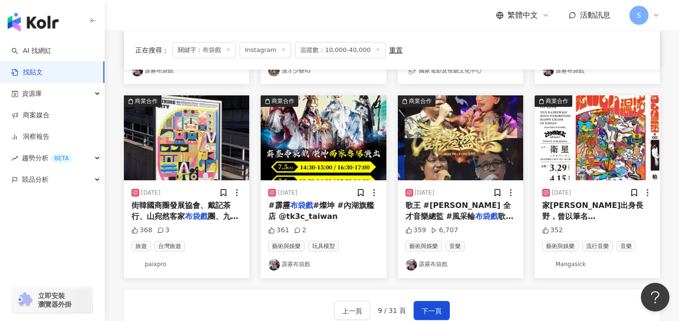
scroll to position [466, 0]
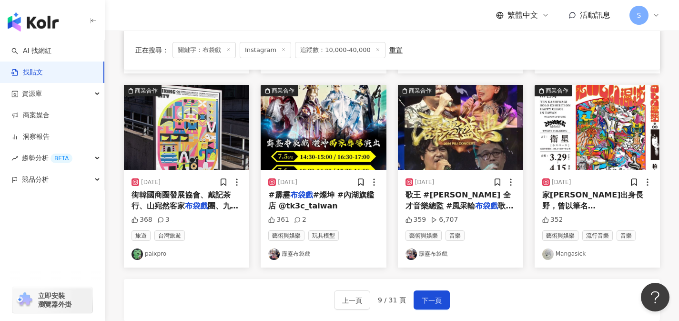
click at [572, 208] on span "家柏木辿出身長野，曾以筆名林迫山發表野台" at bounding box center [593, 210] width 102 height 41
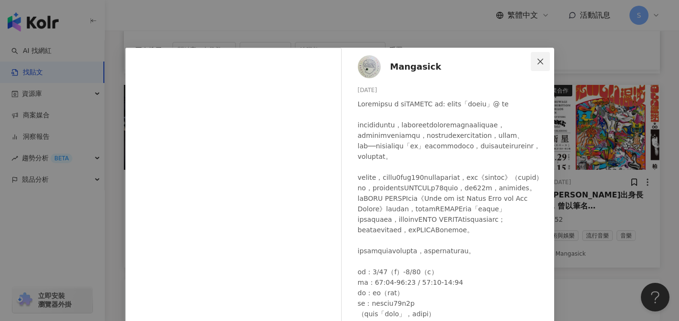
click at [537, 66] on button "Close" at bounding box center [540, 61] width 19 height 19
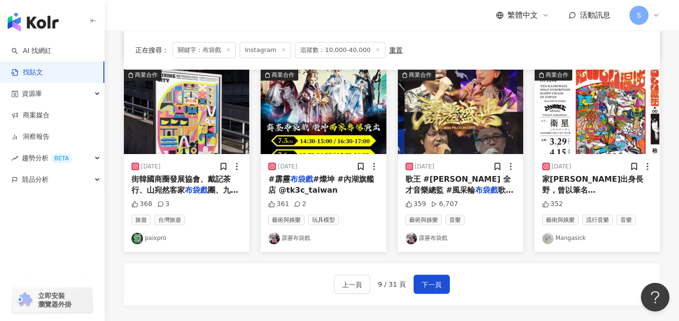
scroll to position [489, 0]
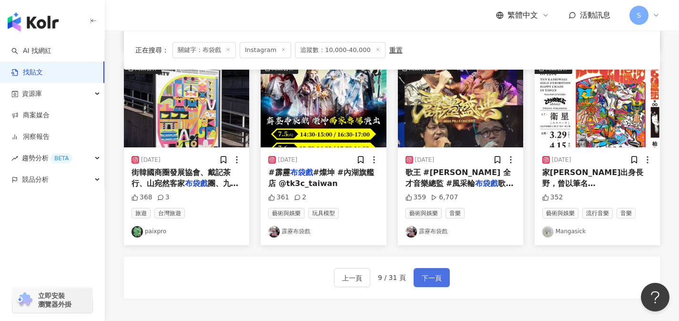
click at [438, 268] on button "下一頁" at bounding box center [432, 277] width 36 height 19
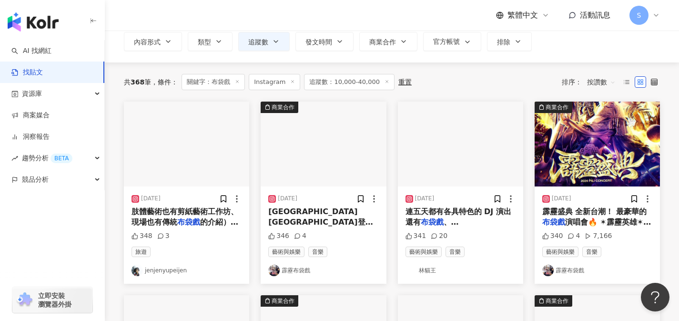
scroll to position [66, 0]
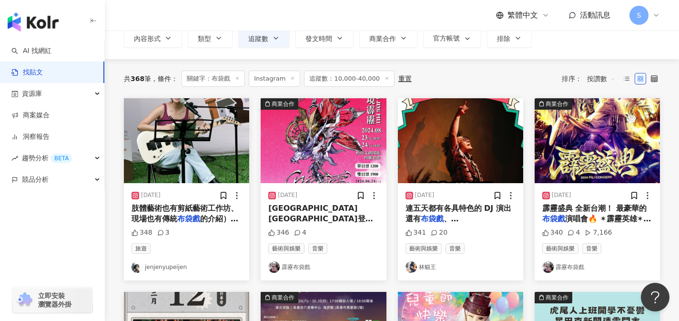
click at [224, 225] on div "2024/6/1 肢體藝術也有剪紙藝術工作坊、現場也有傳統 布袋戲 的介紹）創造多元親子互動的可能。覺 348 3 旅遊 jenjenyupeijen" at bounding box center [186, 231] width 125 height 97
click at [226, 217] on span "的介紹）創造多元親子互動的可能。覺" at bounding box center [185, 224] width 107 height 20
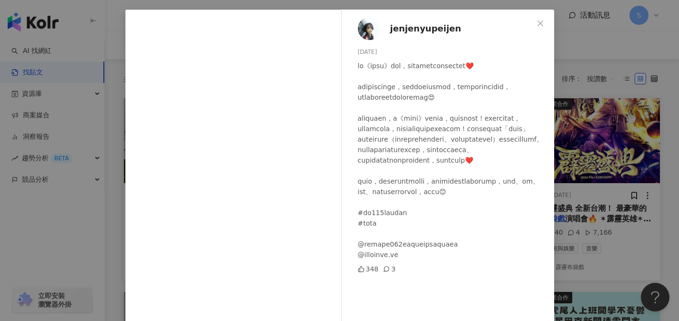
scroll to position [53, 0]
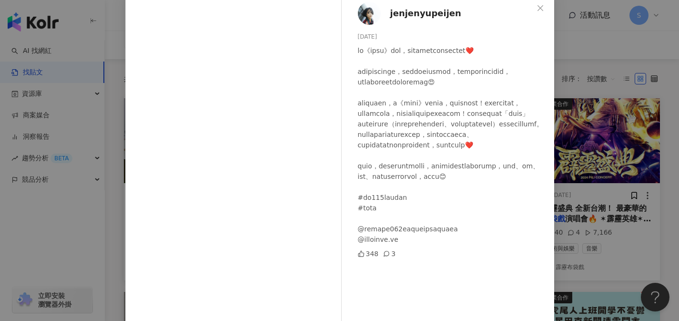
click at [573, 186] on div "jenjenyupeijen 2024/6/1 348 3 查看原始貼文" at bounding box center [339, 160] width 679 height 321
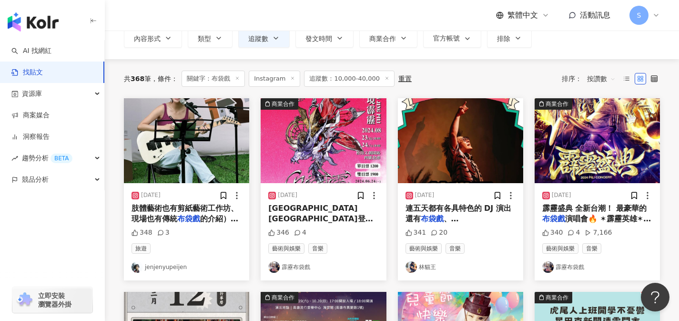
scroll to position [109, 0]
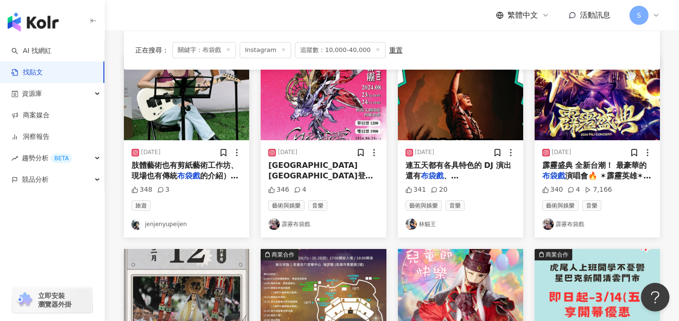
click at [485, 177] on span "、脫口秀、馬戲、樂團⋯直接造成選擇" at bounding box center [460, 186] width 109 height 31
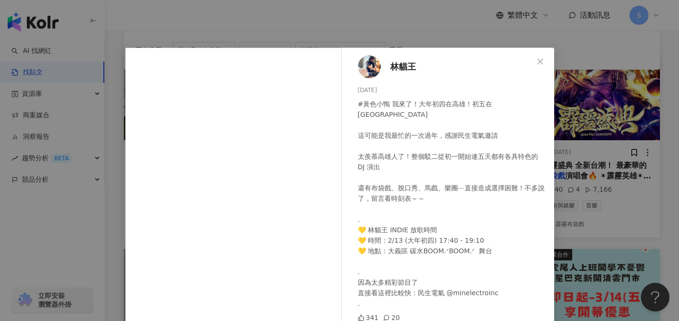
scroll to position [53, 0]
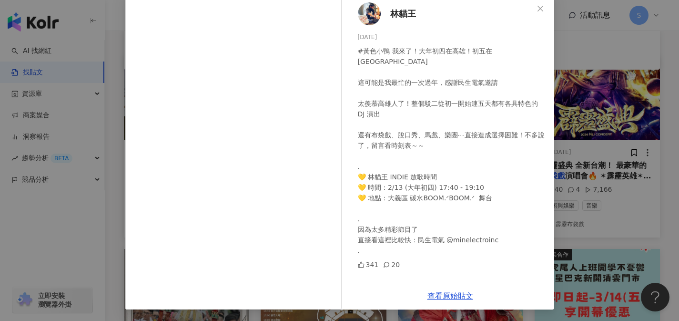
click at [566, 24] on div "林貓王 2024/2/8 #黃色小鴨 我來了！大年初四在高雄！初五在台南！ 這可能是我最忙的一次過年，感謝民生電氣邀請 太羨慕高雄人了！整個駁二從初一開始連五…" at bounding box center [339, 160] width 679 height 321
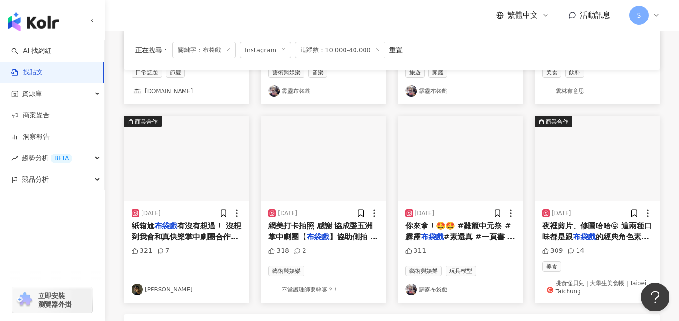
scroll to position [484, 0]
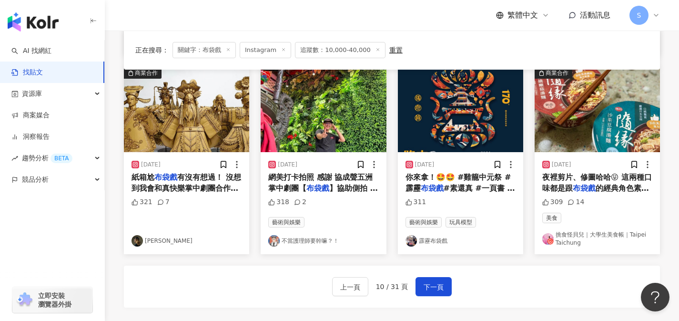
click at [284, 183] on span "網美打卡拍照 感謝 協成聲五洲掌中劇團【" at bounding box center [320, 183] width 104 height 20
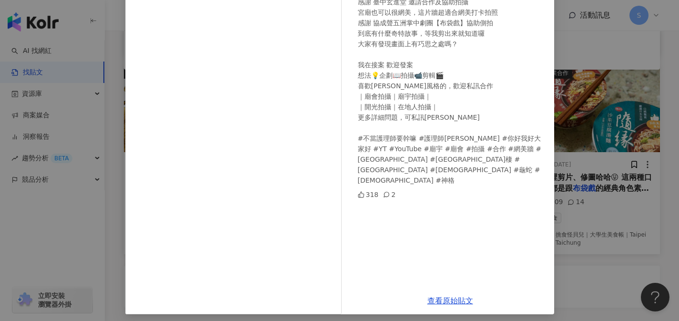
scroll to position [88, 0]
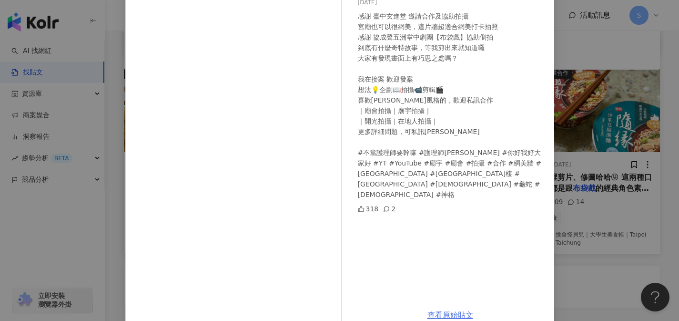
click at [458, 311] on link "查看原始貼文" at bounding box center [451, 314] width 46 height 9
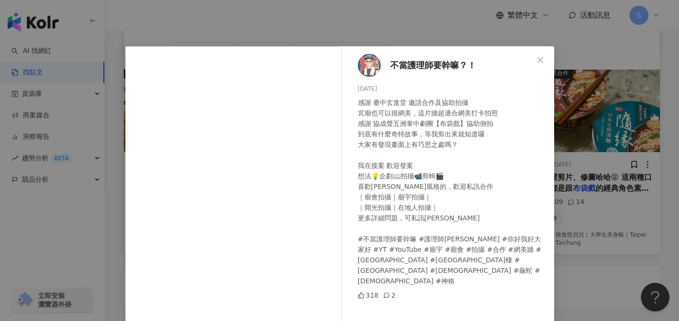
scroll to position [0, 0]
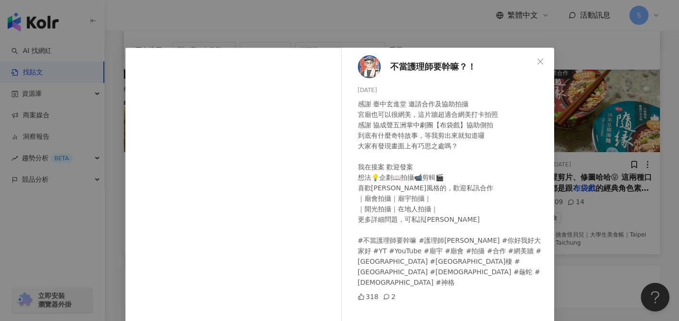
click at [411, 67] on span "不當護理師要幹嘛？！" at bounding box center [433, 66] width 86 height 13
click at [575, 145] on div "不當護理師要幹嘛？！ 2024/8/10 感謝 臺中玄進堂 邀請合作及協助拍攝 宮廟也可以很網美，這片牆超適合網美打卡拍照 感謝 協成聲五洲掌中劇團【布袋戲】…" at bounding box center [339, 160] width 679 height 321
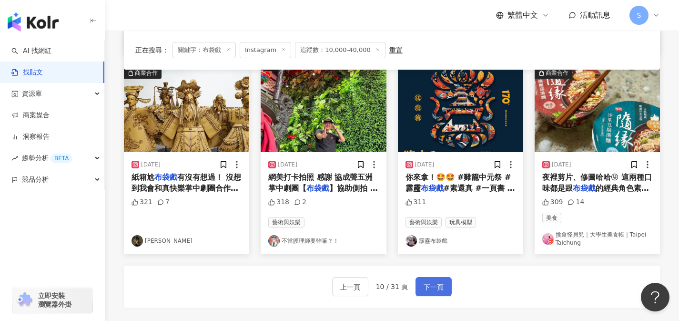
click at [439, 289] on span "下一頁" at bounding box center [434, 286] width 20 height 11
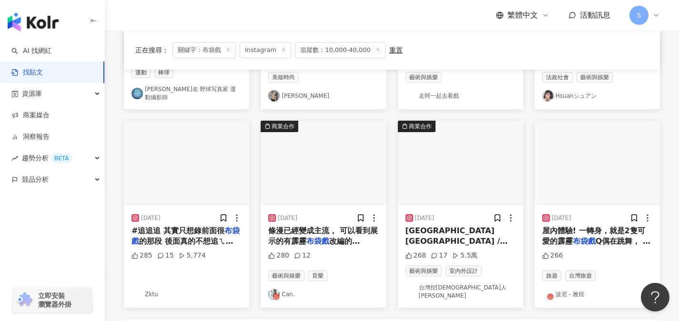
scroll to position [436, 0]
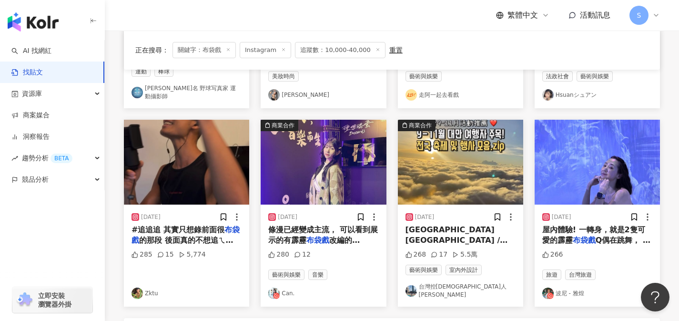
click at [207, 228] on span "#追追追 其實只想錄前面很" at bounding box center [178, 229] width 93 height 9
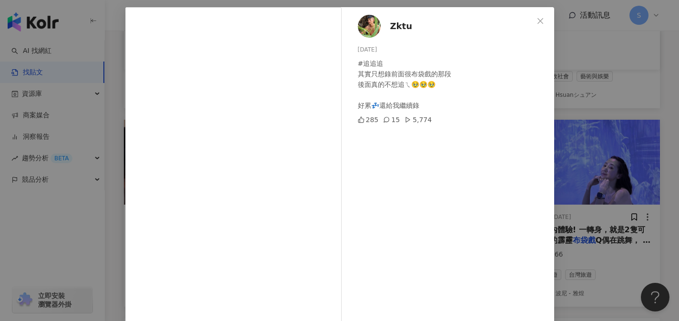
scroll to position [40, 0]
click at [538, 16] on button "Close" at bounding box center [540, 21] width 19 height 19
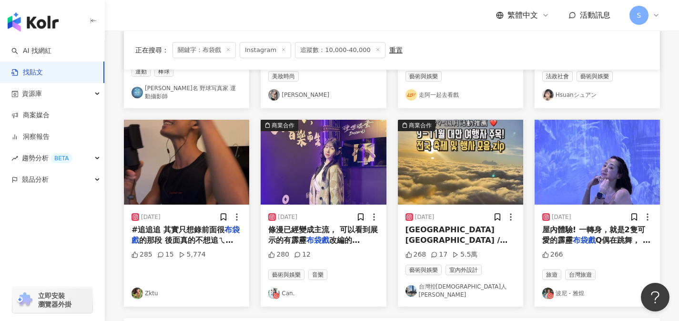
click at [348, 235] on span "改編的武俠漫畫以及影后改編後續的漫" at bounding box center [322, 250] width 109 height 31
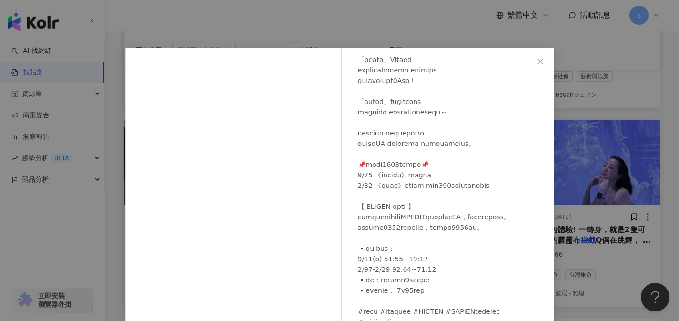
scroll to position [59, 0]
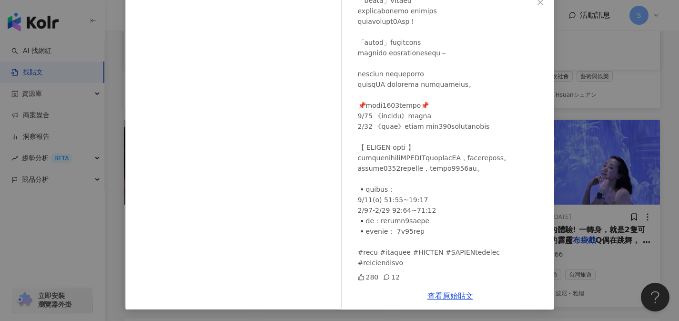
click at [444, 300] on div "查看原始貼文" at bounding box center [451, 295] width 208 height 27
click at [445, 296] on link "查看原始貼文" at bounding box center [451, 295] width 46 height 9
click at [595, 42] on div "Can. 2025/1/17 280 12 查看原始貼文" at bounding box center [339, 160] width 679 height 321
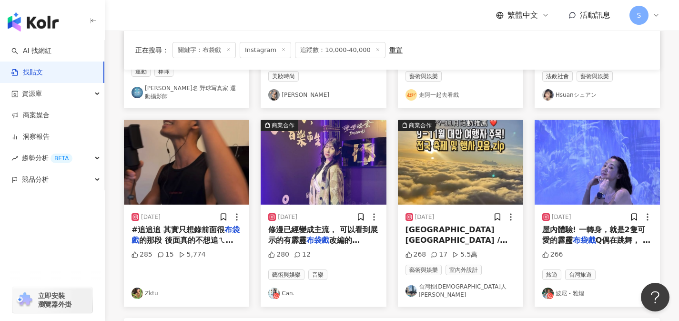
click at [583, 228] on span "屋內體驗! 一轉身，就是2隻可愛的霹靂" at bounding box center [593, 235] width 103 height 20
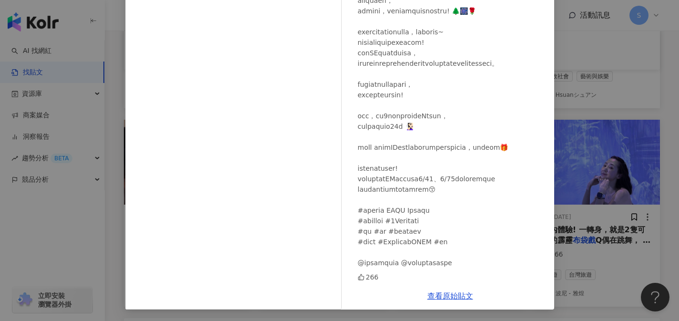
scroll to position [0, 0]
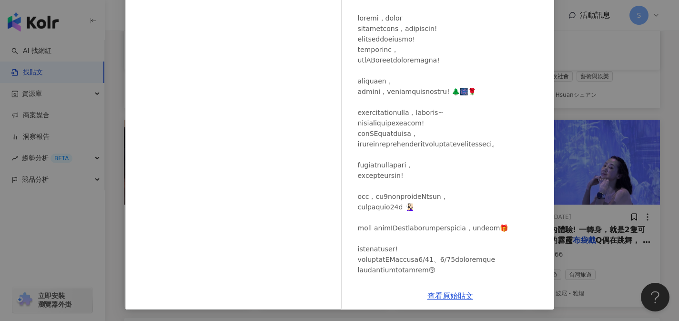
click at [581, 79] on div "波尼 - 雅煌 2024/8/20 266 查看原始貼文" at bounding box center [339, 160] width 679 height 321
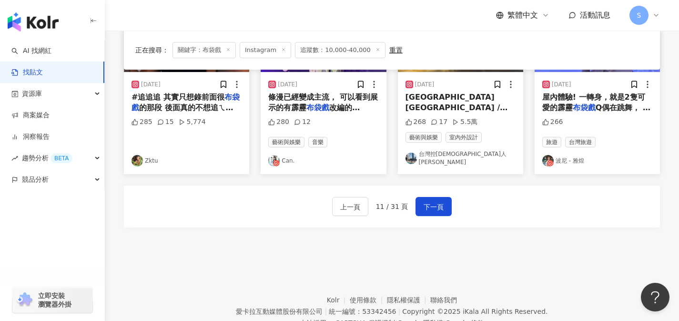
scroll to position [591, 0]
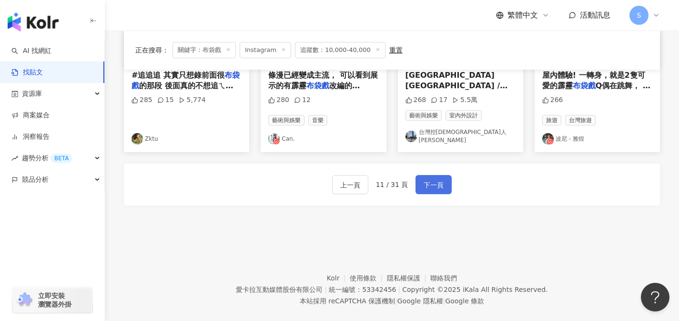
click at [436, 179] on span "下一頁" at bounding box center [434, 184] width 20 height 11
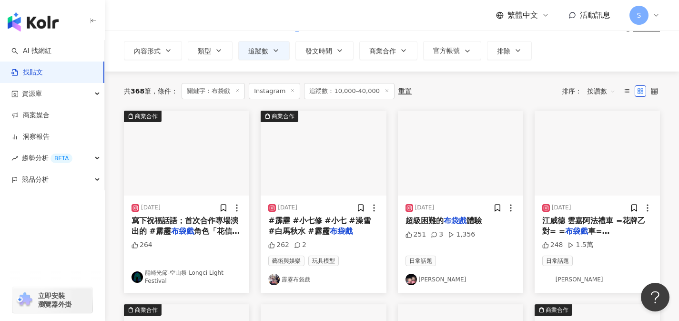
scroll to position [63, 0]
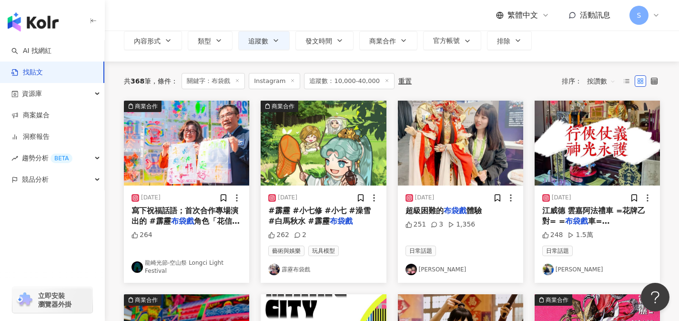
click at [431, 212] on span "超級困難的" at bounding box center [425, 210] width 38 height 9
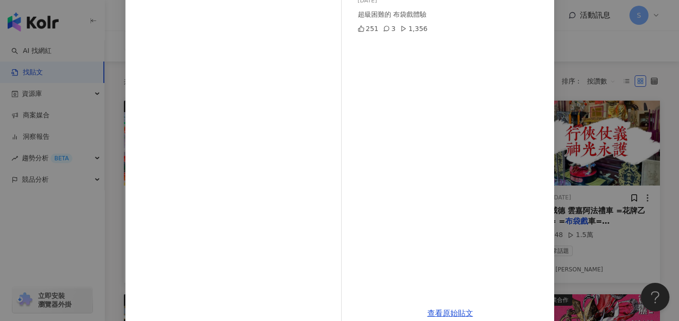
scroll to position [107, 0]
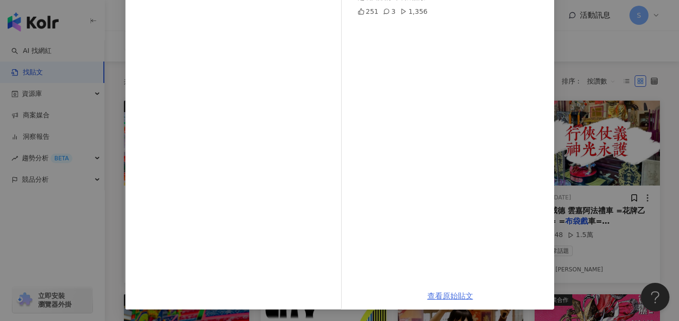
click at [448, 296] on link "查看原始貼文" at bounding box center [451, 295] width 46 height 9
click at [595, 87] on div "蔡瑞塔 2024/4/2 超級困難的 布袋戲體驗 251 3 1,356 查看原始貼文" at bounding box center [339, 160] width 679 height 321
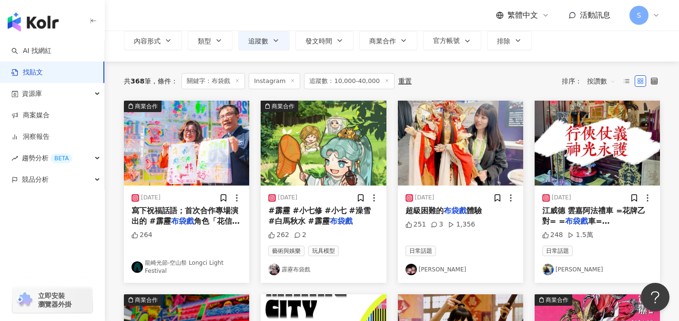
click at [566, 213] on span "江威德 雲嘉阿法禮車 =花牌乙對= =" at bounding box center [593, 216] width 103 height 20
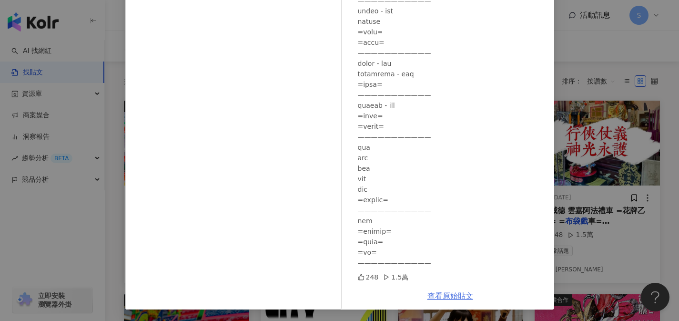
click at [433, 293] on link "查看原始貼文" at bounding box center [451, 295] width 46 height 9
click at [580, 65] on div "吳林 2024/11/8 248 1.5萬 查看原始貼文" at bounding box center [339, 160] width 679 height 321
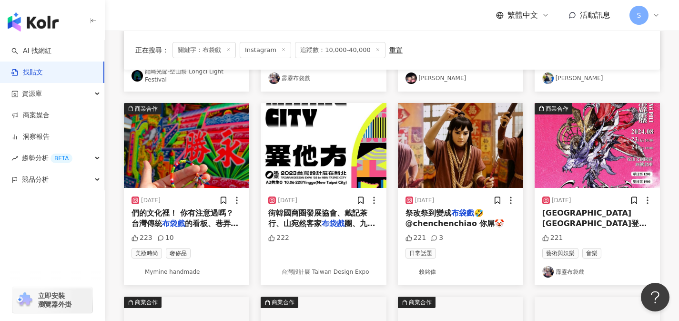
scroll to position [253, 0]
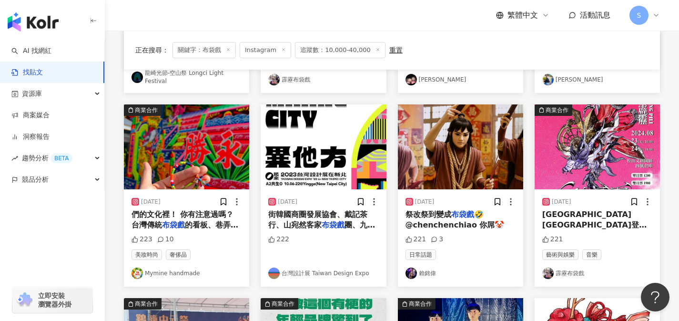
click at [210, 230] on div "們的文化裡！ 你有注意過嗎？ 台灣傳統 布袋戲 的看板、巷弄老店的招牌畫風 還有我" at bounding box center [187, 219] width 110 height 21
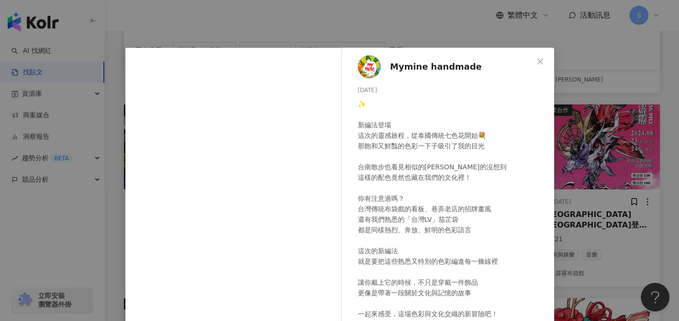
scroll to position [125, 0]
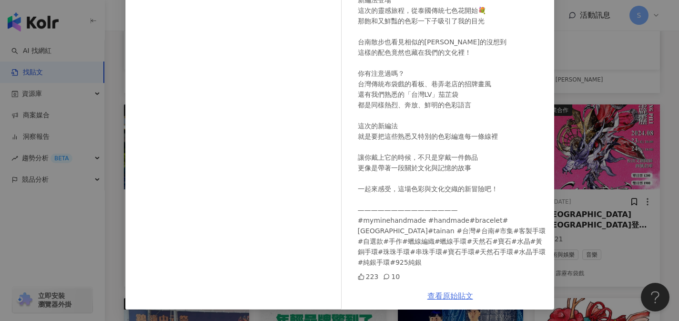
click at [445, 291] on link "查看原始貼文" at bounding box center [451, 295] width 46 height 9
click at [581, 128] on div "Mymine handmade 2025/6/14 ✨ 新編法登場 這次的靈感旅程，從泰國傳統七色花開始💐 那飽和又鮮豔的色彩一下子吸引了我的目光 台南散步也…" at bounding box center [339, 160] width 679 height 321
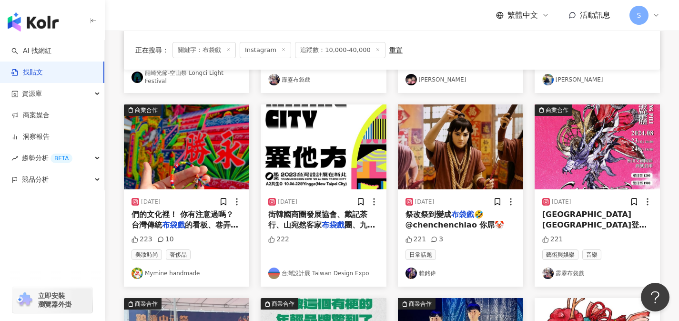
click at [439, 219] on div "祭改祭到變成 布袋戲 🤣 @chenchenchiao 你屌🤡" at bounding box center [461, 219] width 110 height 21
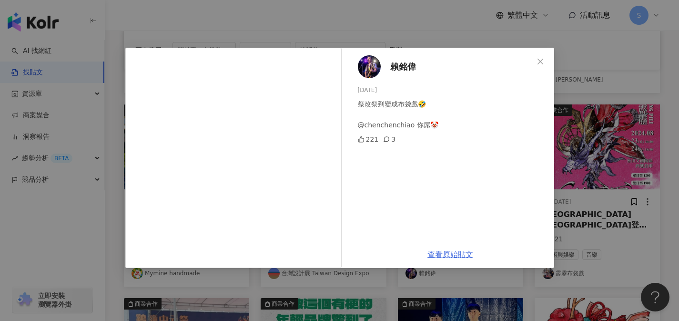
click at [435, 257] on link "查看原始貼文" at bounding box center [451, 254] width 46 height 9
click at [610, 92] on div "賴銘偉 2025/4/8 祭改祭到變成布袋戲🤣 @chenchenchiao 你屌🤡 221 3 查看原始貼文" at bounding box center [339, 160] width 679 height 321
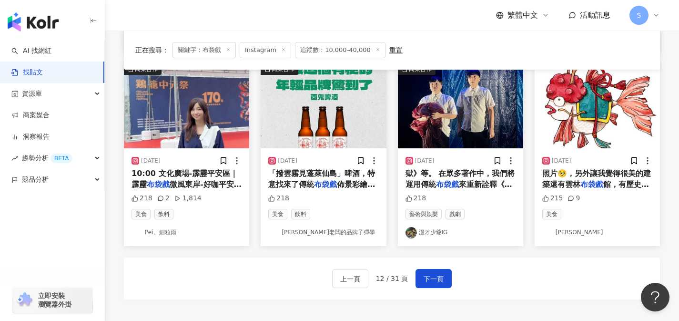
scroll to position [483, 0]
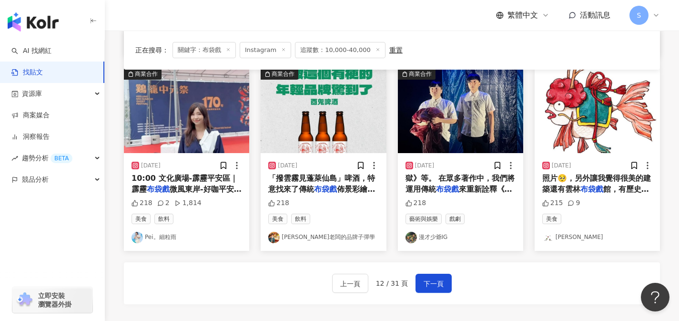
click at [205, 189] on span "微風東岸-好咖平安區｜ 在地咖啡" at bounding box center [187, 194] width 110 height 20
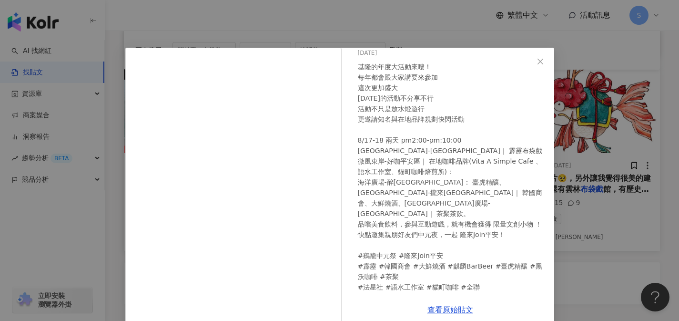
scroll to position [58, 0]
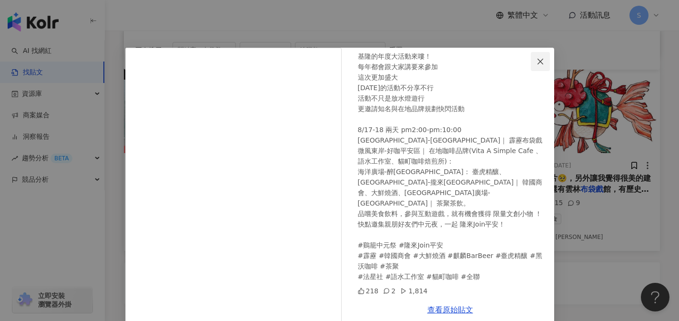
click at [537, 62] on icon "close" at bounding box center [541, 62] width 8 height 8
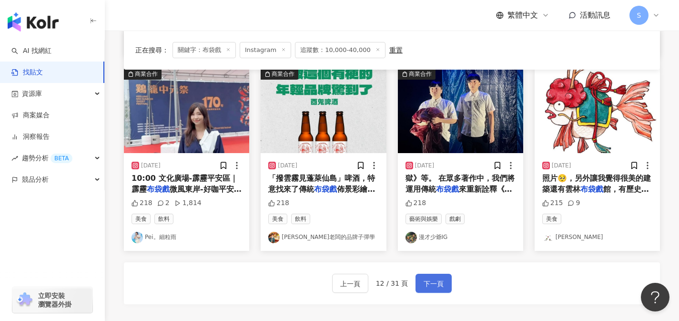
click at [441, 283] on span "下一頁" at bounding box center [434, 283] width 20 height 11
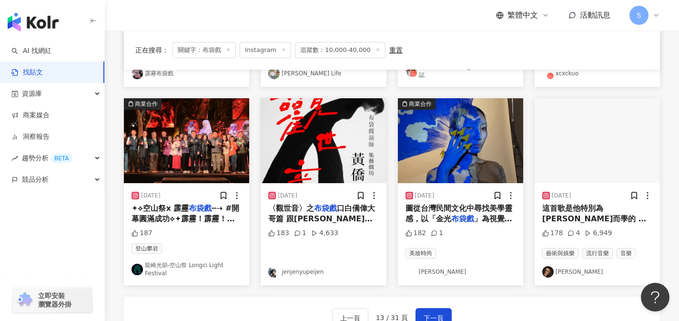
scroll to position [462, 0]
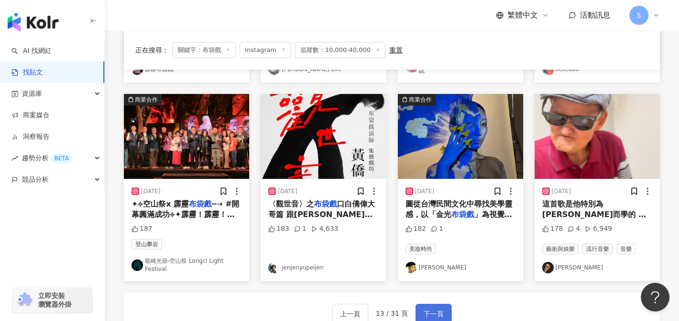
click at [424, 312] on span "下一頁" at bounding box center [434, 313] width 20 height 11
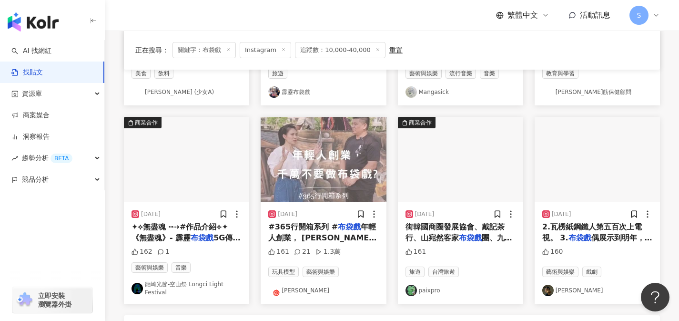
scroll to position [436, 0]
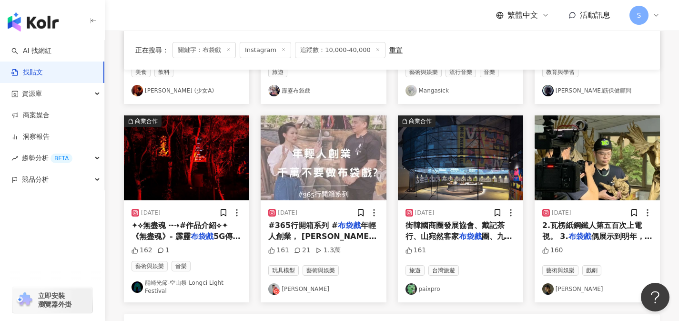
click at [574, 229] on span "2.瓦楞紙鋼鐵人第五百次上電視。 3." at bounding box center [592, 231] width 100 height 20
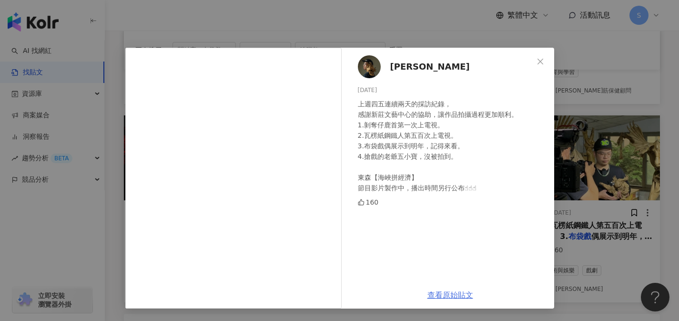
click at [441, 294] on link "查看原始貼文" at bounding box center [451, 294] width 46 height 9
click at [538, 61] on icon "close" at bounding box center [541, 62] width 8 height 8
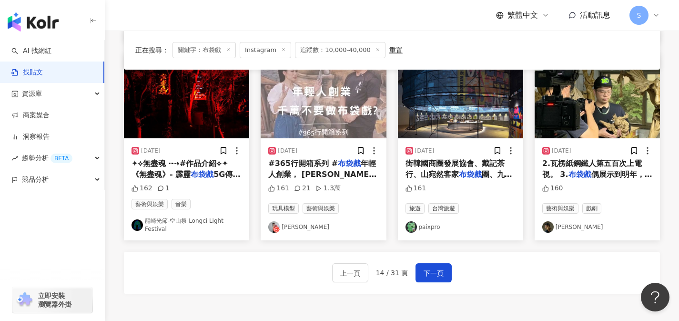
scroll to position [500, 0]
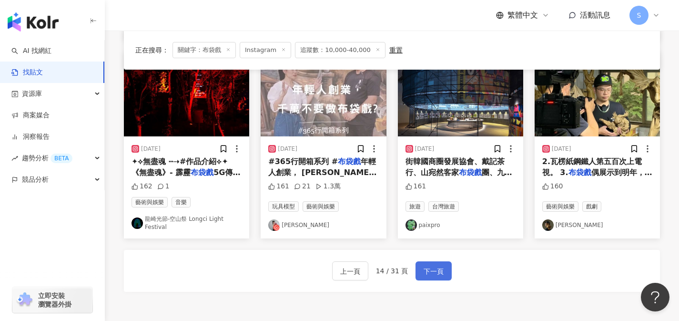
click at [440, 266] on span "下一頁" at bounding box center [434, 270] width 20 height 11
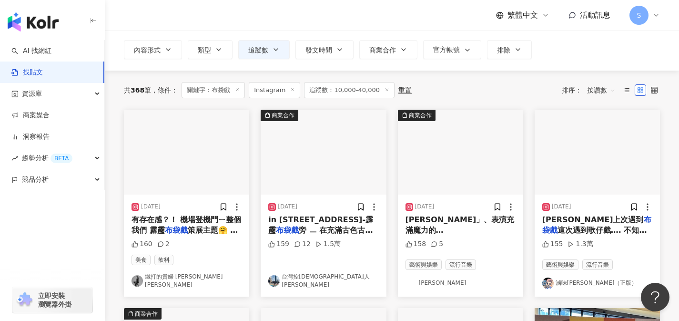
scroll to position [55, 0]
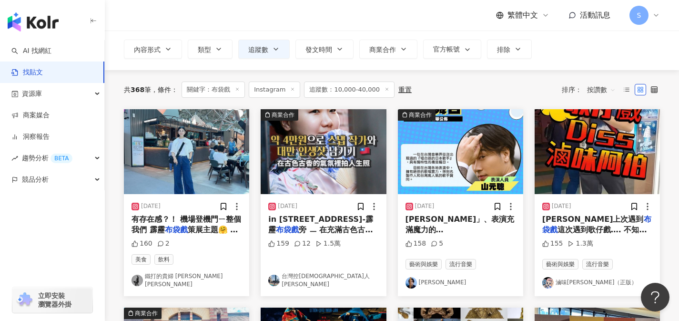
click at [233, 247] on div "160 2" at bounding box center [187, 244] width 110 height 10
click at [222, 232] on span "策展主題🤗 進駐桃機的 @sim" at bounding box center [185, 235] width 106 height 20
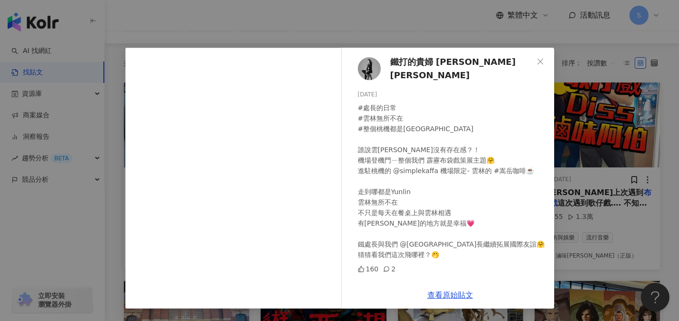
scroll to position [92, 0]
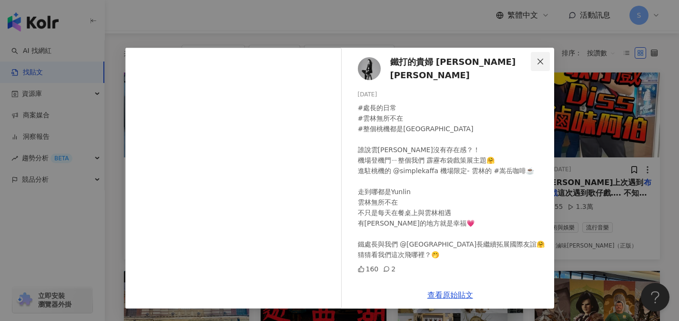
click at [538, 65] on button "Close" at bounding box center [540, 61] width 19 height 19
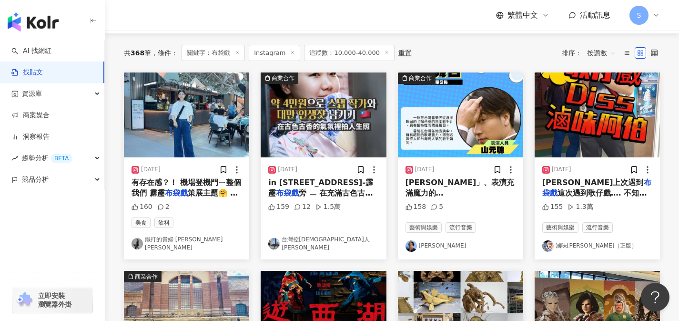
click at [599, 183] on mark "布袋戲" at bounding box center [596, 188] width 109 height 20
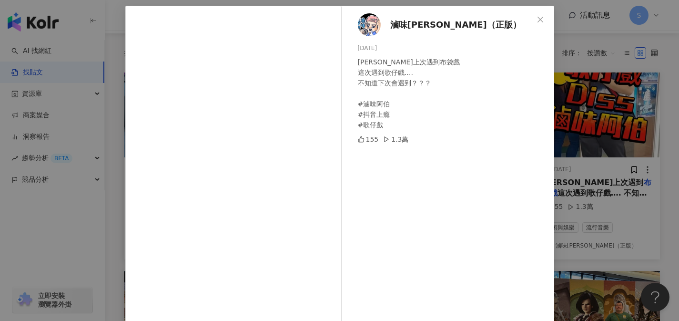
scroll to position [43, 0]
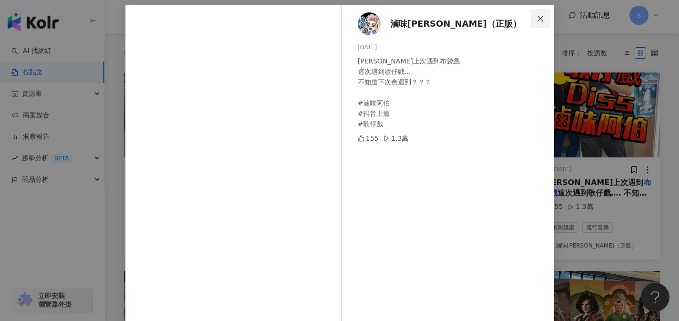
click at [531, 21] on span "Close" at bounding box center [540, 19] width 19 height 8
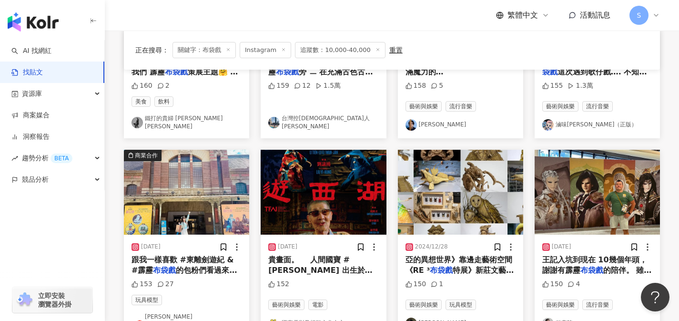
scroll to position [213, 0]
click at [215, 265] on span "的包粉們看過來👀！由臺中舊火車" at bounding box center [184, 275] width 105 height 20
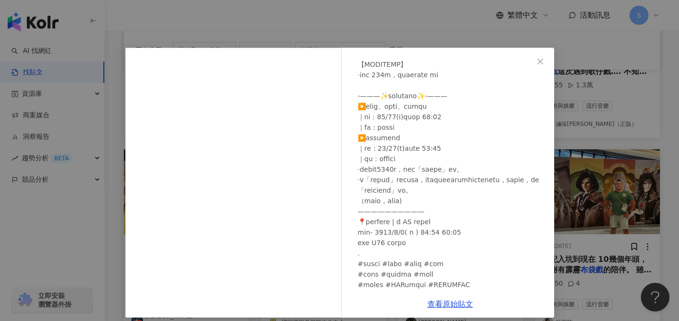
scroll to position [473, 0]
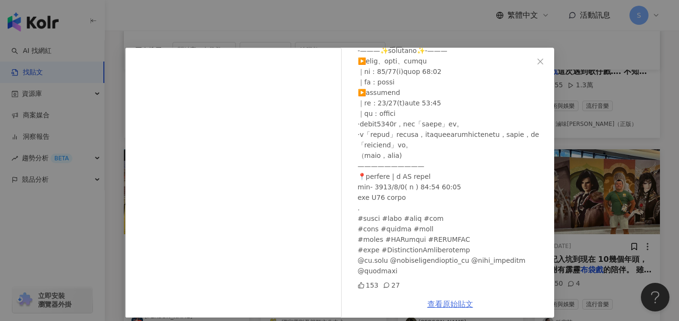
click at [433, 305] on link "查看原始貼文" at bounding box center [451, 303] width 46 height 9
click at [537, 61] on icon "close" at bounding box center [541, 62] width 8 height 8
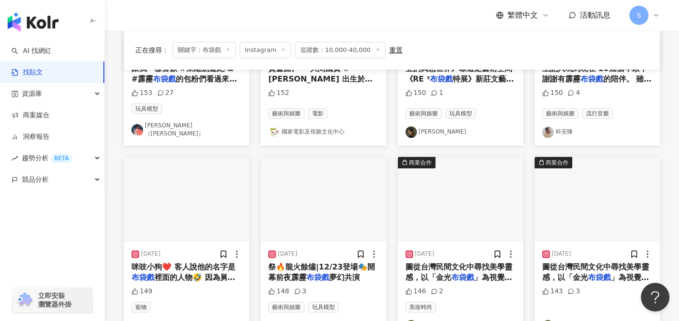
scroll to position [485, 0]
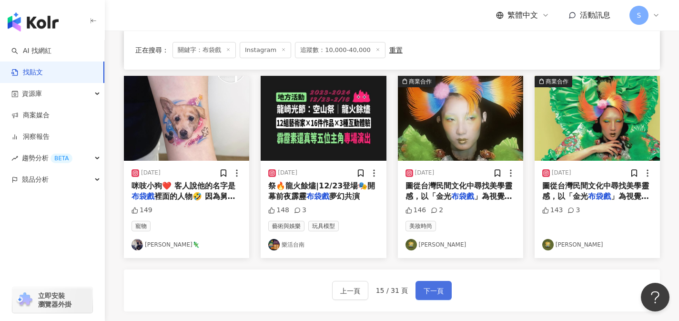
click at [443, 281] on button "下一頁" at bounding box center [434, 290] width 36 height 19
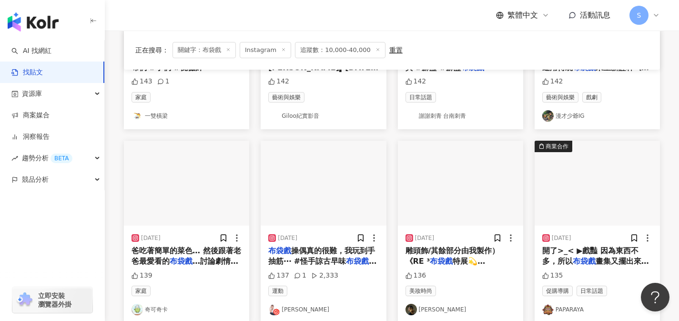
scroll to position [255, 0]
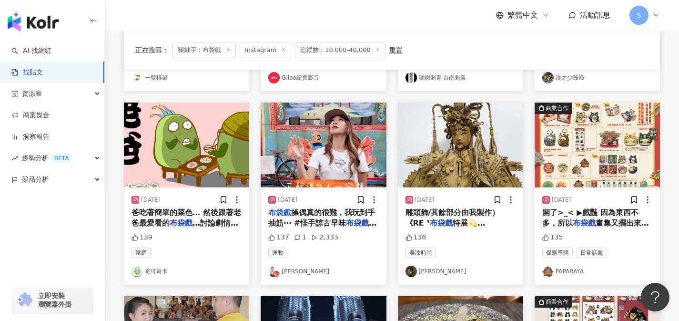
click at [339, 211] on span "操偶真的很難，我玩到手抽筋⋯ #怪手諒古早味" at bounding box center [321, 218] width 107 height 20
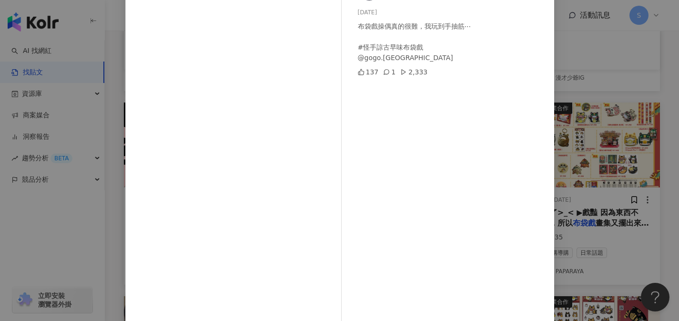
scroll to position [107, 0]
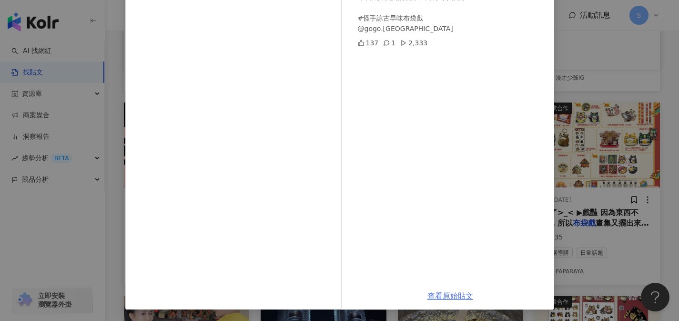
click at [444, 294] on link "查看原始貼文" at bounding box center [451, 295] width 46 height 9
click at [563, 94] on div "段慧琳 2025/1/3 布袋戲操偶真的很難，我玩到手抽筋⋯ #怪手諒古早味布袋戲 @gogo.taiwan 137 1 2,333 查看原始貼文" at bounding box center [339, 160] width 679 height 321
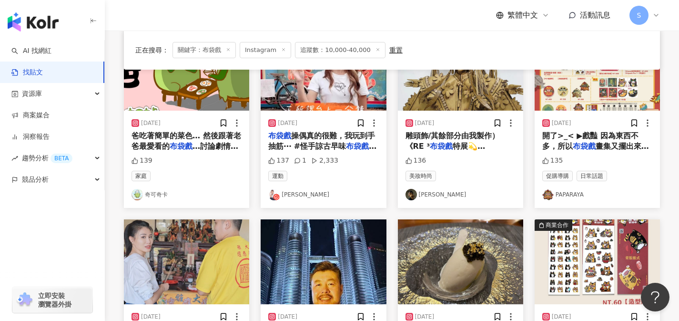
scroll to position [334, 0]
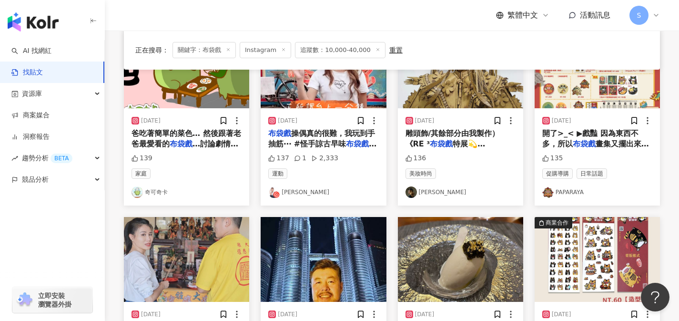
click at [215, 149] on div "2024/11/6 爸吃著簡單的菜色… 然後跟著老爸最愛看的 布袋戲 …討論劇情 “你兒子書讀得怎樣?” 139 家庭 奇可奇卡" at bounding box center [186, 156] width 125 height 97
click at [216, 142] on span "…討論劇情 “你兒子書讀得怎樣?”" at bounding box center [185, 149] width 107 height 20
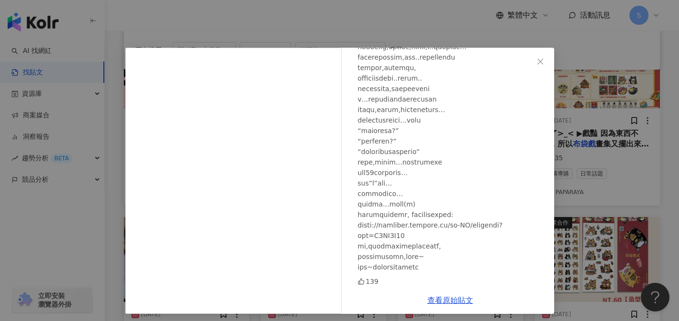
scroll to position [372, 0]
click at [581, 63] on div "奇可奇卡 2024/11/6 139 查看原始貼文" at bounding box center [339, 160] width 679 height 321
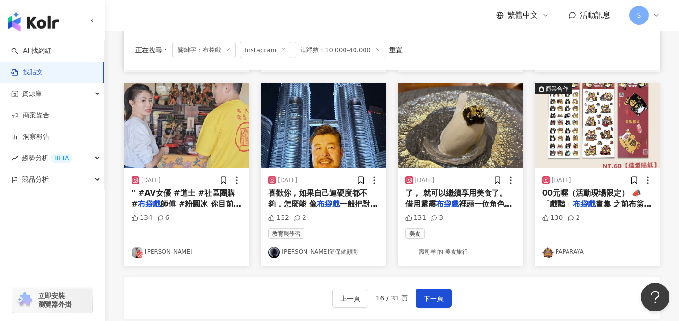
scroll to position [480, 0]
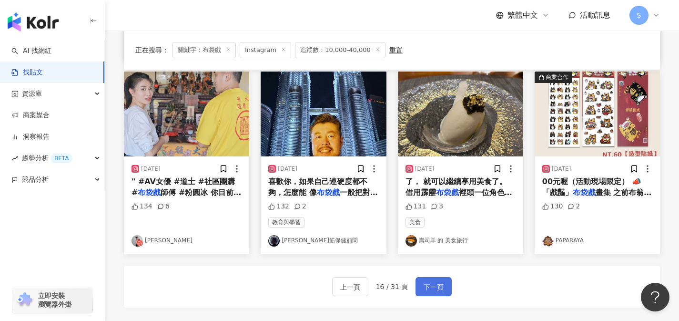
click at [438, 284] on span "下一頁" at bounding box center [434, 286] width 20 height 11
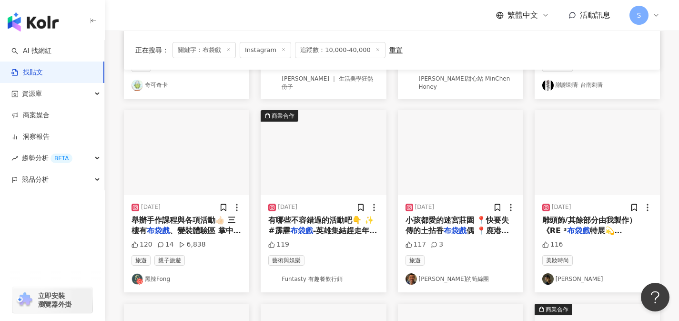
scroll to position [253, 0]
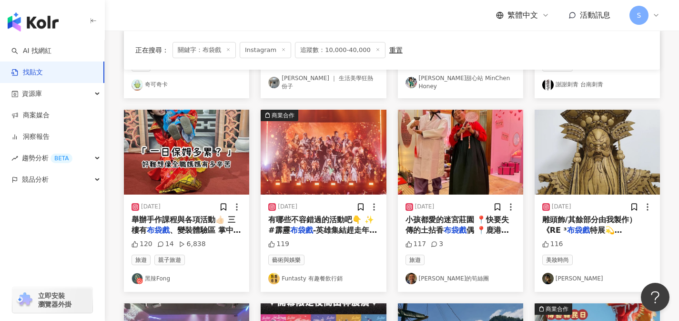
click at [195, 226] on span "、變裝體驗區 掌中" at bounding box center [205, 229] width 71 height 9
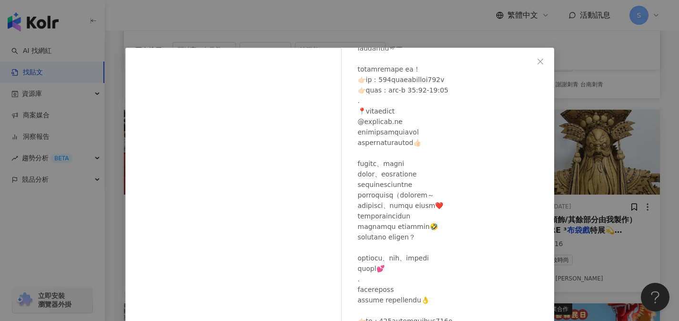
scroll to position [429, 0]
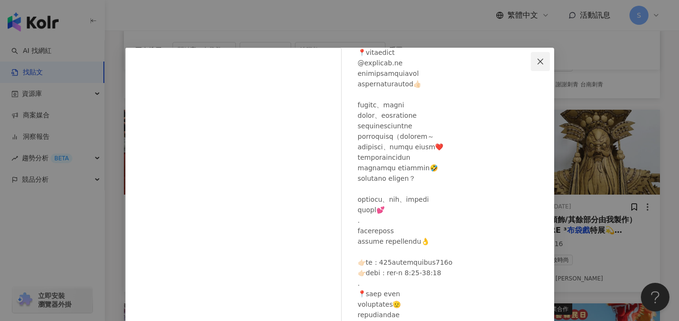
click at [540, 64] on icon "close" at bounding box center [541, 62] width 8 height 8
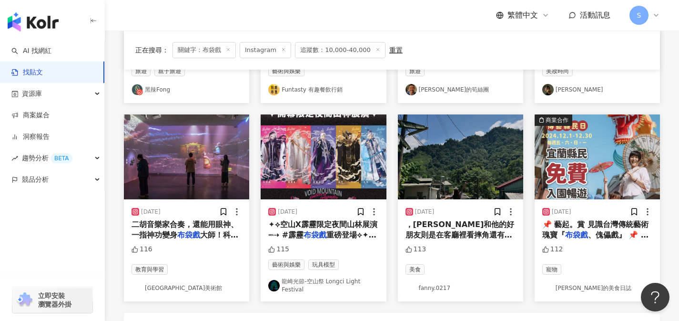
scroll to position [444, 0]
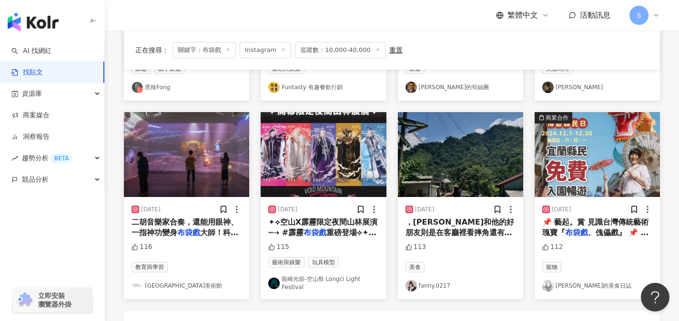
click at [428, 232] on span "，阿公和他的好朋友則是在客廳裡看摔角還有" at bounding box center [460, 227] width 109 height 20
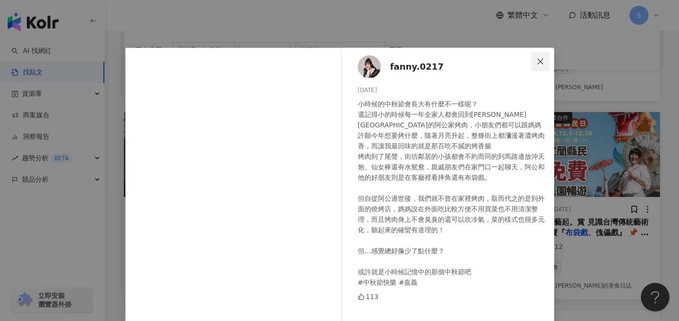
click at [538, 62] on icon "close" at bounding box center [541, 61] width 6 height 6
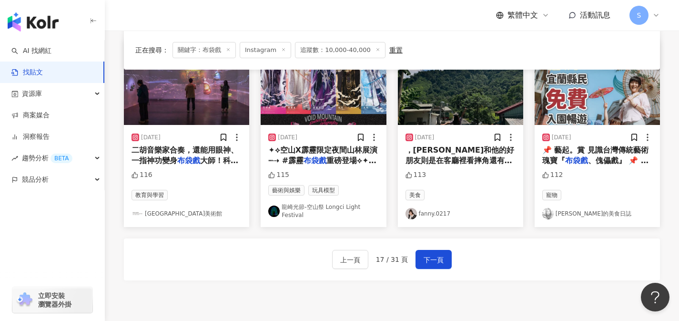
scroll to position [516, 0]
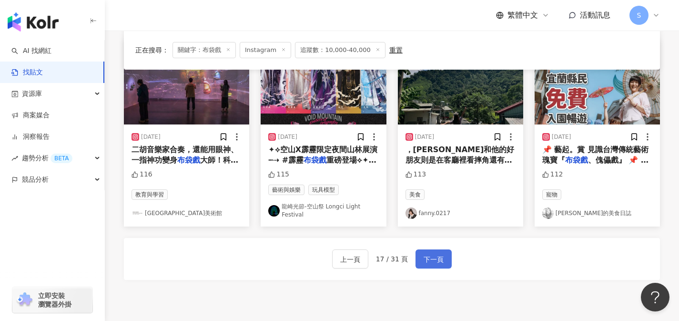
click at [428, 255] on span "下一頁" at bounding box center [434, 259] width 20 height 11
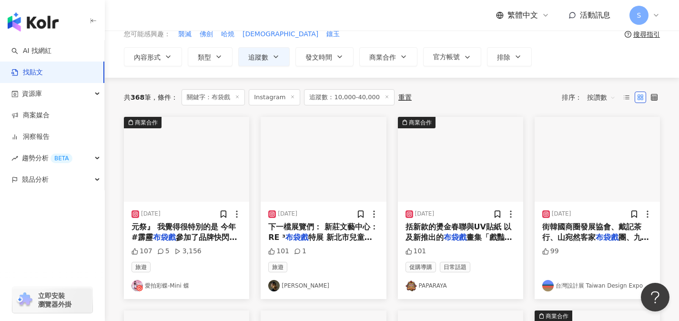
scroll to position [77, 0]
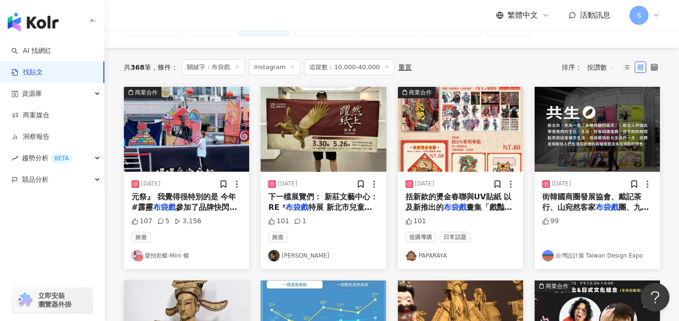
click at [212, 208] on span "參加了品牌快閃活動， 有 #Ｑ版" at bounding box center [184, 213] width 105 height 20
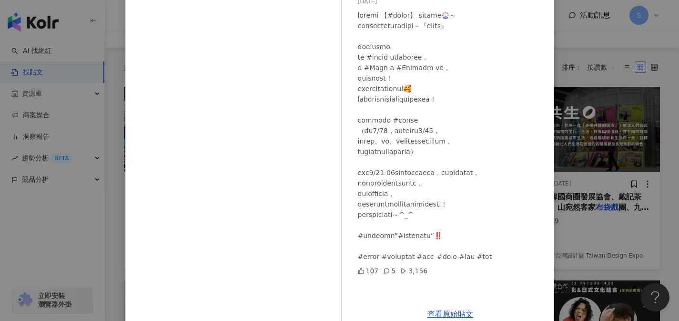
scroll to position [107, 0]
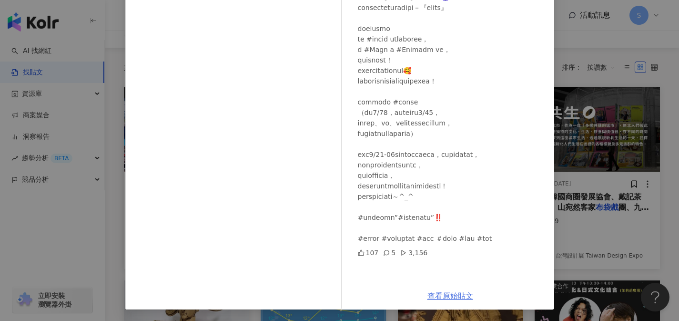
click at [448, 297] on link "查看原始貼文" at bounding box center [451, 295] width 46 height 9
click at [618, 117] on div "愛拍彩蝶-Mini 蝶 2024/8/22 107 5 3,156 查看原始貼文" at bounding box center [339, 160] width 679 height 321
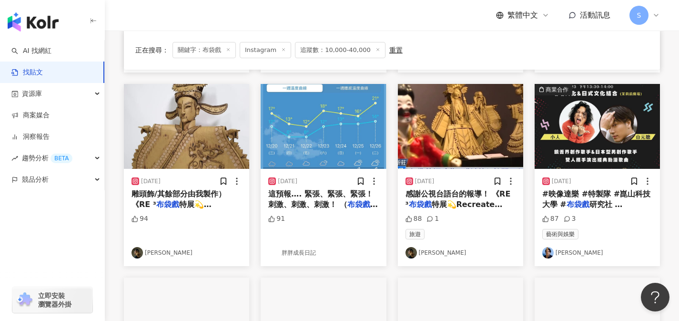
scroll to position [274, 0]
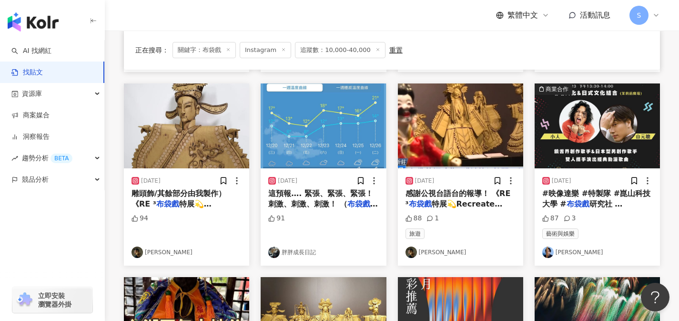
click at [296, 209] on div "這預報…. 緊張、緊張、緊張！ 刺激、刺激、刺激！ （ 布袋戲 背景音） 然後這幾天我還是要一天四次溜胖胖呢！ 還好他現在都十點半後才會起床！ 老寶寶優勢！🤣…" at bounding box center [323, 198] width 110 height 21
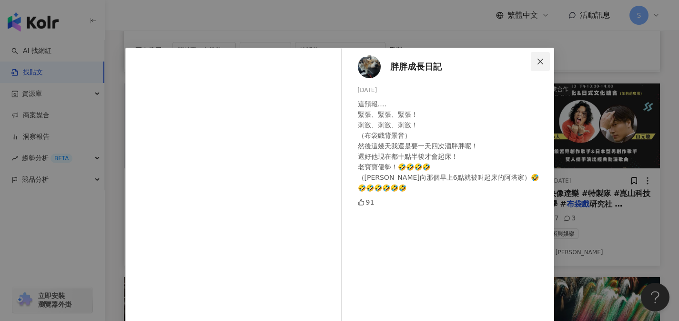
click at [537, 63] on icon "close" at bounding box center [541, 62] width 8 height 8
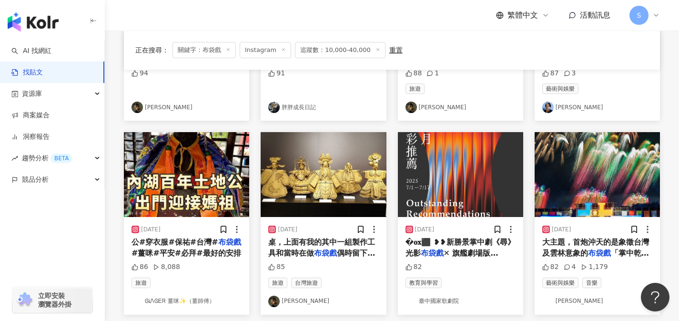
scroll to position [452, 0]
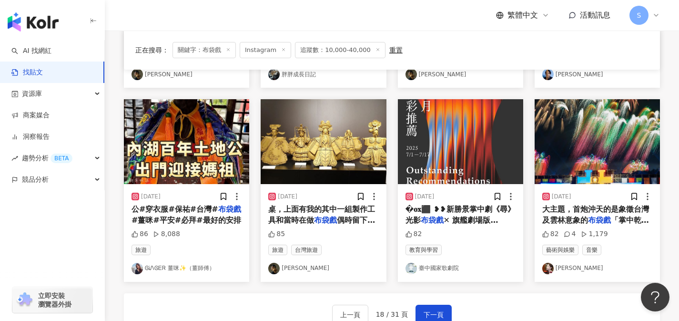
click at [207, 202] on div "2024/2/29 公#穿衣服#保祐#台灣# 布袋戲 #薑咪#平安#必拜#最好的安排 86 8,088 旅遊 ᎶᎥᏁᎶᎬᏒ 薑咪✨（薑師傅）" at bounding box center [186, 232] width 125 height 97
click at [193, 213] on span "公#穿衣服#保祐#台灣#" at bounding box center [175, 208] width 87 height 9
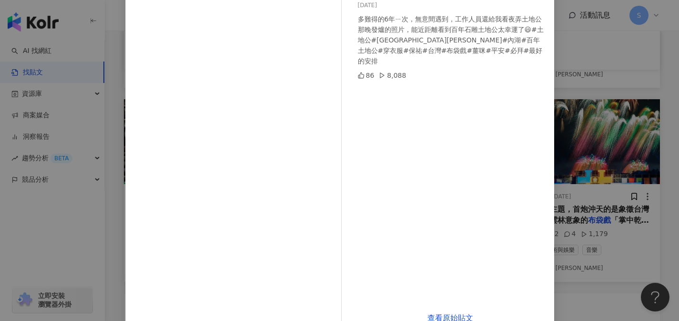
scroll to position [107, 0]
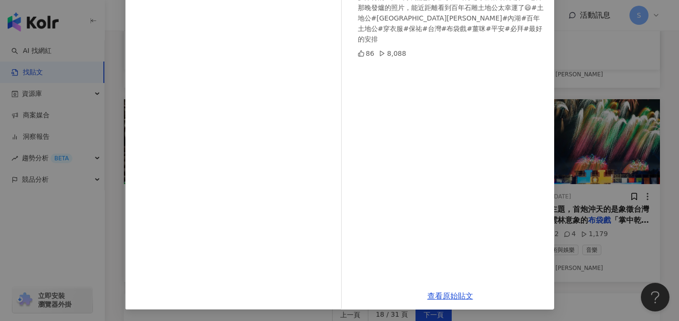
click at [559, 47] on div "ᎶᎥᏁᎶᎬᏒ 薑咪✨（薑師傅） 2024/2/29 多難得的6年ㄧ次，無意間遇到，工作人員還給我看夜弄土地公那晚發爐的照片，能近距離看到百年石雕土地公太幸運了…" at bounding box center [339, 160] width 679 height 321
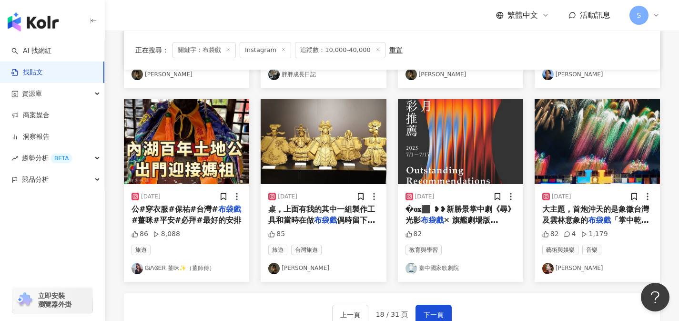
click at [578, 220] on span "大主題，首炮沖天的是象徵台灣及雲林意象的" at bounding box center [595, 214] width 107 height 20
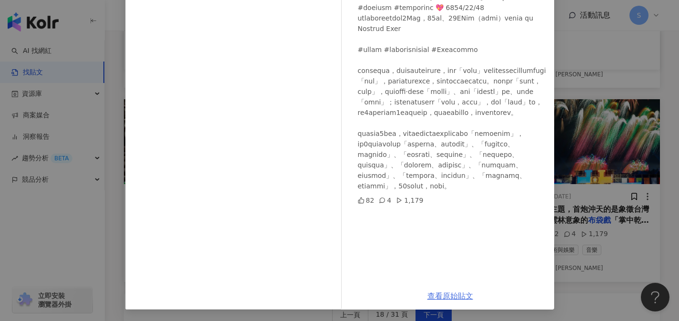
click at [456, 296] on link "查看原始貼文" at bounding box center [451, 295] width 46 height 9
click at [623, 228] on div "Shirley Wung 2024/10/11 82 4 1,179 查看原始貼文" at bounding box center [339, 160] width 679 height 321
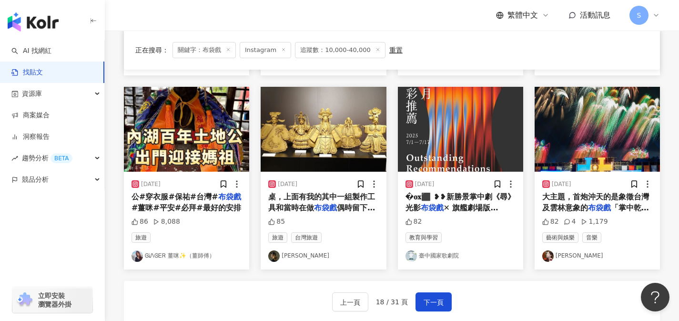
scroll to position [466, 0]
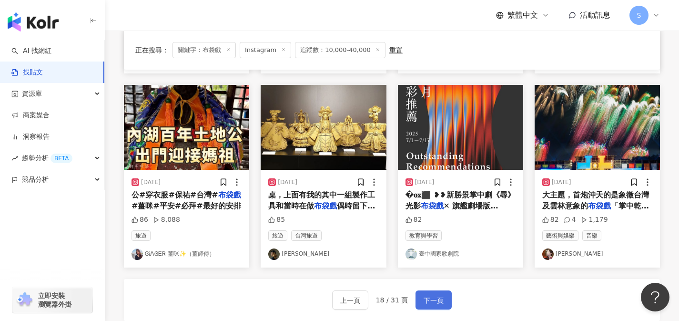
click at [419, 303] on button "下一頁" at bounding box center [434, 299] width 36 height 19
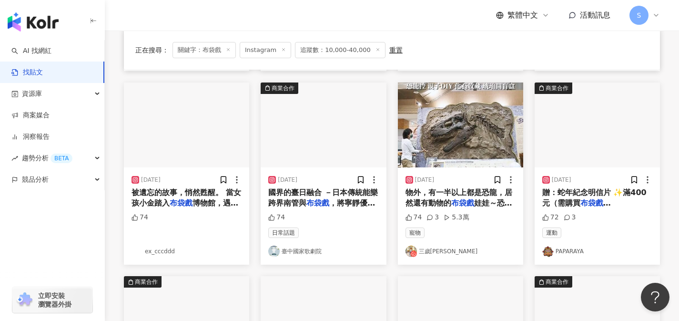
scroll to position [234, 0]
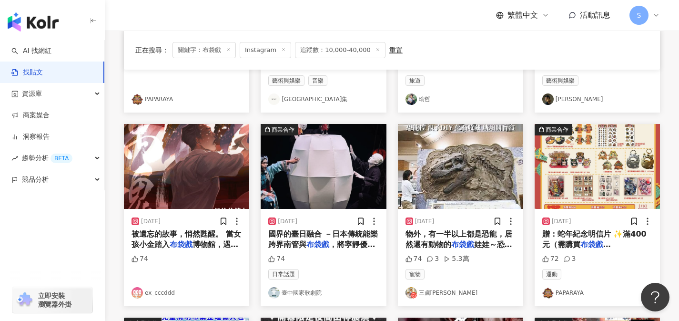
click at [235, 244] on span "博物館，遇見一位操偶如神的老先生，" at bounding box center [185, 250] width 107 height 20
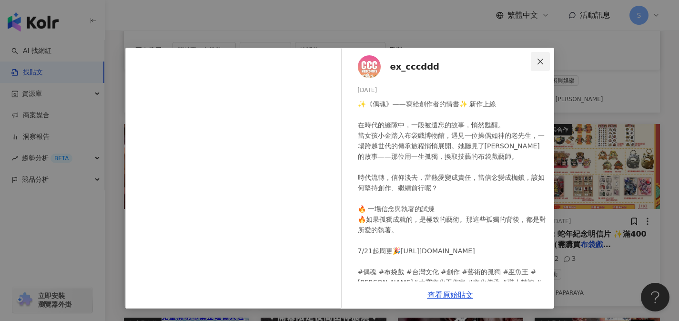
click at [540, 58] on icon "close" at bounding box center [541, 62] width 8 height 8
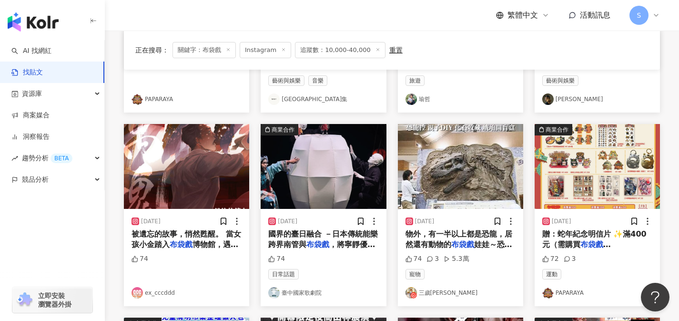
click at [447, 241] on span "物外，有一半以上都是恐龍，居然還有動物的" at bounding box center [459, 239] width 107 height 20
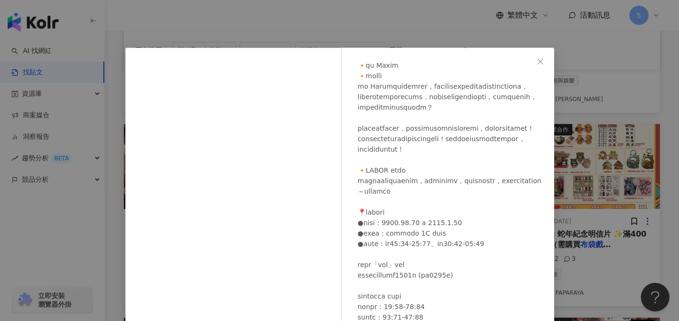
scroll to position [563, 0]
click at [535, 66] on button "Close" at bounding box center [540, 61] width 19 height 19
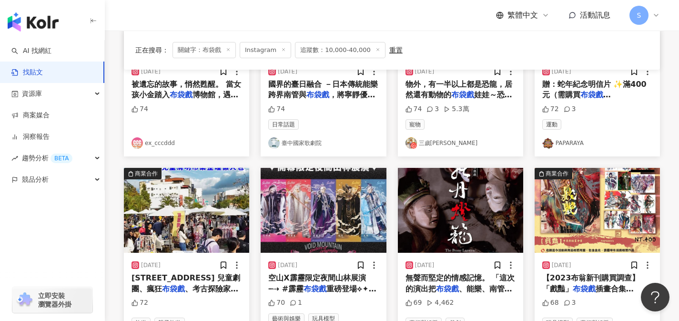
scroll to position [468, 0]
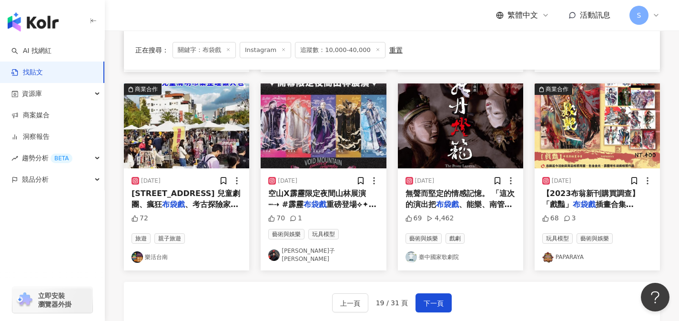
click at [350, 194] on span "空山X霹靂限定夜間山林展演 ┅⇢ #霹靂" at bounding box center [316, 199] width 97 height 20
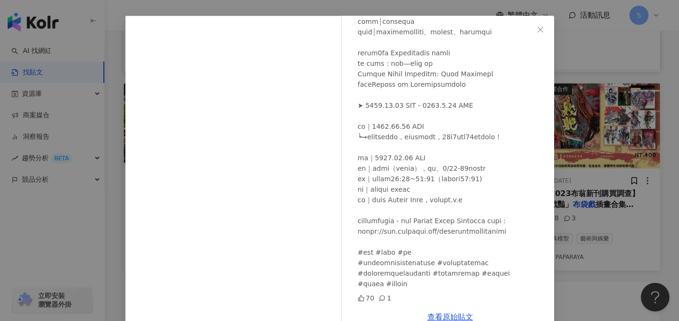
scroll to position [53, 0]
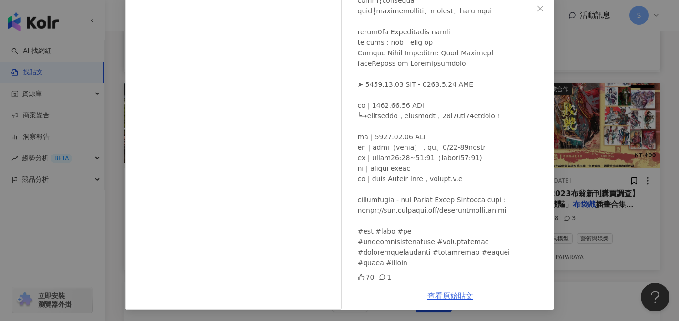
click at [438, 298] on link "查看原始貼文" at bounding box center [451, 295] width 46 height 9
click at [575, 96] on div "阿娜子 Nana ナナ 2023/11/30 70 1 查看原始貼文" at bounding box center [339, 160] width 679 height 321
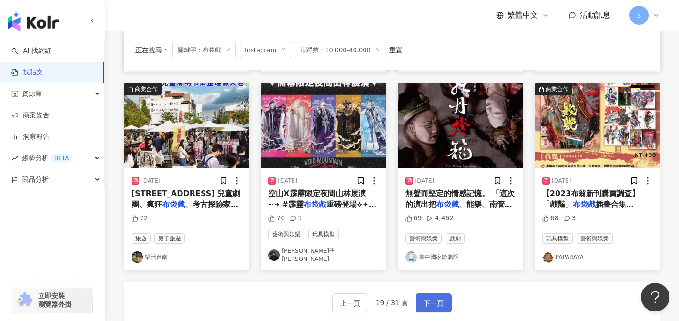
click at [446, 295] on button "下一頁" at bounding box center [434, 302] width 36 height 19
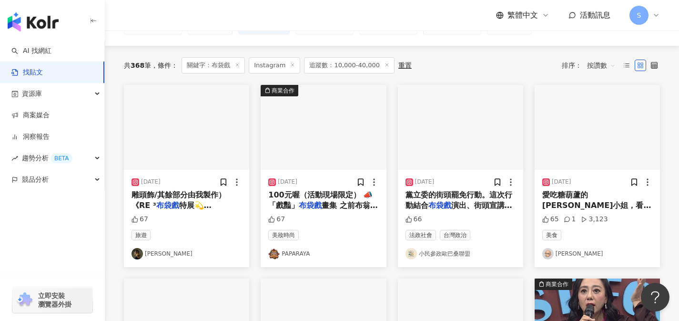
scroll to position [226, 0]
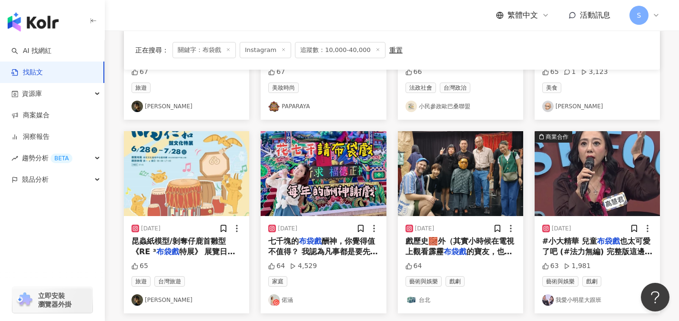
click at [337, 253] on span "酬神，你覺得值不值得？ 我認為凡事都是要先付出且懂得感恩 一切都會在冥冥之中自有安排😊 #哈班甲蝦米 #" at bounding box center [323, 256] width 110 height 41
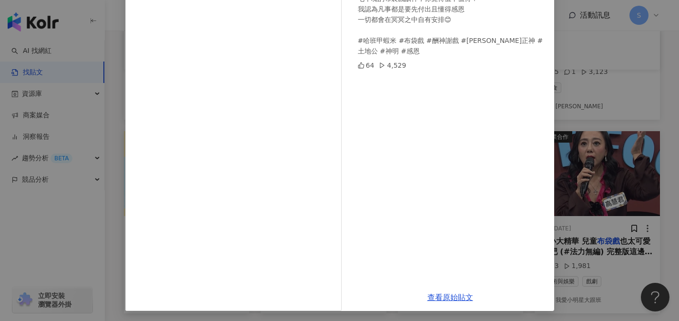
scroll to position [107, 0]
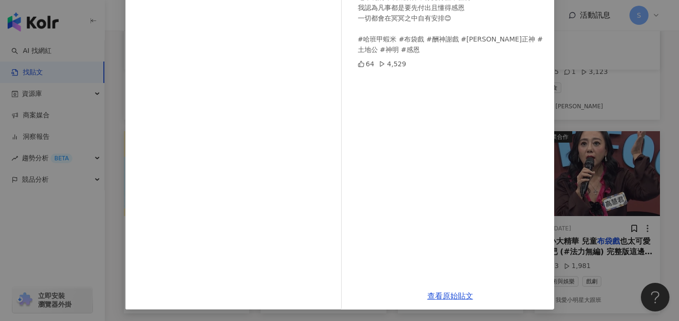
click at [447, 286] on div "查看原始貼文" at bounding box center [451, 295] width 208 height 27
click at [449, 296] on link "查看原始貼文" at bounding box center [451, 295] width 46 height 9
click at [604, 105] on div "偌涵 2024/9/24 七千塊的布袋戲酬神，你覺得值不值得？ 我認為凡事都是要先付出且懂得感恩 一切都會在冥冥之中自有安排😊 #哈班甲蝦米 #布袋戲 #酬神…" at bounding box center [339, 160] width 679 height 321
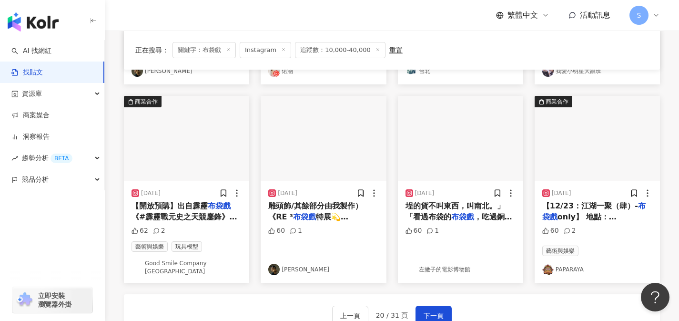
scroll to position [459, 0]
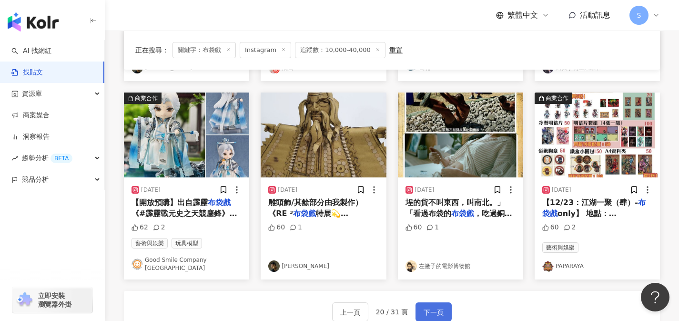
click at [445, 306] on button "下一頁" at bounding box center [434, 311] width 36 height 19
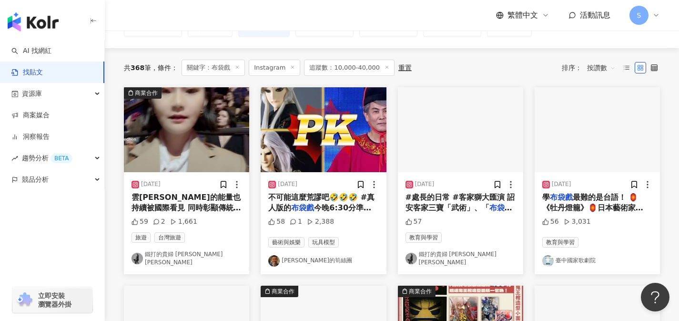
scroll to position [90, 0]
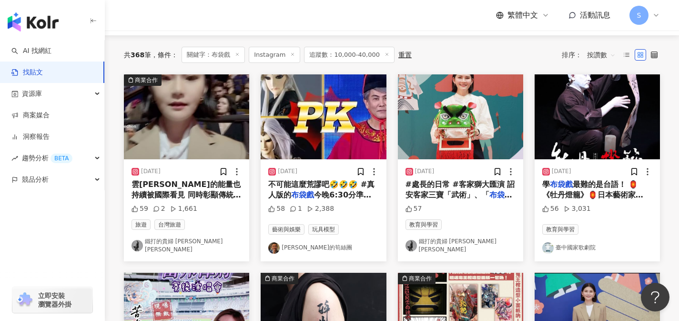
click at [470, 197] on span "#處長的日常 #客家獅大匯演 詔安客家三寶「武術」、「" at bounding box center [461, 190] width 110 height 20
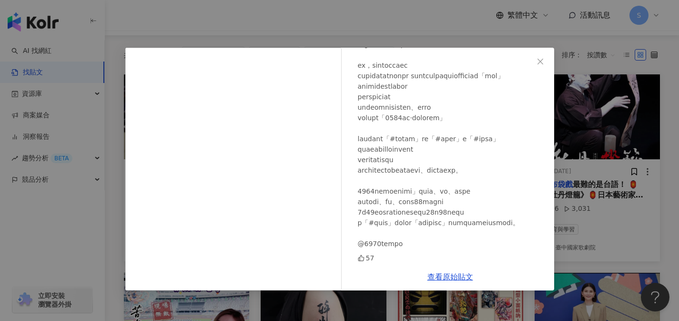
scroll to position [248, 0]
click at [458, 276] on link "查看原始貼文" at bounding box center [451, 276] width 46 height 9
click at [585, 231] on div "鐵打的貴婦 Stacie Chen 陳璧君 2023/9/16 57 查看原始貼文" at bounding box center [339, 160] width 679 height 321
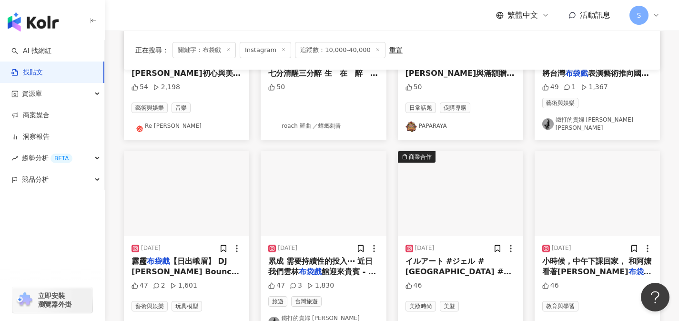
scroll to position [409, 0]
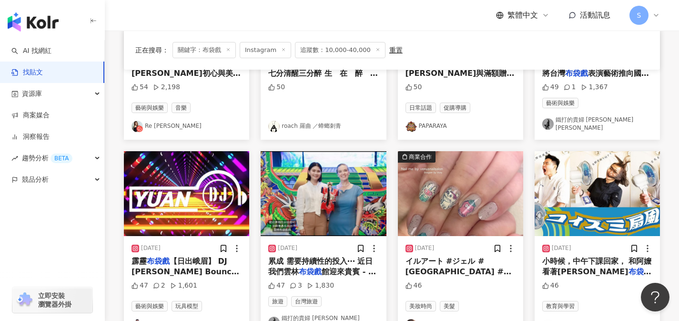
click at [331, 267] on span "館迎來貴賓 - #美國AIT孫曉雅" at bounding box center [322, 277] width 108 height 20
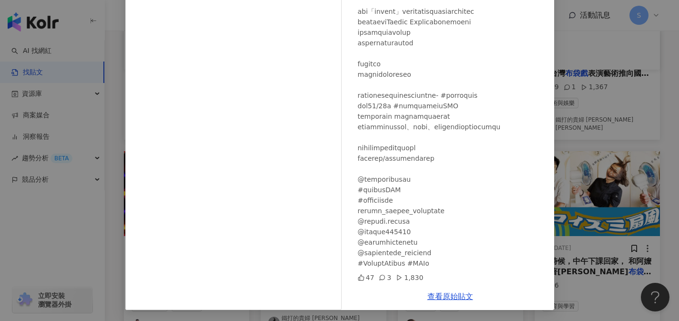
scroll to position [107, 0]
click at [457, 294] on link "查看原始貼文" at bounding box center [451, 295] width 46 height 9
click at [588, 90] on div "鐵打的貴婦 Stacie Chen 陳璧君 2023/10/27 47 3 1,830 查看原始貼文" at bounding box center [339, 160] width 679 height 321
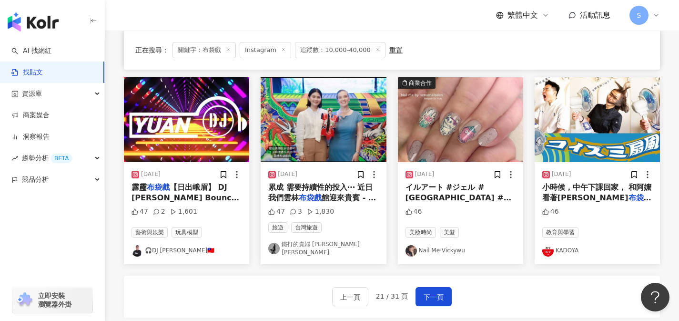
scroll to position [490, 0]
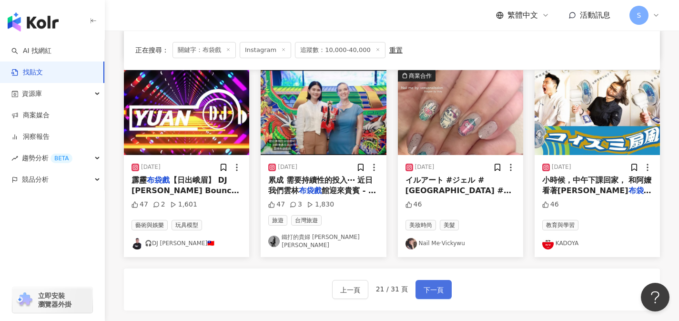
click at [434, 284] on span "下一頁" at bounding box center [434, 289] width 20 height 11
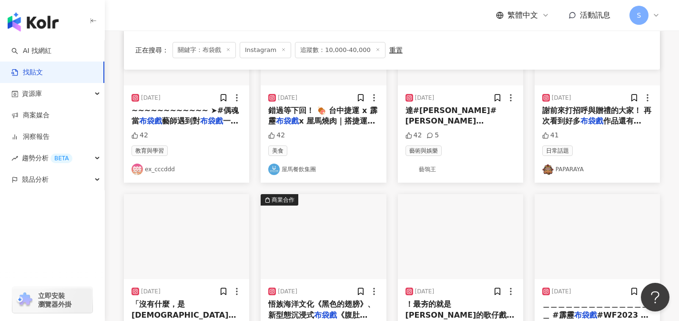
scroll to position [353, 0]
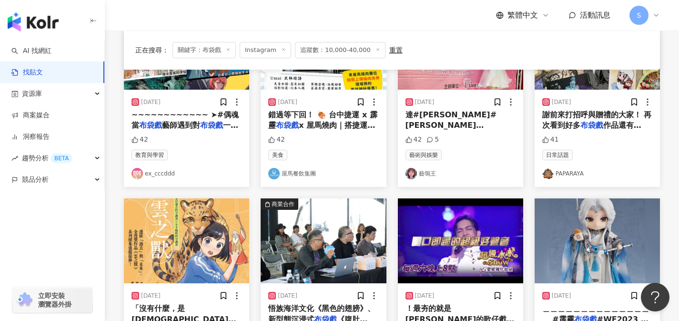
click at [467, 142] on span "#台灣優質生命協會" at bounding box center [460, 152] width 108 height 20
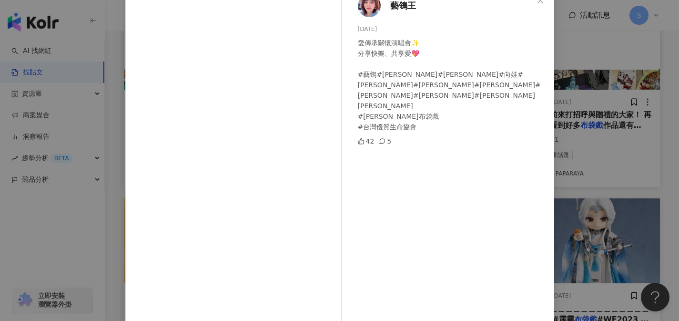
scroll to position [107, 0]
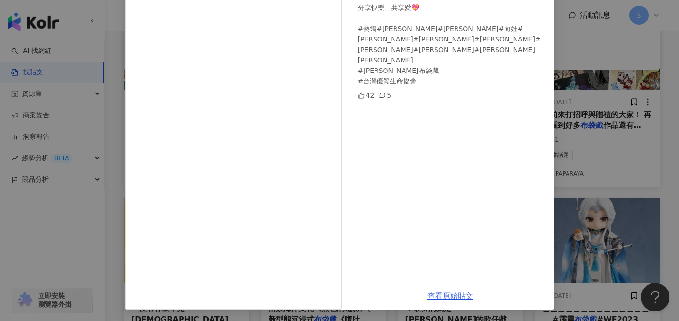
click at [455, 295] on link "查看原始貼文" at bounding box center [451, 295] width 46 height 9
click at [614, 11] on div "藝鴒王 2024/6/1 愛傳承關懷演唱會✨ 分享快樂、共享愛💖 #藝鴒#紀寶如#紀麗如#向娃#石中玉#藍如潔#裘海正 #胡鴻達#周定緯#李炳輝#劉福助 #阿…" at bounding box center [339, 160] width 679 height 321
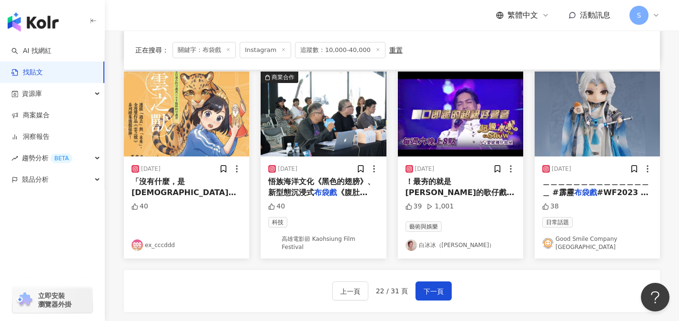
scroll to position [596, 0]
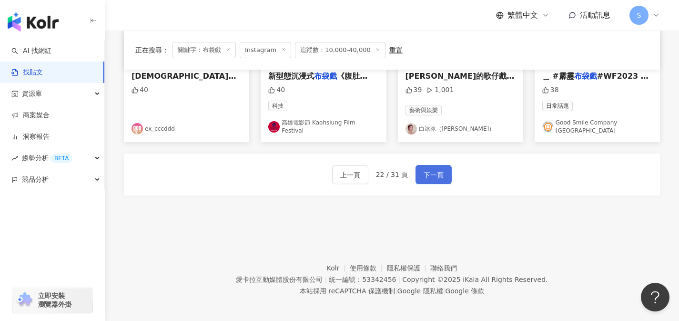
click at [444, 166] on button "下一頁" at bounding box center [434, 174] width 36 height 19
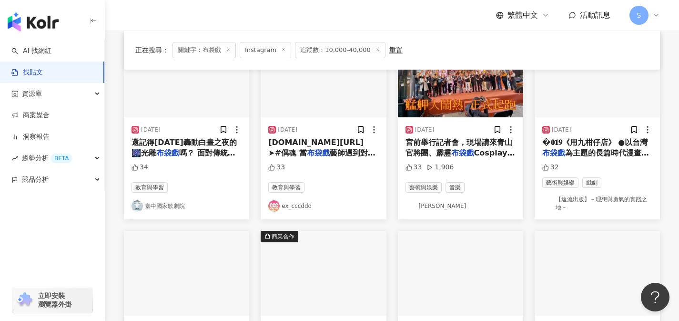
scroll to position [324, 0]
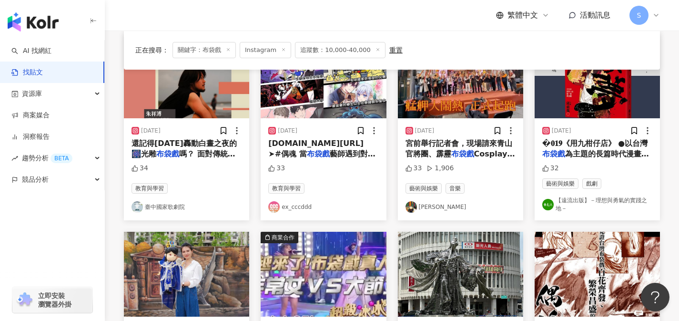
click at [471, 156] on mark "布袋戲" at bounding box center [462, 153] width 23 height 9
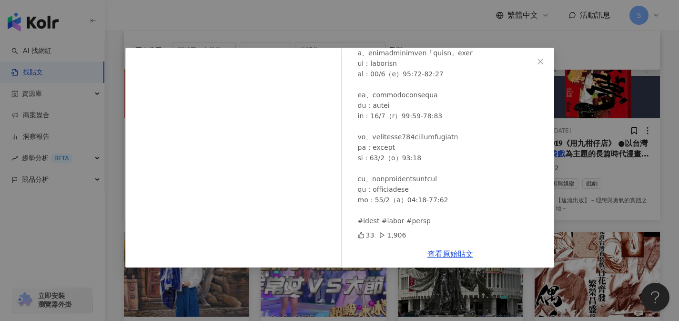
scroll to position [499, 0]
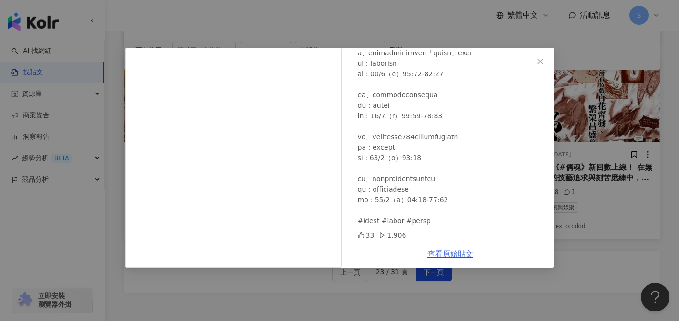
click at [468, 252] on link "查看原始貼文" at bounding box center [451, 253] width 46 height 9
click at [660, 201] on div "張哲生 2023/11/13 33 1,906 查看原始貼文" at bounding box center [339, 160] width 679 height 321
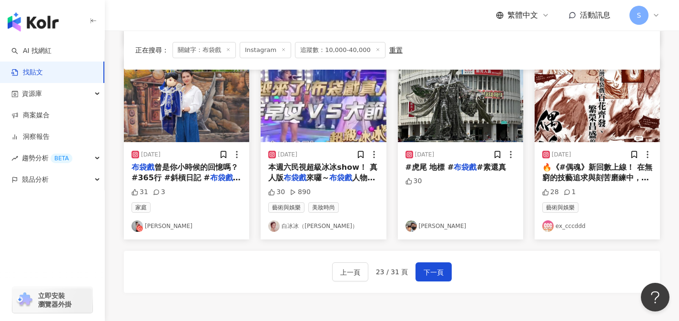
click at [193, 179] on span "曾是你小時候的回憶嗎？ #365行 #斜槓日記 #" at bounding box center [185, 173] width 107 height 20
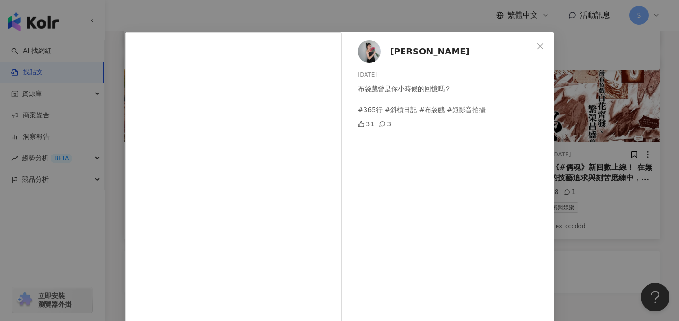
scroll to position [53, 0]
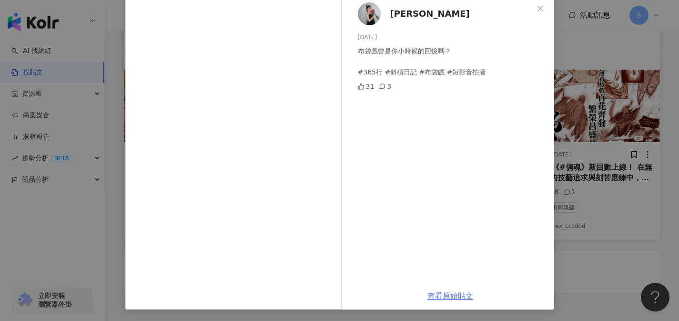
click at [441, 296] on link "查看原始貼文" at bounding box center [451, 295] width 46 height 9
click at [595, 91] on div "Luna Wang 2024/6/4 布袋戲曾是你小時候的回憶嗎？ #365行 #斜槓日記 #布袋戲 #短影音拍攝 31 3 查看原始貼文" at bounding box center [339, 160] width 679 height 321
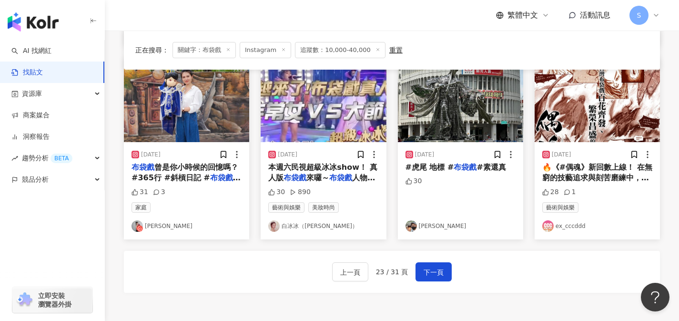
click at [450, 207] on div "30" at bounding box center [461, 195] width 110 height 38
click at [435, 195] on div "30" at bounding box center [461, 195] width 110 height 38
click at [431, 152] on div "2023/9/26" at bounding box center [425, 155] width 20 height 8
click at [440, 215] on div "2023/9/26 #虎尾 地標 # 布袋戲 #素還真 30 黃暉珽" at bounding box center [460, 190] width 125 height 97
click at [436, 222] on link "黃暉珽" at bounding box center [461, 225] width 110 height 11
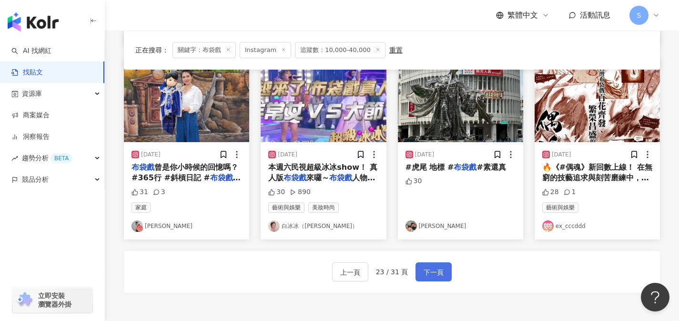
click at [427, 274] on span "下一頁" at bounding box center [434, 271] width 20 height 11
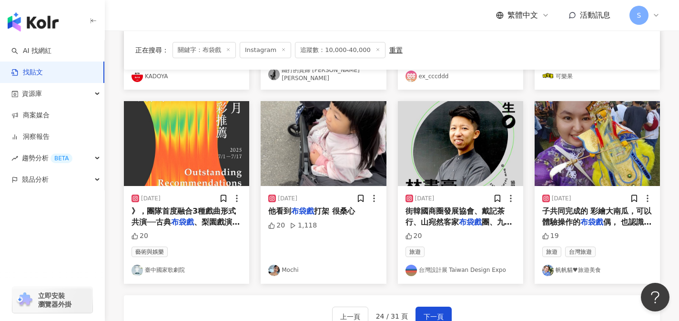
scroll to position [451, 0]
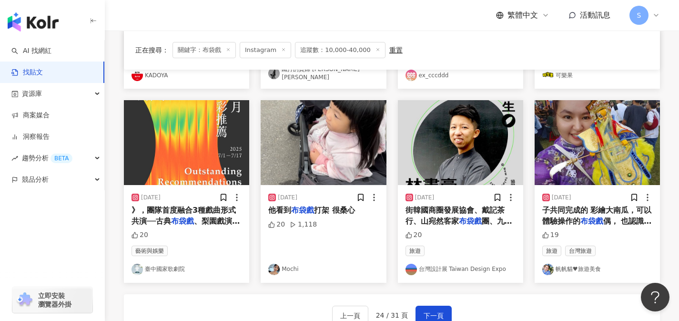
click at [548, 218] on span "子共同完成的 彩繪大南瓜，可以體驗操作的" at bounding box center [597, 215] width 110 height 20
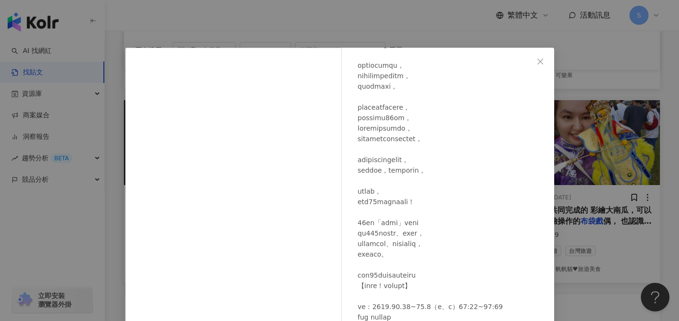
scroll to position [107, 0]
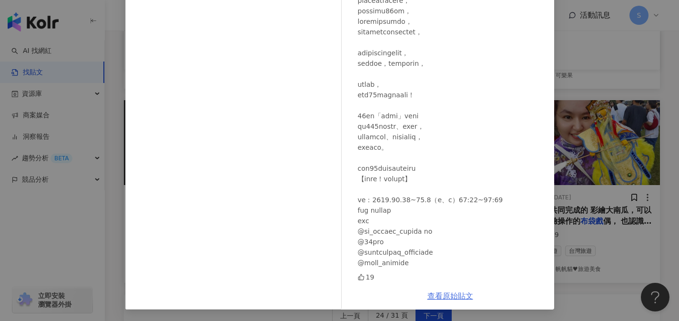
click at [435, 298] on link "查看原始貼文" at bounding box center [451, 295] width 46 height 9
click at [583, 98] on div "帆帆貓♥旅遊美食 2024/10/31 19 查看原始貼文" at bounding box center [339, 160] width 679 height 321
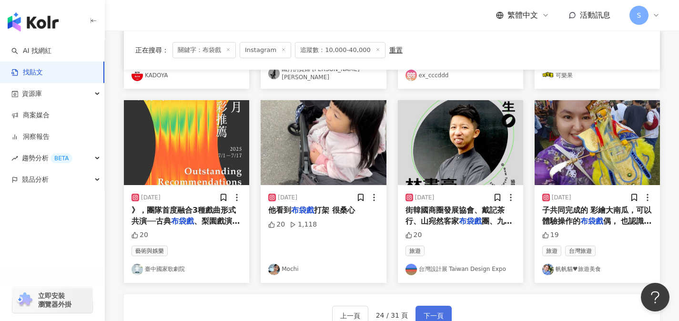
click at [422, 312] on button "下一頁" at bounding box center [434, 315] width 36 height 19
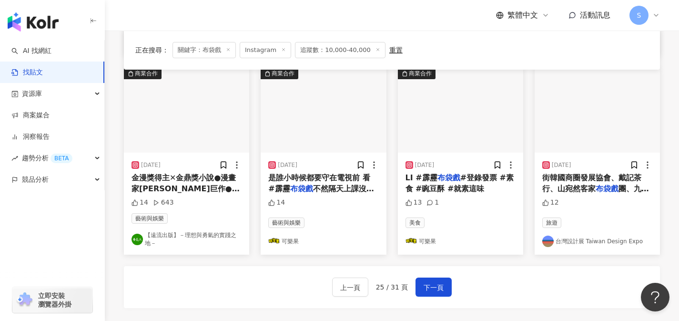
scroll to position [490, 0]
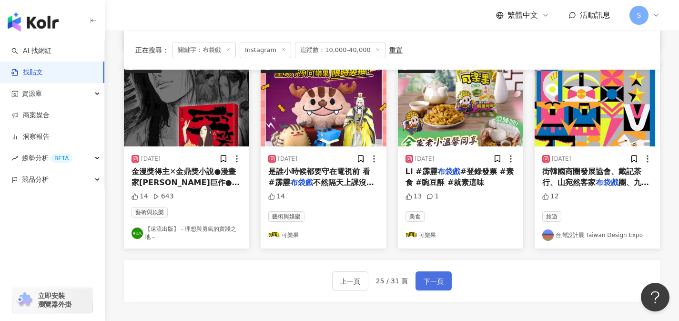
click at [441, 282] on span "下一頁" at bounding box center [434, 281] width 20 height 11
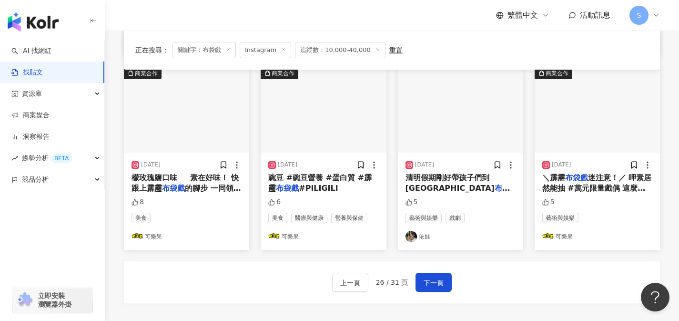
scroll to position [499, 0]
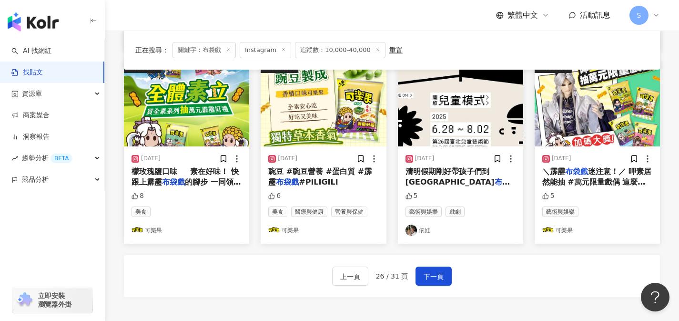
click at [463, 188] on span "館，發現傳統的" at bounding box center [439, 192] width 53 height 9
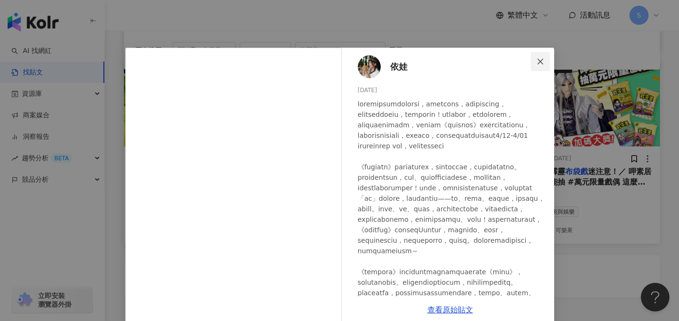
click at [536, 55] on button "Close" at bounding box center [540, 61] width 19 height 19
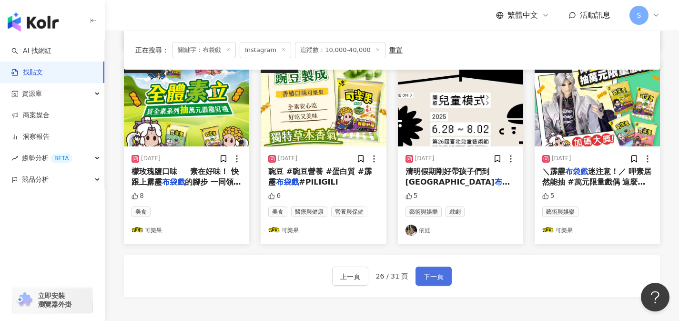
click at [429, 279] on span "下一頁" at bounding box center [434, 276] width 20 height 11
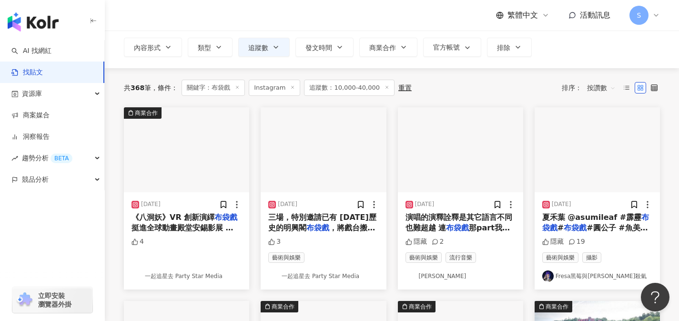
scroll to position [58, 0]
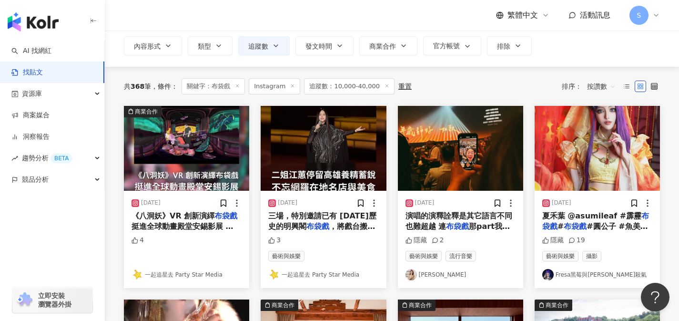
click at [492, 228] on span "那part我都哭了 下次要帶好手" at bounding box center [458, 232] width 104 height 20
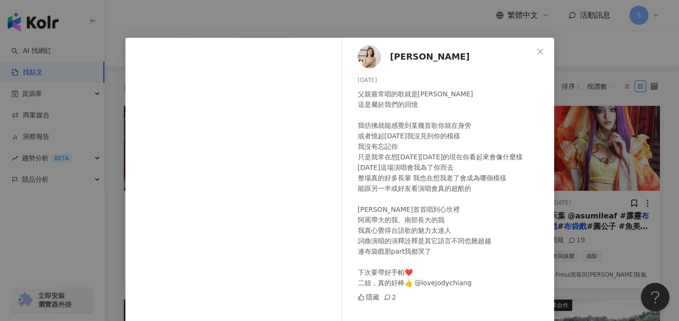
scroll to position [0, 0]
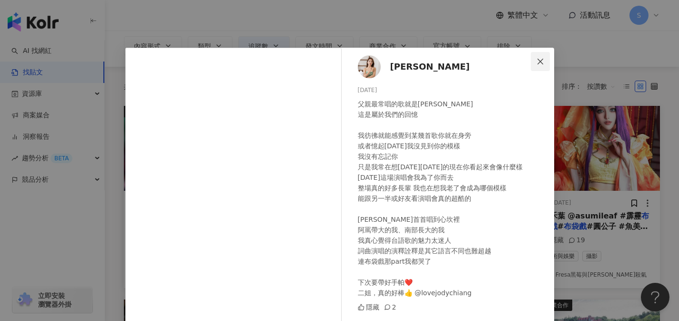
click at [537, 62] on icon "close" at bounding box center [541, 62] width 8 height 8
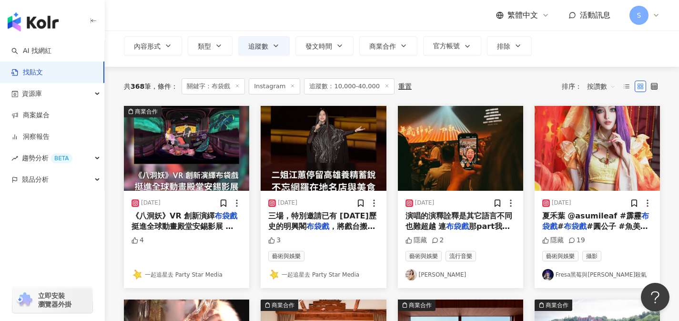
click at [606, 211] on div "夏禾葉 @asumileaf #霹靂 布袋戲 # 布袋戲 #圓公子 #魚美人 #" at bounding box center [597, 221] width 110 height 21
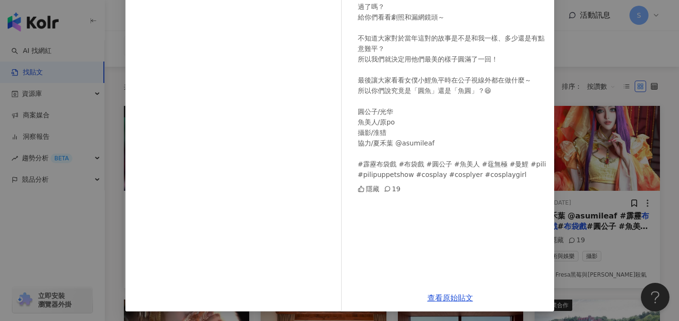
scroll to position [113, 0]
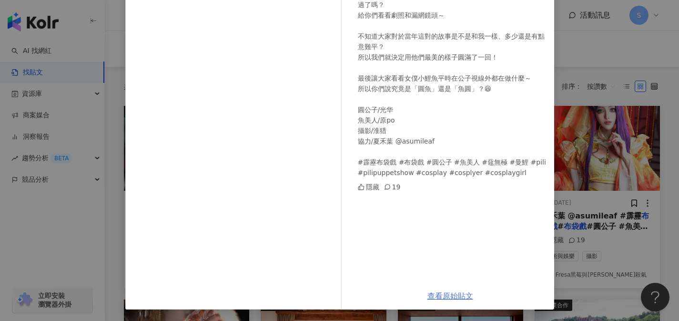
click at [459, 294] on link "查看原始貼文" at bounding box center [451, 295] width 46 height 9
click at [576, 111] on div "Fresa黑莓與Max殺氣 2025/8/7 【幕後花絮】前幾天那個「喝一口酒配一條魚」的故事大家都看過了嗎？ 給你們看看劇照和漏網鏡頭～ 不知道大家對於當年…" at bounding box center [339, 160] width 679 height 321
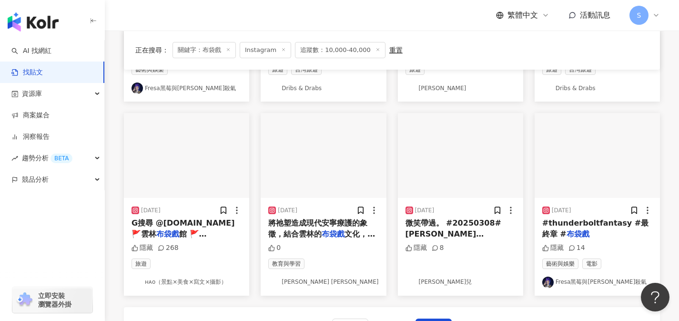
scroll to position [446, 0]
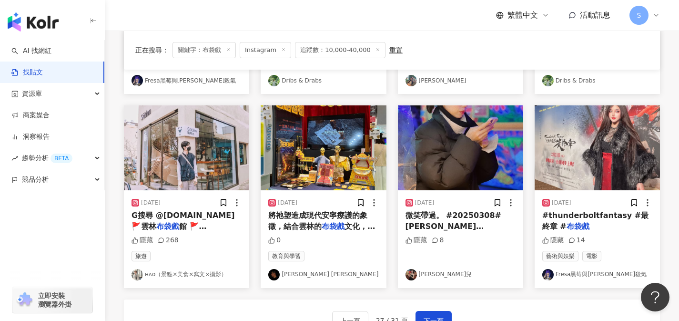
click at [228, 222] on span "館 🚩雲林故事館 🚩虎尾合同廳" at bounding box center [183, 237] width 102 height 31
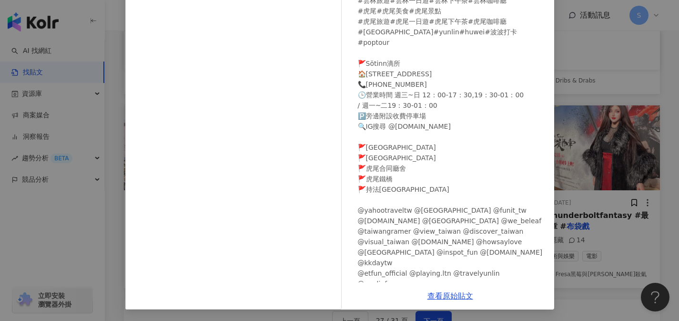
scroll to position [0, 0]
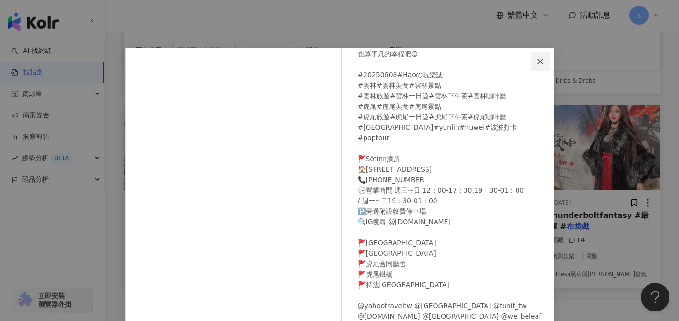
click at [538, 58] on icon "close" at bounding box center [541, 62] width 8 height 8
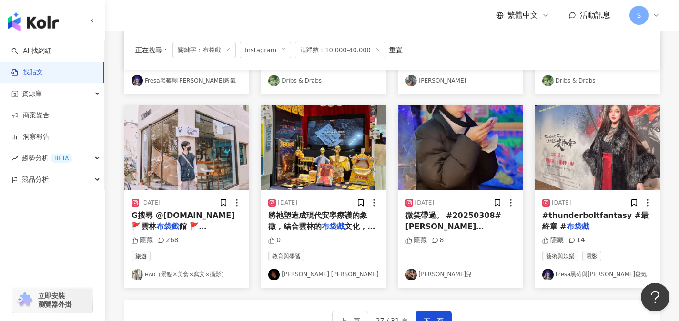
click at [508, 232] on div "2025/3/10 微笑帶過。 #20250308#福德宮 布袋戲 #wantogo#豹貓#直髮#直髮 隱藏 8 Chloe 小渝兒" at bounding box center [460, 238] width 125 height 97
click at [497, 243] on span "#wantogo#豹貓#直髮#直髮" at bounding box center [460, 253] width 109 height 20
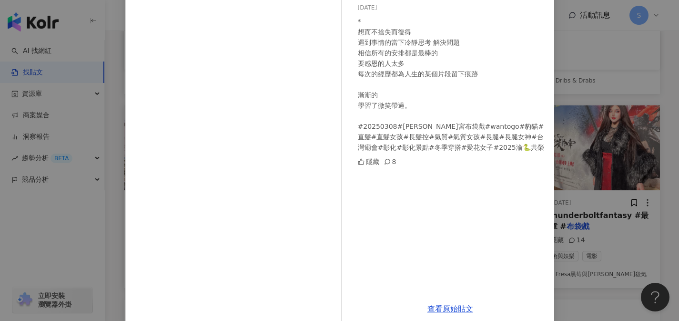
scroll to position [81, 0]
click at [448, 312] on link "查看原始貼文" at bounding box center [451, 310] width 46 height 9
click at [584, 102] on div "Chloe 小渝兒 2025/3/10 * 想而不捨失而復得 遇到事情的當下冷靜思考 解決問題 相信所有的安排都是最棒的 要感恩的人太多 每次的經歷都為人生的…" at bounding box center [339, 160] width 679 height 321
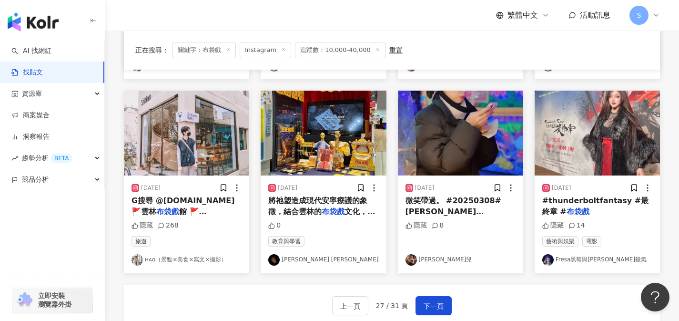
scroll to position [468, 0]
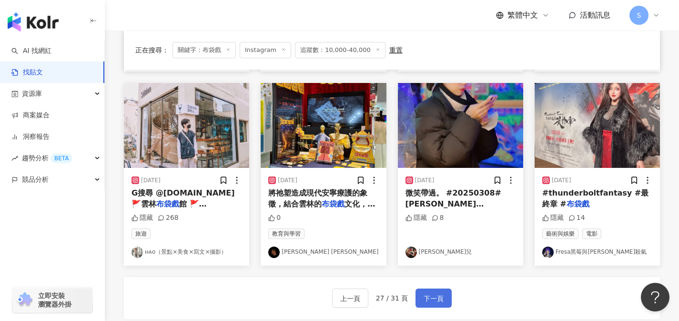
click at [445, 295] on button "下一頁" at bounding box center [434, 297] width 36 height 19
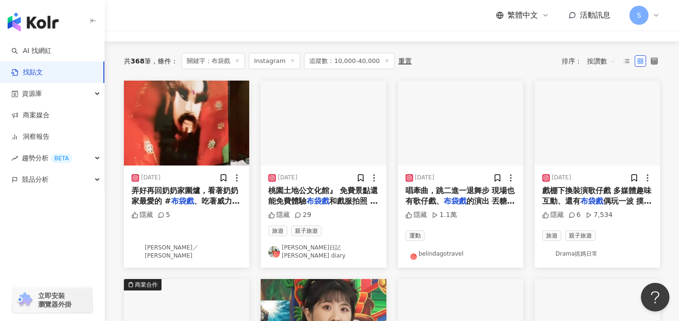
scroll to position [85, 0]
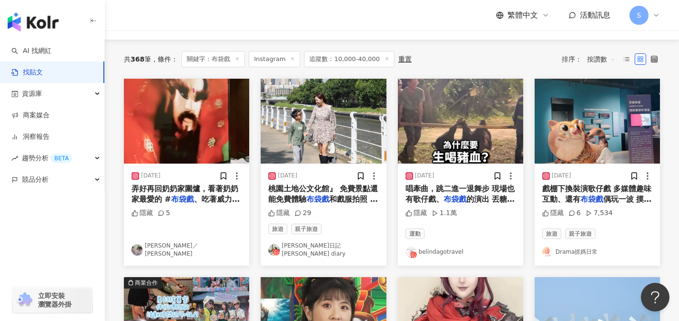
click at [223, 200] on span "、吃著威力指定的「部隊鍋」見到 好" at bounding box center [186, 204] width 108 height 20
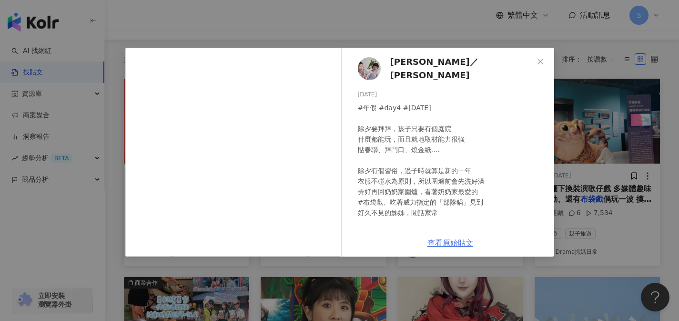
click at [447, 242] on link "查看原始貼文" at bounding box center [451, 242] width 46 height 9
click at [610, 124] on div "鄭雅齡／Enzo 2025/1/29 #年假 #day4 #除夕 除夕要拜拜，孩子只要有個庭院 什麼都能玩，而且就地取材能力很強 貼春聯、拜門口、燒金紙…. …" at bounding box center [339, 160] width 679 height 321
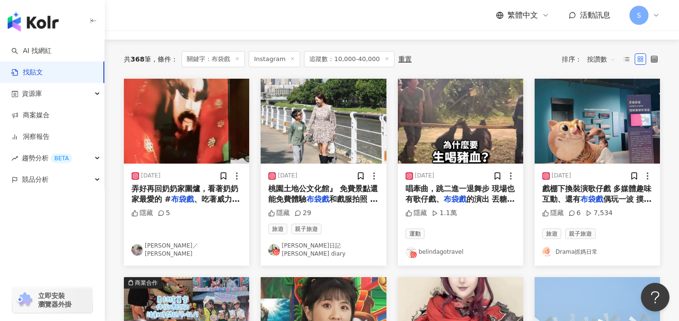
click at [498, 189] on span "唱牽曲，跳二進一退舞步 現場也有歌仔戲、" at bounding box center [461, 194] width 110 height 20
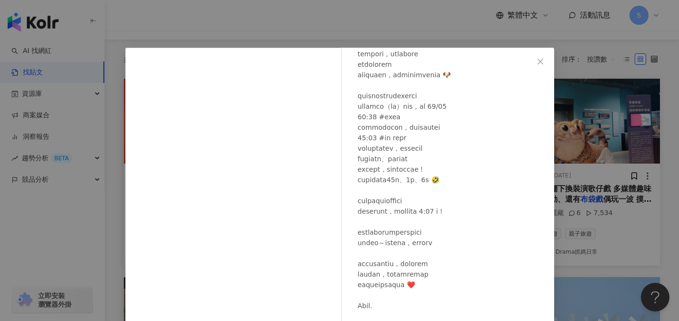
scroll to position [77, 0]
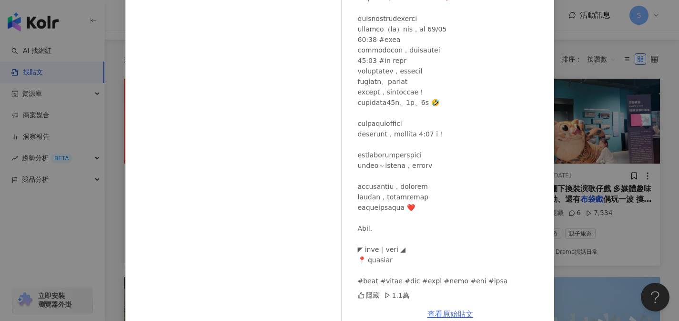
click at [449, 310] on link "查看原始貼文" at bounding box center [451, 313] width 46 height 9
click at [575, 162] on div "belindagotravel 2024/11/28 隱藏 1.1萬 查看原始貼文" at bounding box center [339, 160] width 679 height 321
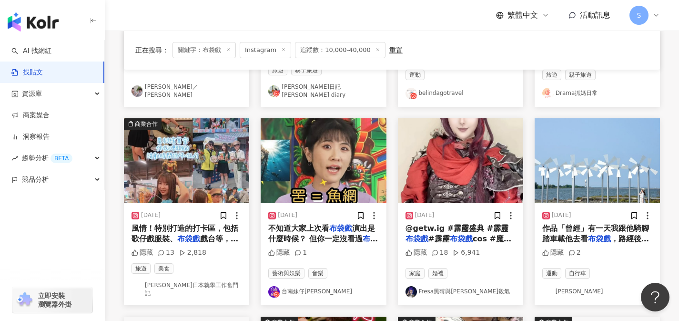
scroll to position [265, 0]
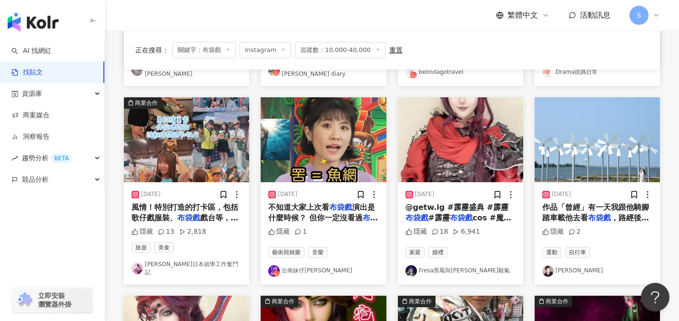
click at [227, 214] on span "戲台等，等你來拍出懷舊大片！📸�" at bounding box center [185, 223] width 107 height 20
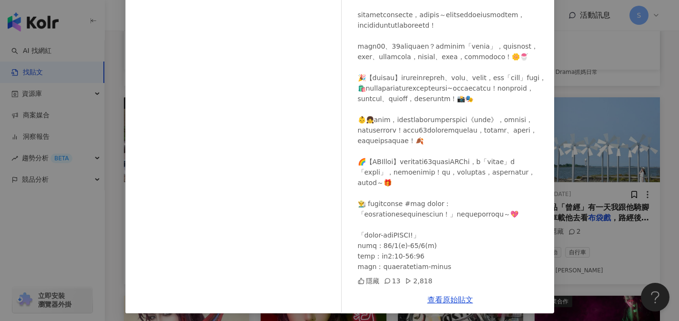
scroll to position [95, 0]
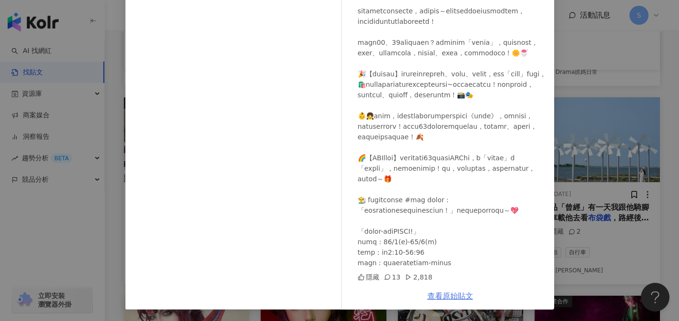
click at [460, 296] on link "查看原始貼文" at bounding box center [451, 295] width 46 height 9
click at [591, 84] on div "Miu Miu Lin妙妙琳日本就學工作奮鬥記 2024/11/16 隱藏 13 2,818 查看原始貼文" at bounding box center [339, 160] width 679 height 321
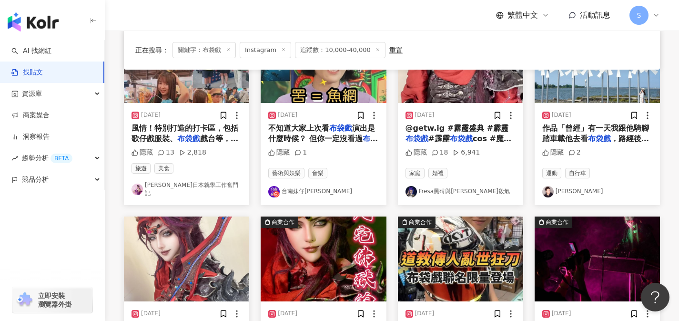
scroll to position [344, 0]
click at [586, 136] on span "作品「曾經」有一天我跟他騎腳踏車載他去看" at bounding box center [595, 133] width 107 height 20
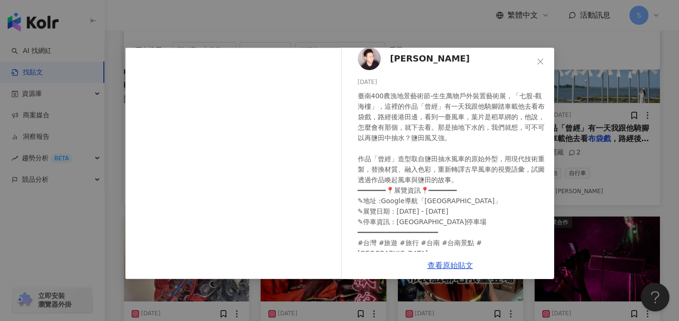
scroll to position [0, 0]
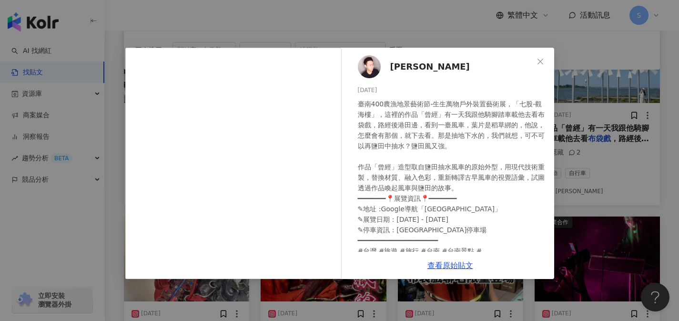
click at [621, 147] on div "JHIH WEI 2024/10/23 臺南400農漁地景藝術節-生生萬物戶外裝置藝術展，「七股-觀海樓」，這裡的作品「曾經」有一天我跟他騎腳踏車載他去看布袋…" at bounding box center [339, 160] width 679 height 321
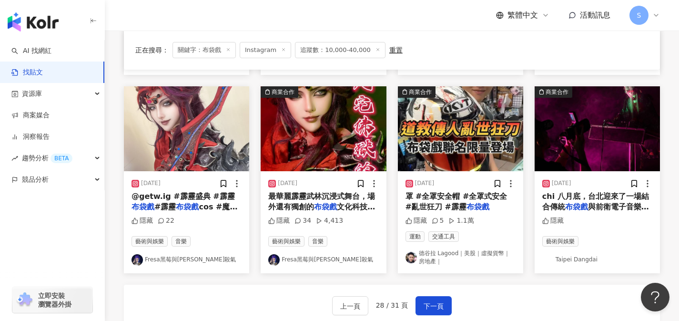
scroll to position [476, 0]
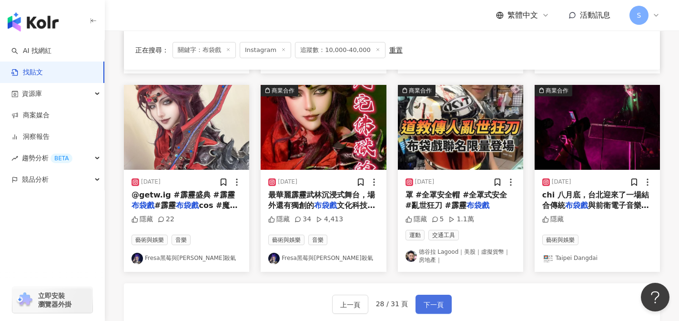
click at [446, 299] on button "下一頁" at bounding box center [434, 304] width 36 height 19
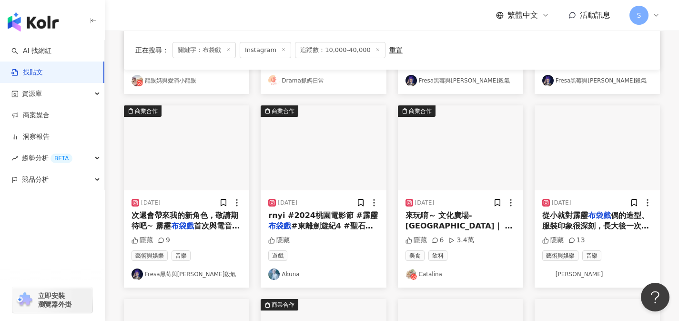
scroll to position [252, 0]
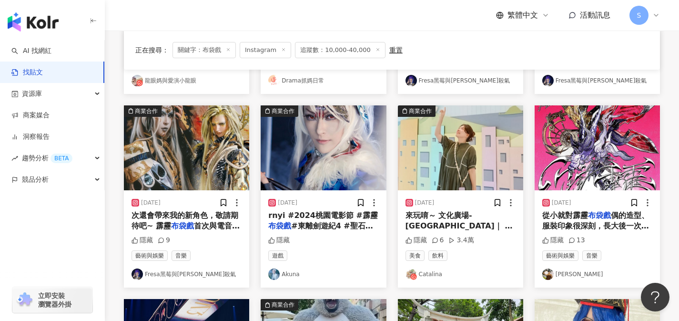
click at [441, 212] on span "來玩唷～ 文化廣場-霹靂平安區｜ 霹靂" at bounding box center [459, 226] width 107 height 31
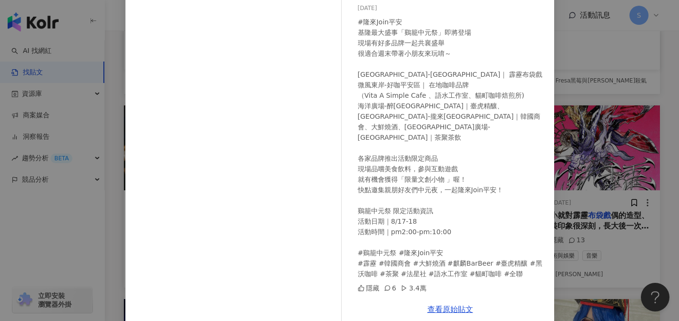
scroll to position [95, 0]
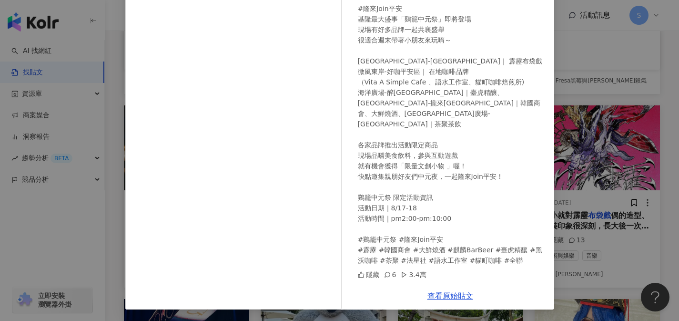
click at [452, 300] on div "查看原始貼文" at bounding box center [451, 295] width 208 height 27
click at [451, 295] on link "查看原始貼文" at bounding box center [451, 295] width 46 height 9
click at [589, 135] on div "Catalina 2024/8/9 #隆來Join平安 基隆最大盛事「鷄籠中元祭」即將登場 現場有好多品牌一起共襄盛舉 很適合週末帶著小朋友來玩唷～ 文化廣場…" at bounding box center [339, 160] width 679 height 321
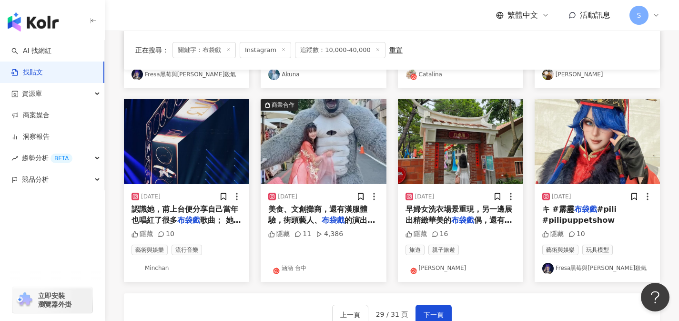
scroll to position [458, 0]
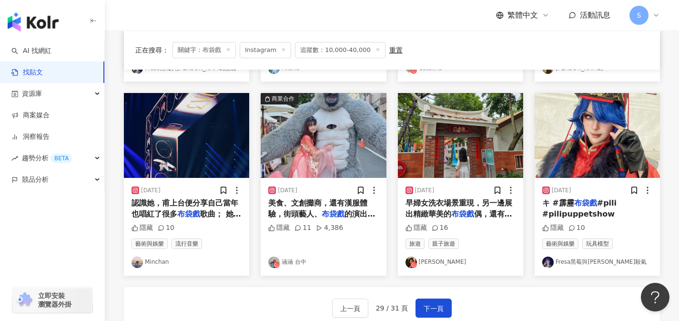
click at [365, 210] on span "的演出，以及手作體驗！ 在嘉義就能" at bounding box center [321, 219] width 107 height 20
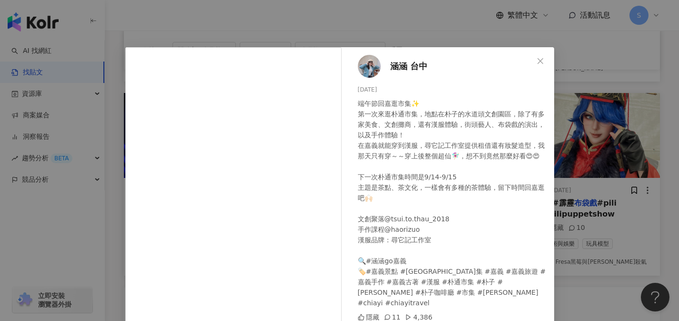
scroll to position [0, 0]
click at [537, 64] on icon "close" at bounding box center [541, 62] width 8 height 8
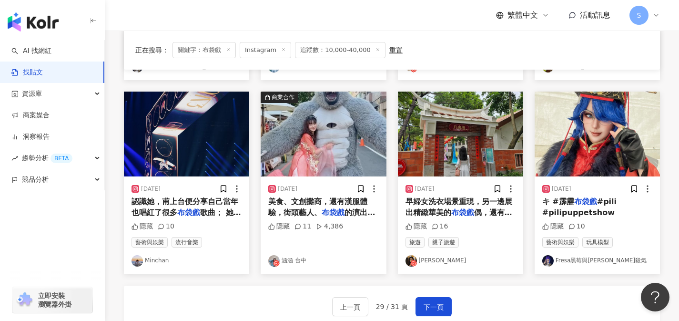
scroll to position [460, 0]
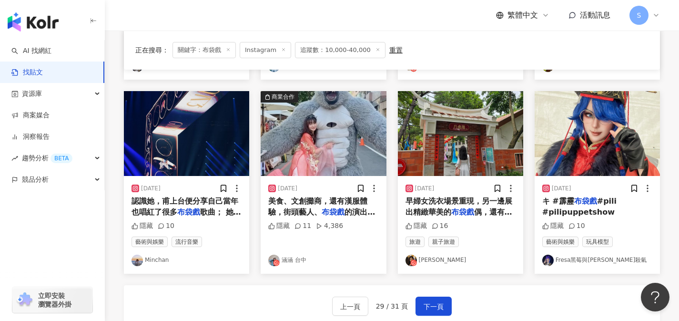
click at [463, 219] on div "2024/6/12 早婦女洗衣場景重現，另一邊展出精緻華美的 布袋戲 偶，還有美美的戲服好漂亮，展出期間 隱藏 16 旅遊 親子旅遊 喬麗" at bounding box center [460, 224] width 125 height 97
click at [463, 215] on mark "布袋戲" at bounding box center [462, 211] width 23 height 9
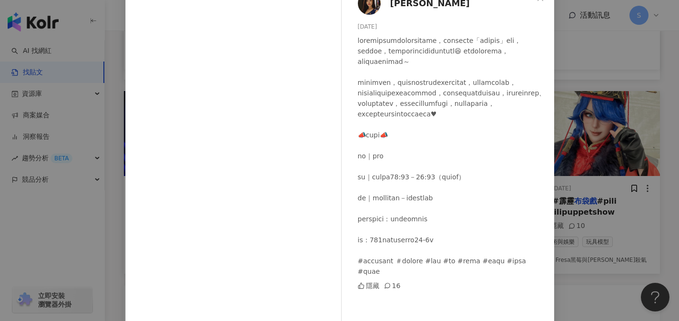
scroll to position [107, 0]
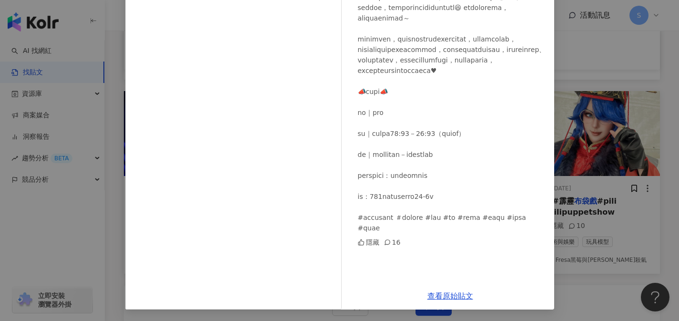
click at [436, 286] on div "查看原始貼文" at bounding box center [451, 295] width 208 height 27
click at [631, 53] on div "喬麗 2024/6/12 隱藏 16 查看原始貼文" at bounding box center [339, 160] width 679 height 321
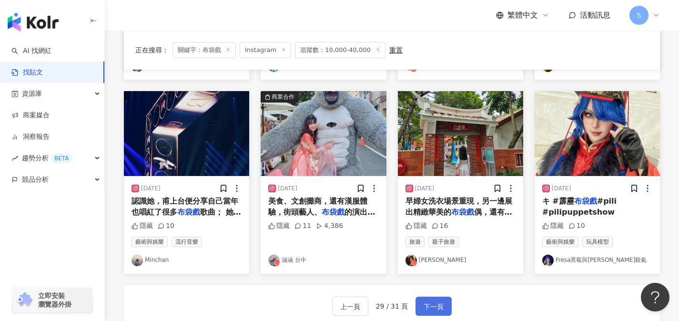
click at [450, 306] on button "下一頁" at bounding box center [434, 305] width 36 height 19
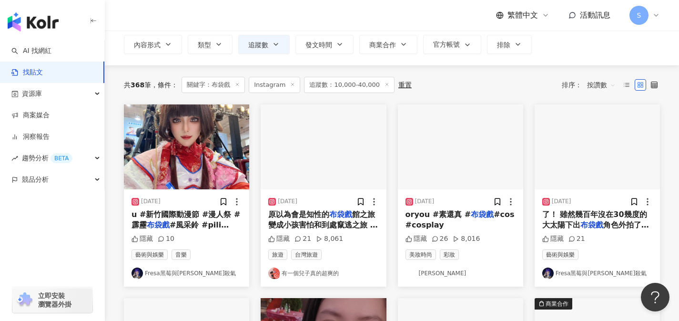
scroll to position [60, 0]
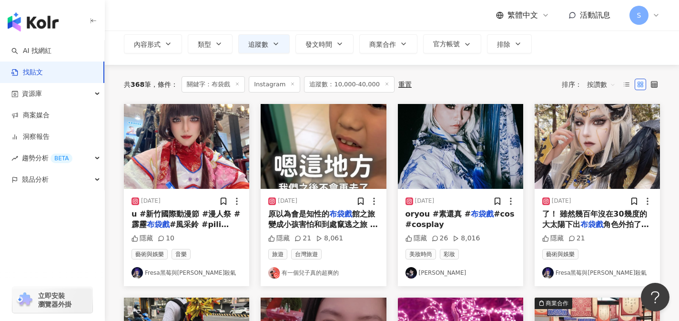
click at [469, 221] on div "oryou #素還真 # 布袋戲 #cos #cosplay" at bounding box center [461, 219] width 110 height 21
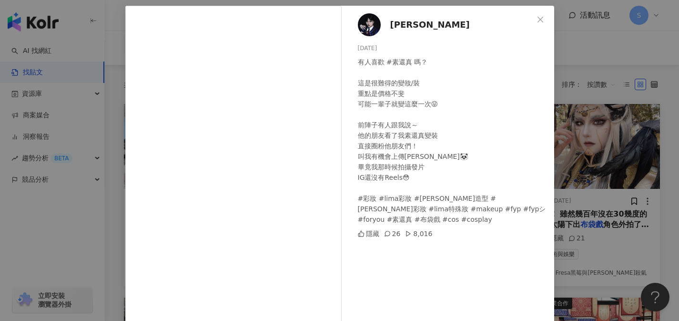
scroll to position [61, 0]
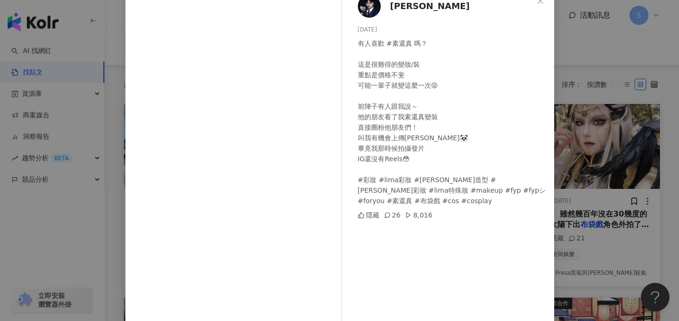
click at [355, 195] on div "岱霏 2024/4/25 有人喜歡 #素還真 嗎？ 這是很難得的變妝/裝 重點是價格不斐 可能一輩子就變這麼一次😝 前陣子有人跟我說～ 他的朋友看了我素還真變…" at bounding box center [451, 152] width 208 height 330
click at [384, 173] on div "有人喜歡 #素還真 嗎？ 這是很難得的變妝/裝 重點是價格不斐 可能一輩子就變這麼一次😝 前陣子有人跟我說～ 他的朋友看了我素還真變裝 直接圈粉他朋友們！ 叫…" at bounding box center [452, 122] width 189 height 168
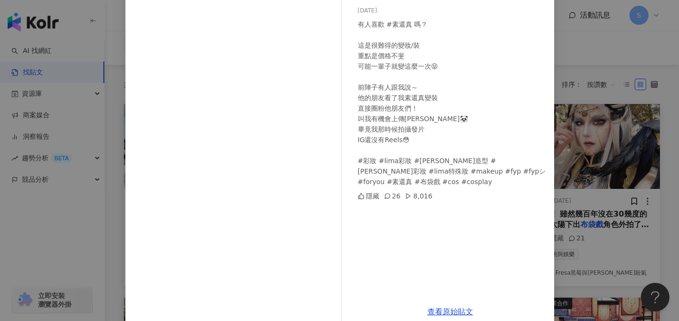
scroll to position [95, 0]
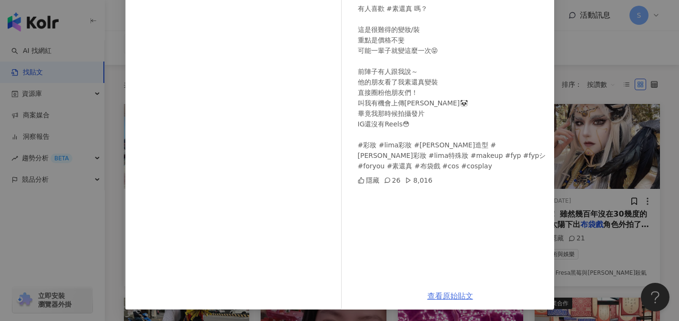
click at [460, 296] on link "查看原始貼文" at bounding box center [451, 295] width 46 height 9
click at [608, 122] on div "岱霏 2024/4/25 有人喜歡 #素還真 嗎？ 這是很難得的變妝/裝 重點是價格不斐 可能一輩子就變這麼一次😝 前陣子有人跟我說～ 他的朋友看了我素還真變…" at bounding box center [339, 160] width 679 height 321
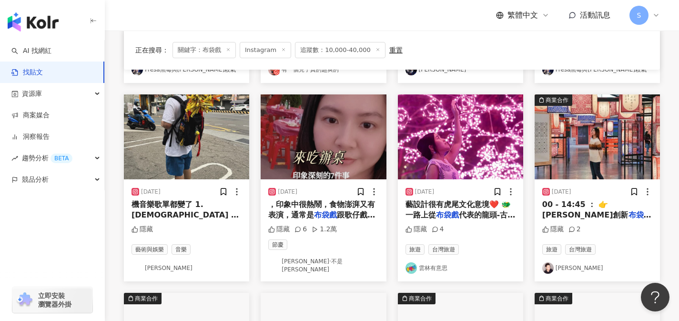
scroll to position [257, 0]
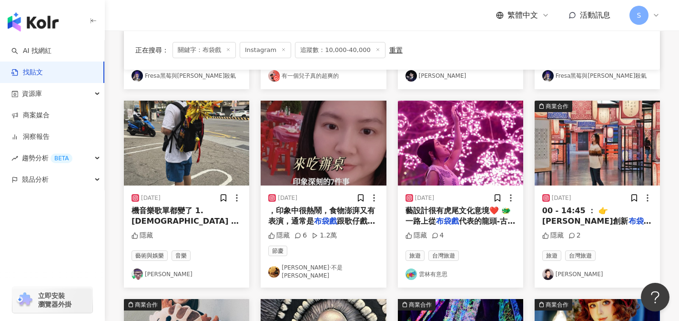
click at [247, 216] on div "2024/4/13 機音樂歌單都變了 1.大甲媽 2.鎮瀾媽 布袋戲 3.媽祖的囝仔 4.媽祖出巡 5 隱藏 藝術與娛樂 音樂 麥基" at bounding box center [186, 236] width 125 height 102
click at [236, 238] on span "3.媽祖的囝仔 4.媽祖出巡 5" at bounding box center [184, 264] width 104 height 52
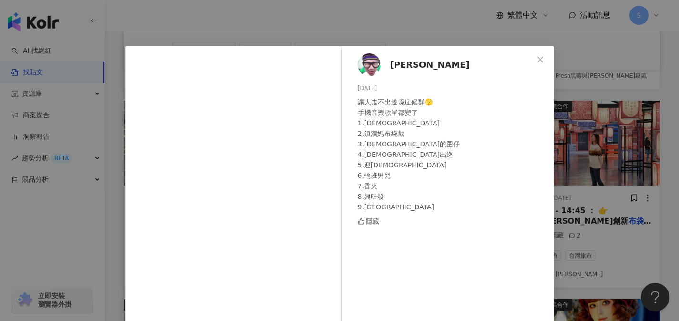
scroll to position [0, 0]
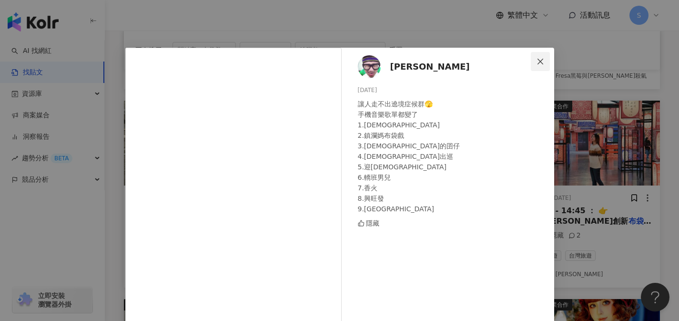
click at [537, 64] on icon "close" at bounding box center [541, 62] width 8 height 8
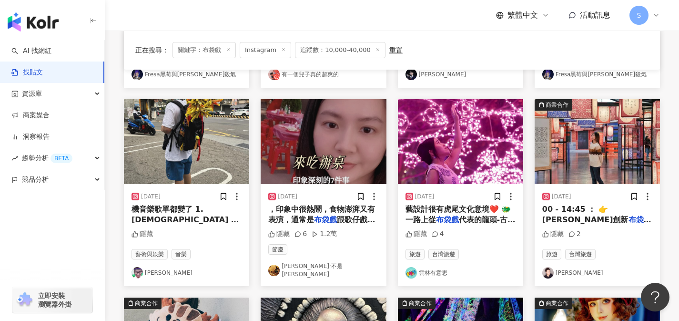
scroll to position [259, 0]
click at [474, 223] on span "代表的龍頭-古龍戲影， 🐯到象徵" at bounding box center [461, 224] width 110 height 20
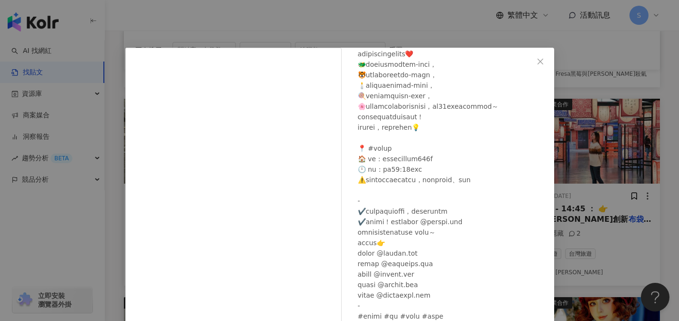
scroll to position [95, 0]
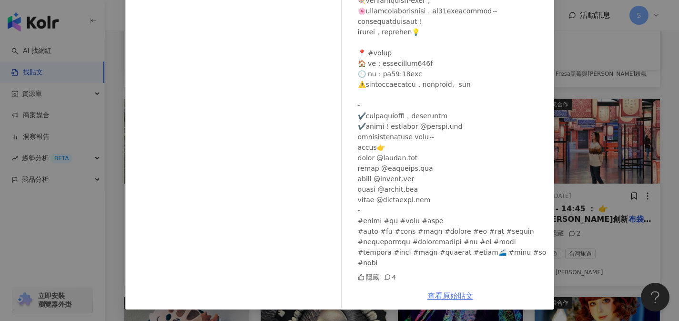
click at [449, 300] on link "查看原始貼文" at bounding box center [451, 295] width 46 height 9
click at [607, 21] on div "雲林有意思 2024/2/8 隱藏 4 查看原始貼文" at bounding box center [339, 160] width 679 height 321
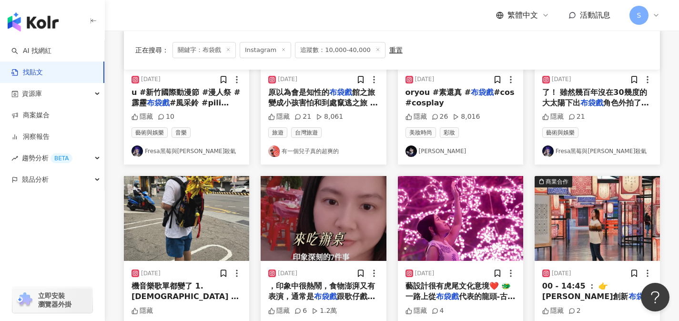
scroll to position [182, 0]
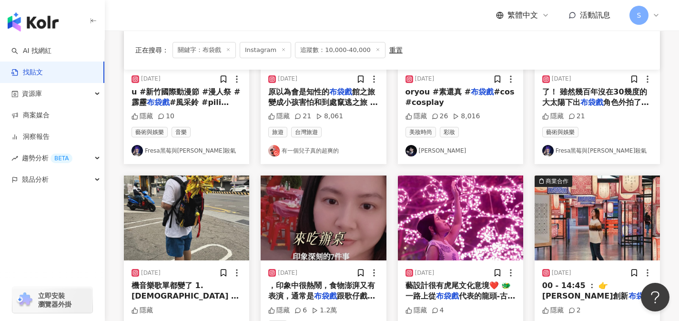
click at [578, 263] on div "2024/2/6 00 - 14:45 ： 👉王藝明創新 布袋戲 -龍年藝陣迎新春 • 2024/0 隱藏 2 旅遊 台灣旅遊 JHIH WEI" at bounding box center [597, 311] width 125 height 102
click at [581, 245] on img at bounding box center [597, 217] width 125 height 85
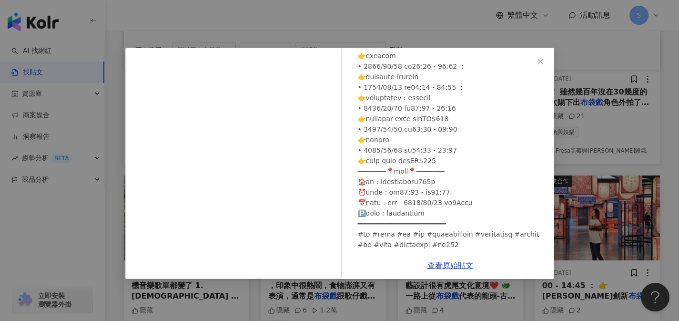
scroll to position [144, 0]
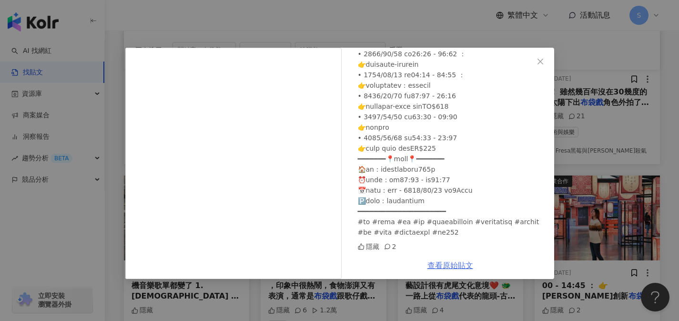
click at [464, 262] on link "查看原始貼文" at bounding box center [451, 265] width 46 height 9
click at [544, 64] on icon "close" at bounding box center [541, 62] width 8 height 8
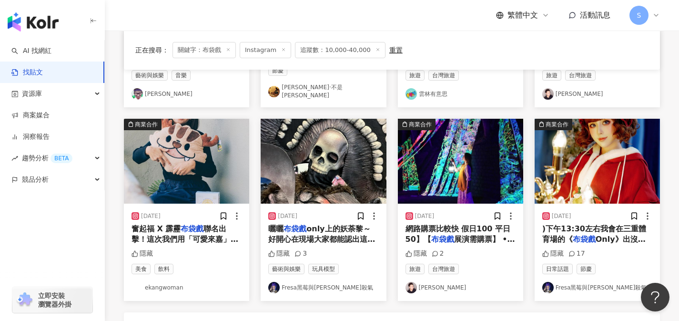
scroll to position [438, 0]
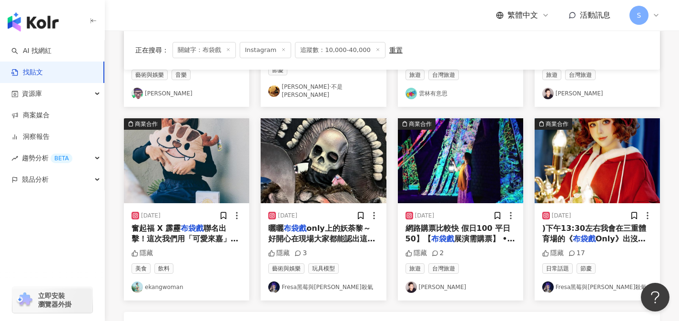
click at [222, 229] on div "奮起福 X 霹靂 布袋戲 聯名出擊！這次我們用「可愛來嘉」的集章活動遊嘉義！ ​ 從奮起湖起家的「奮起福」是嘉義著名的伴手禮品牌，善於將阿里山地景的文化體驗融…" at bounding box center [187, 233] width 110 height 21
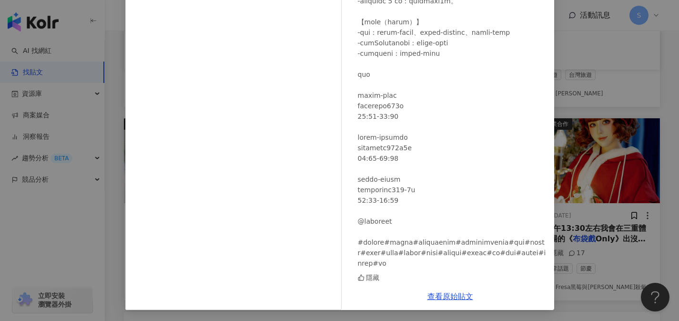
scroll to position [107, 0]
click at [452, 293] on link "查看原始貼文" at bounding box center [451, 295] width 46 height 9
click at [606, 64] on div "ekangwoman 2024/1/16 隱藏 查看原始貼文" at bounding box center [339, 160] width 679 height 321
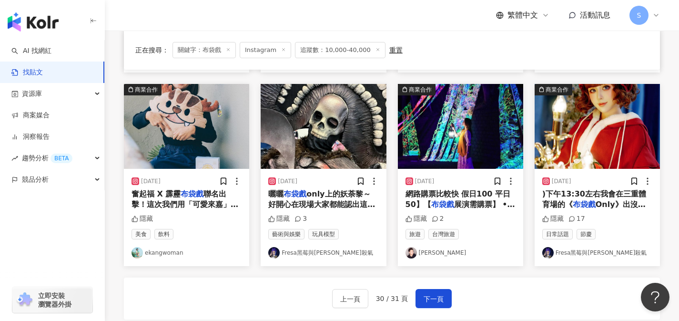
scroll to position [596, 0]
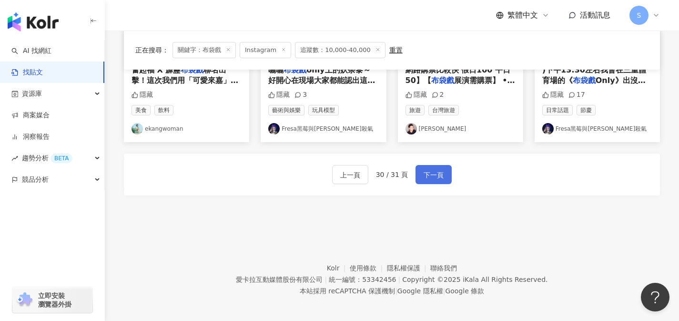
click at [433, 171] on span "下一頁" at bounding box center [434, 174] width 20 height 11
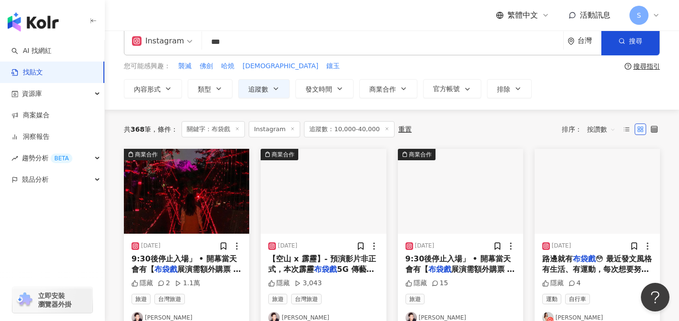
scroll to position [22, 0]
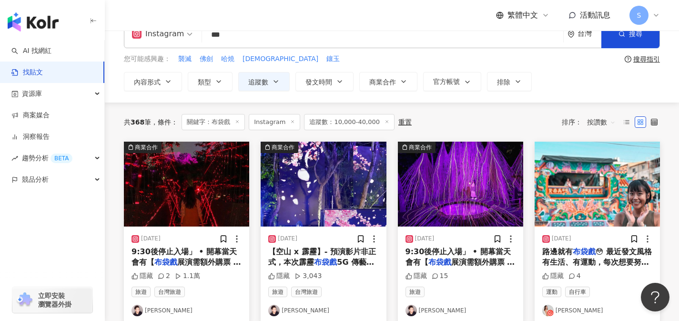
click at [580, 252] on mark "布袋戲" at bounding box center [584, 251] width 23 height 9
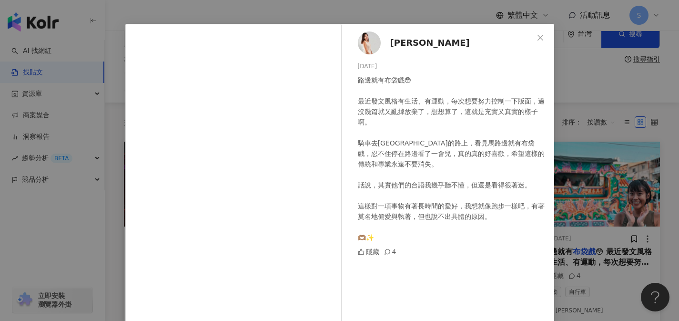
scroll to position [71, 0]
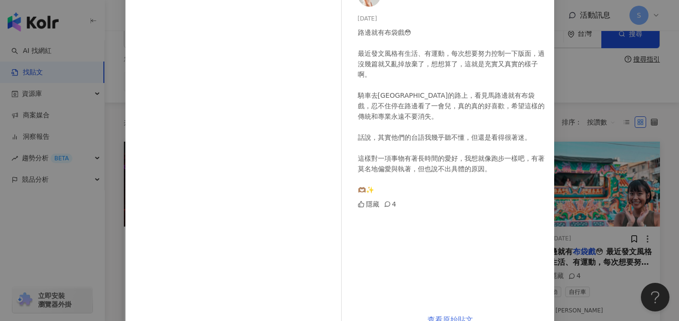
click at [439, 317] on link "查看原始貼文" at bounding box center [451, 319] width 46 height 9
click at [609, 204] on div "薇安 vivian 2023/11/2 路邊就有布袋戲😳 最近發文風格有生活、有運動，每次想要努力控制一下版面，過沒幾篇就又亂掉放棄了，想想算了，這就是充實又…" at bounding box center [339, 160] width 679 height 321
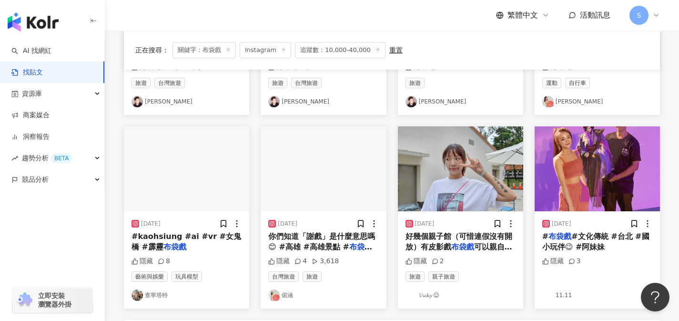
scroll to position [246, 0]
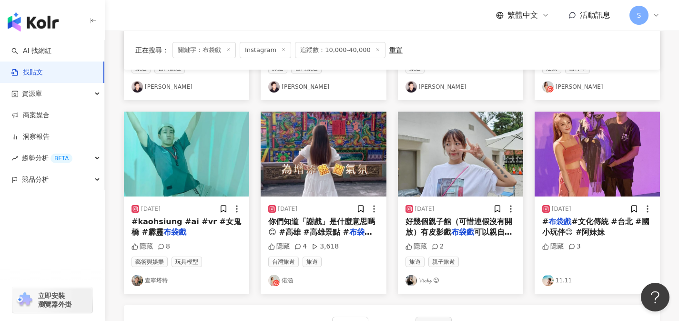
click at [353, 231] on mark "布袋戲" at bounding box center [360, 231] width 23 height 9
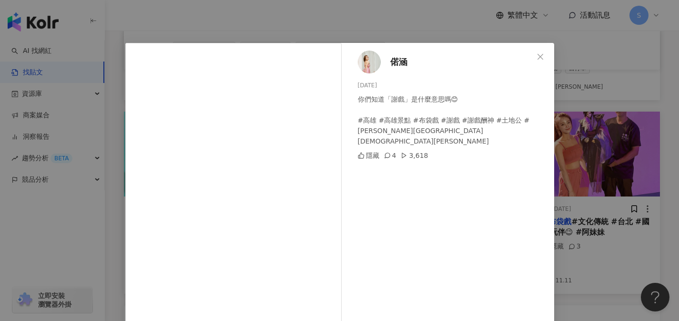
scroll to position [0, 0]
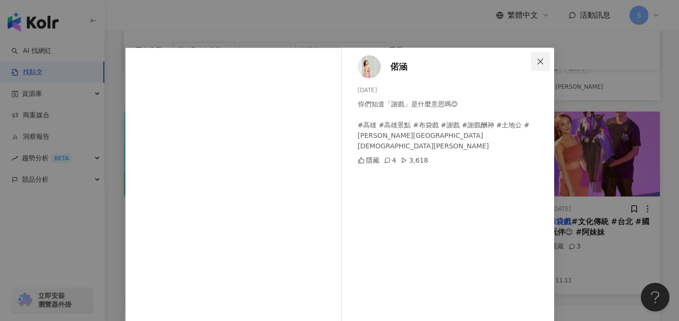
click at [539, 65] on button "Close" at bounding box center [540, 61] width 19 height 19
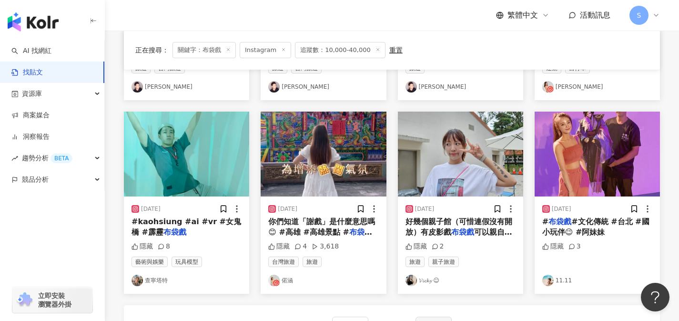
click at [185, 224] on span "#kaohsiung #ai #vr #女鬼橋 #霹靂" at bounding box center [187, 227] width 110 height 20
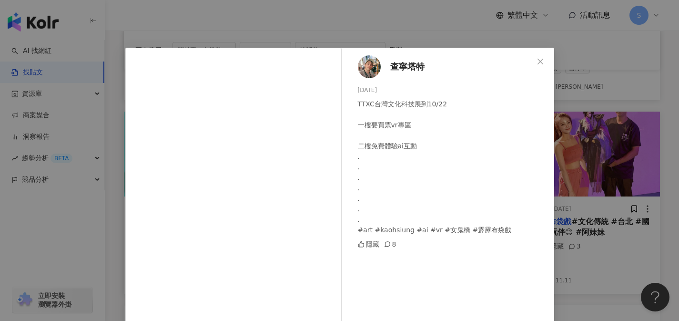
click at [582, 81] on div "查寧塔特 2023/10/16 TTXC台灣文化科技展到10/22 一樓要買票vr專區 二樓免費體驗ai互動 . . . . . . . #art #kaoh…" at bounding box center [339, 160] width 679 height 321
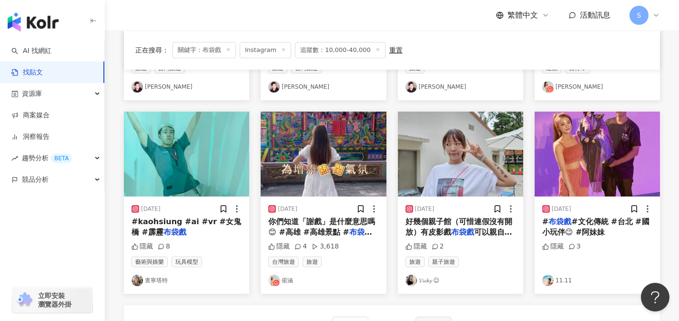
click at [632, 234] on div "# 布袋戲 #文化傳統 #台北 #國小玩伴😉 #阿妹妹" at bounding box center [597, 226] width 110 height 21
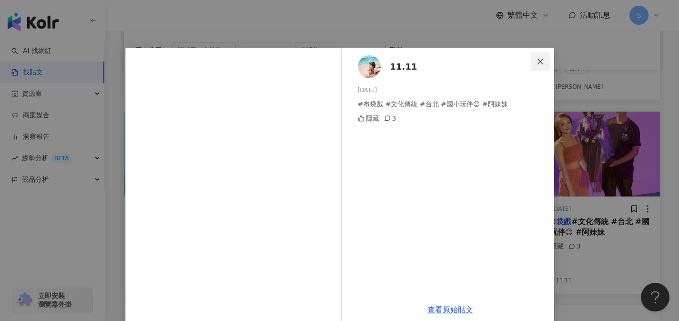
click at [532, 64] on span "Close" at bounding box center [540, 62] width 19 height 8
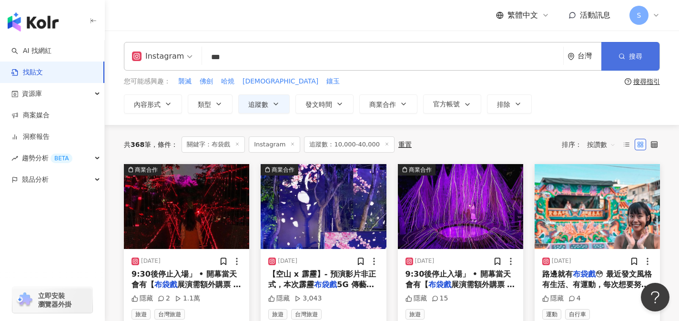
click at [615, 49] on button "搜尋" at bounding box center [631, 56] width 58 height 29
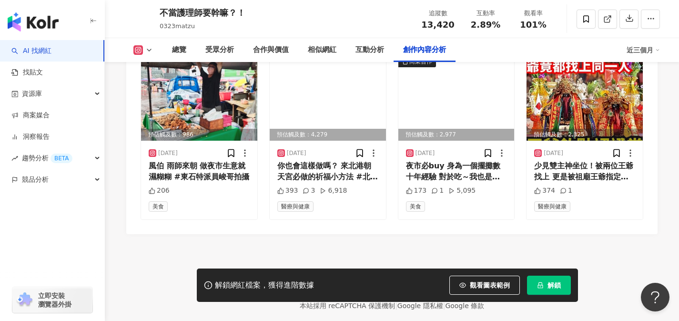
scroll to position [2837, 0]
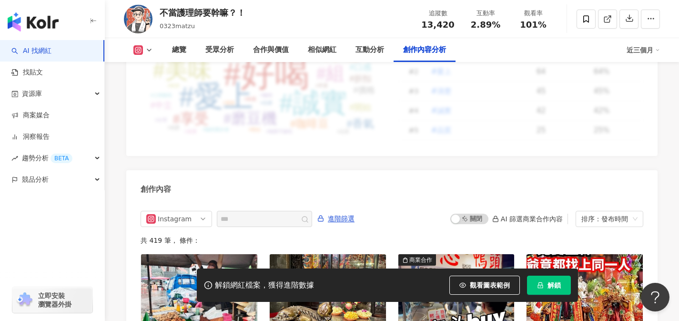
click at [549, 283] on span "解鎖" at bounding box center [554, 285] width 13 height 8
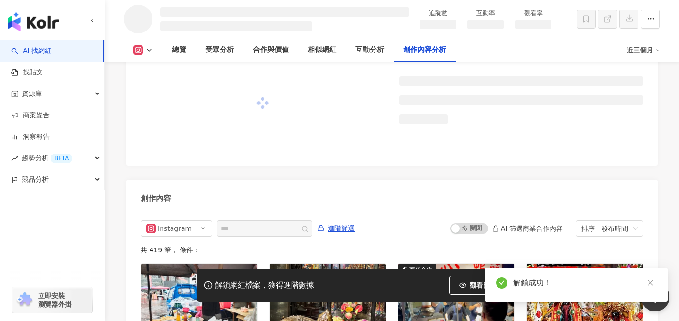
scroll to position [2441, 0]
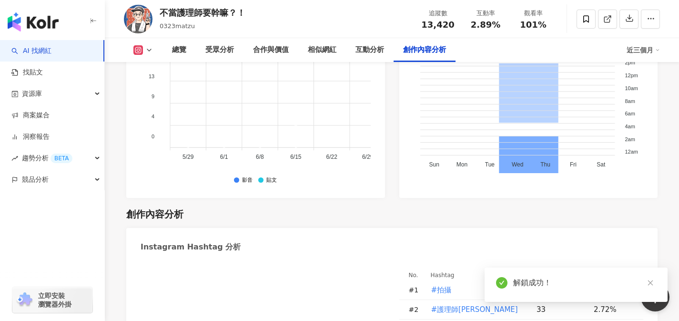
scroll to position [2827, 0]
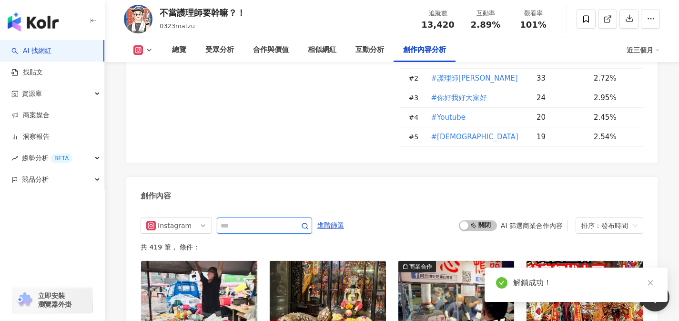
click at [287, 220] on input "text" at bounding box center [254, 225] width 67 height 11
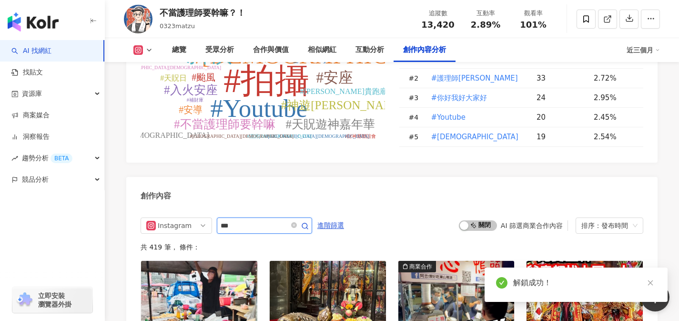
type input "***"
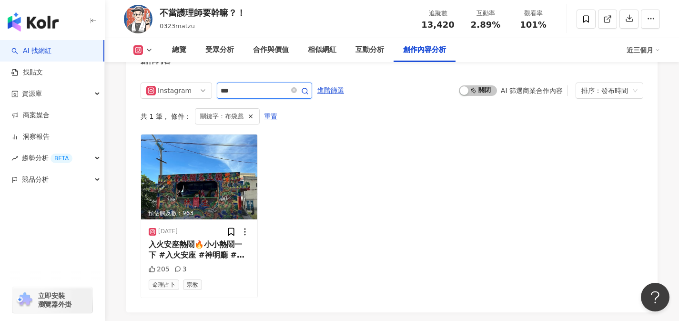
scroll to position [2857, 0]
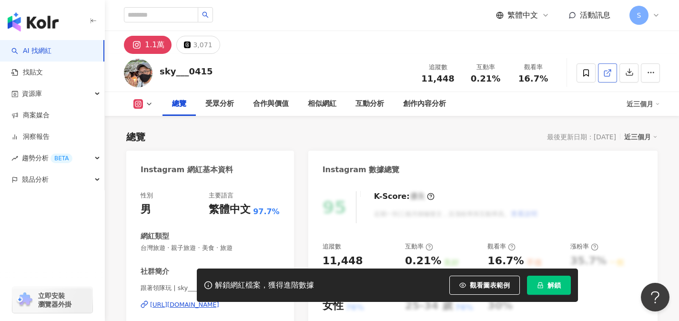
click at [609, 77] on span at bounding box center [607, 73] width 9 height 10
